Goal: Task Accomplishment & Management: Complete application form

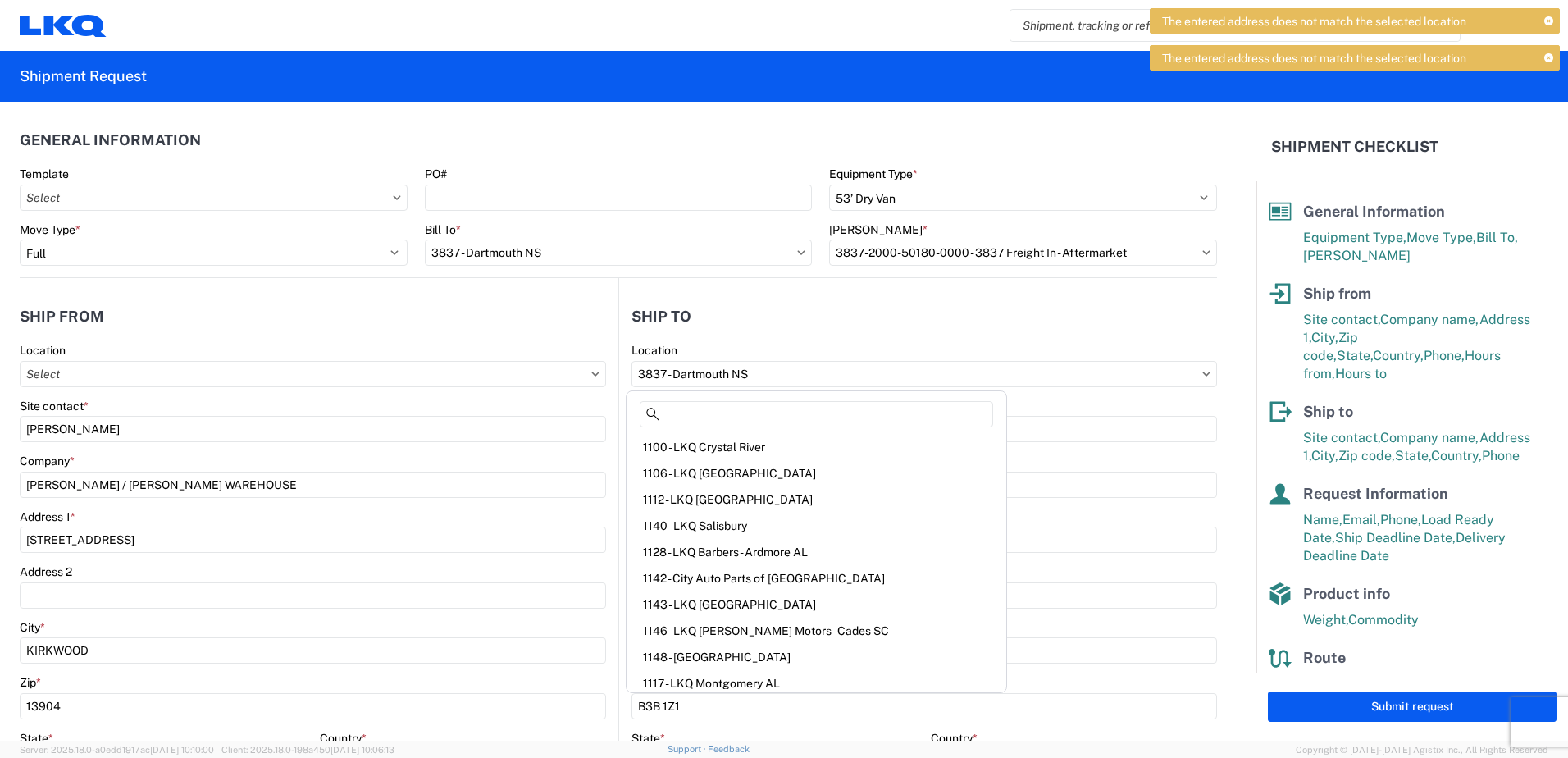
select select "STDV"
select select "FULL"
select select "NY"
select select "US"
select select "NS"
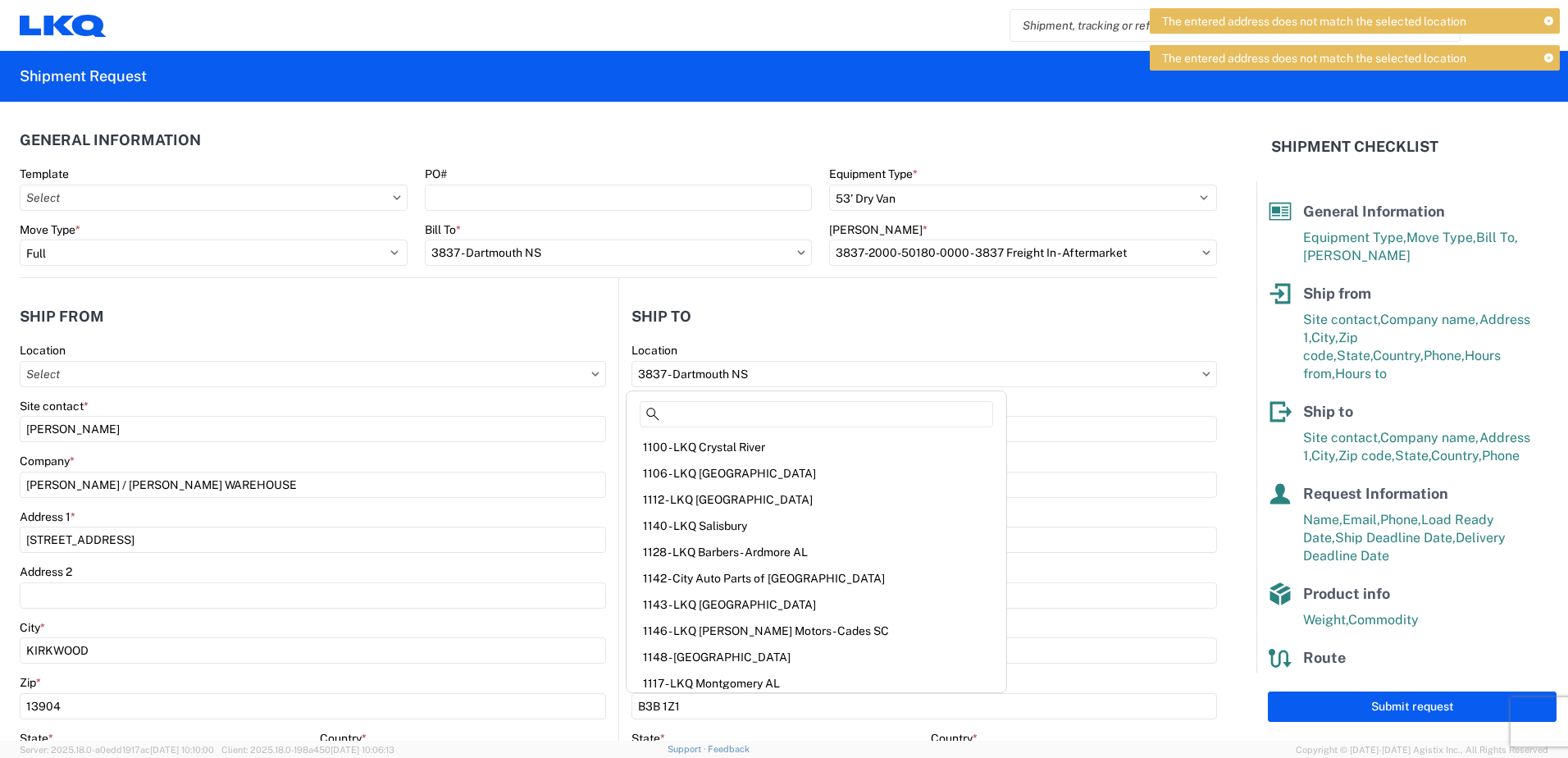
select select "CA"
select select "LBS"
select select "IN"
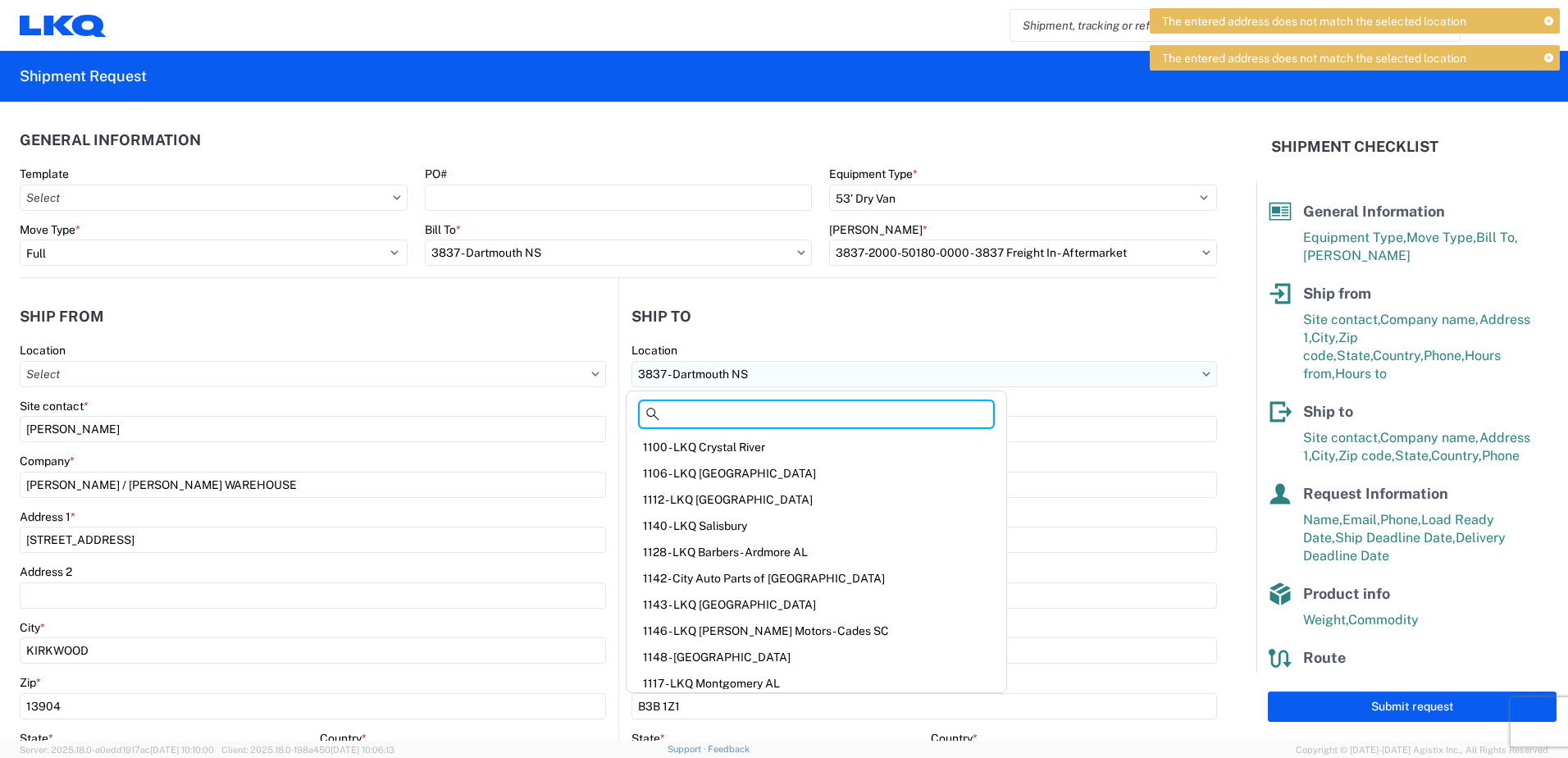
click at [769, 370] on input "3837 - Dartmouth NS" at bounding box center [924, 375] width 585 height 27
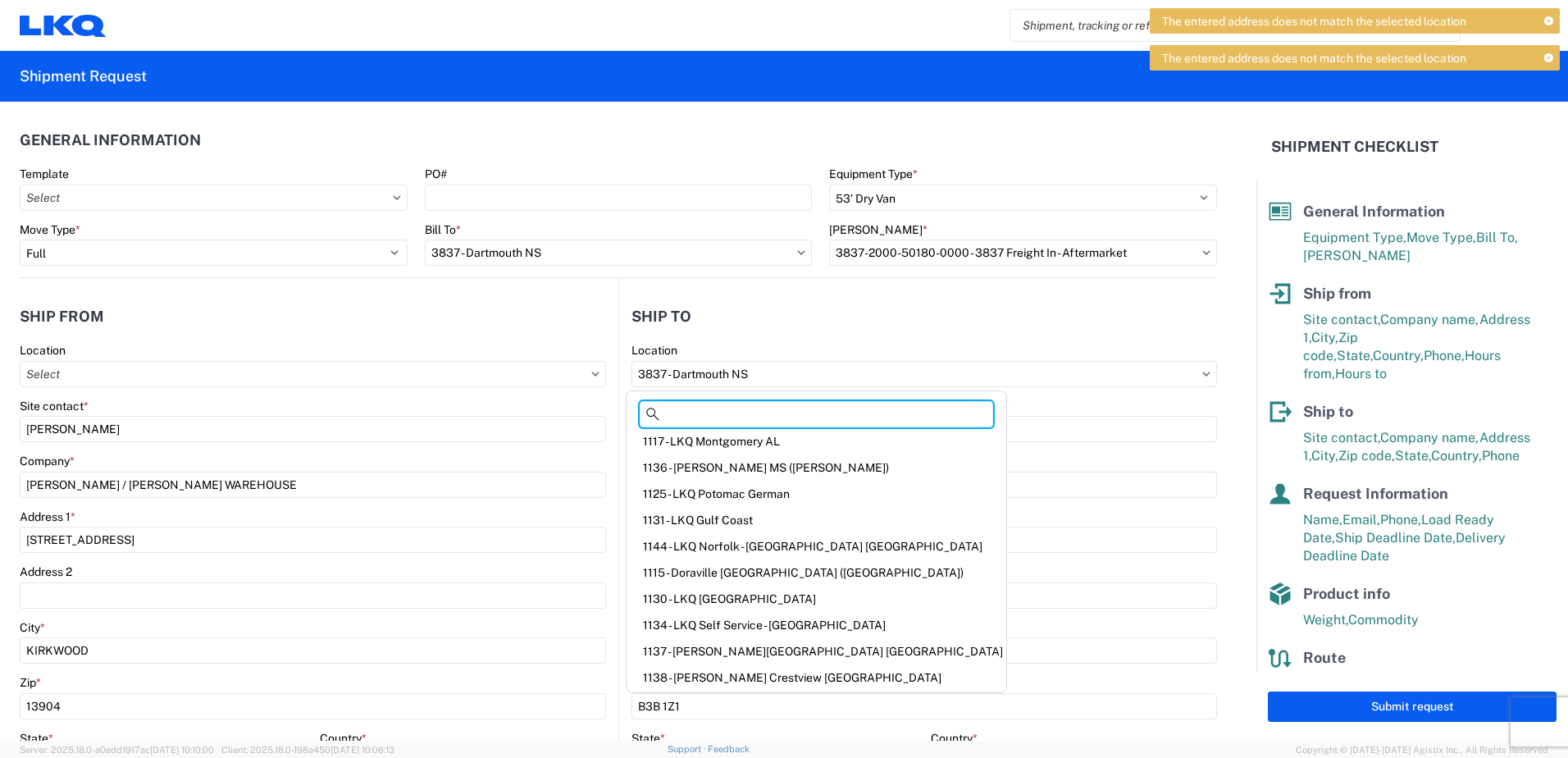
scroll to position [269, 0]
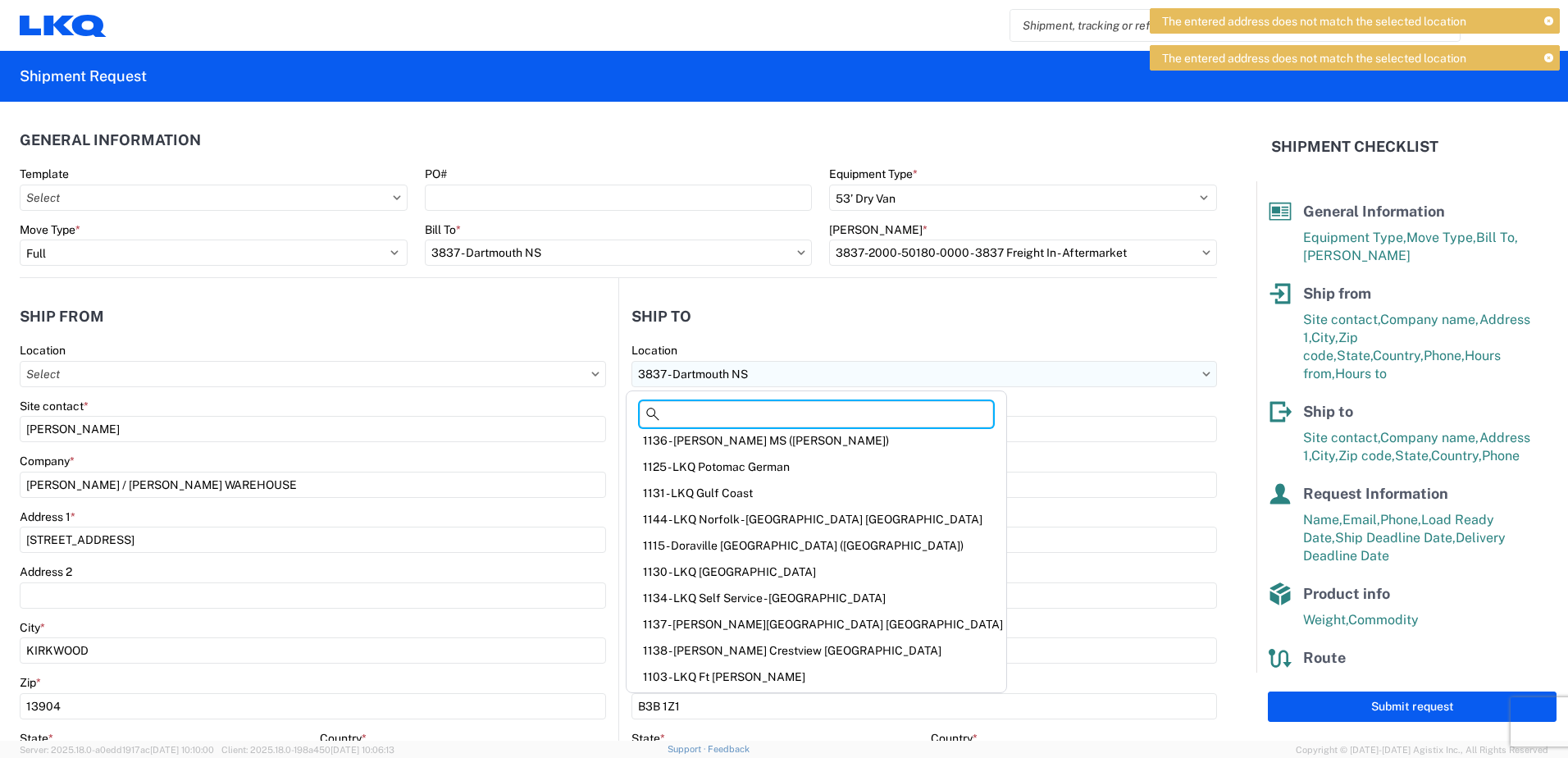
click at [879, 361] on input "3837 - Dartmouth NS" at bounding box center [924, 375] width 585 height 27
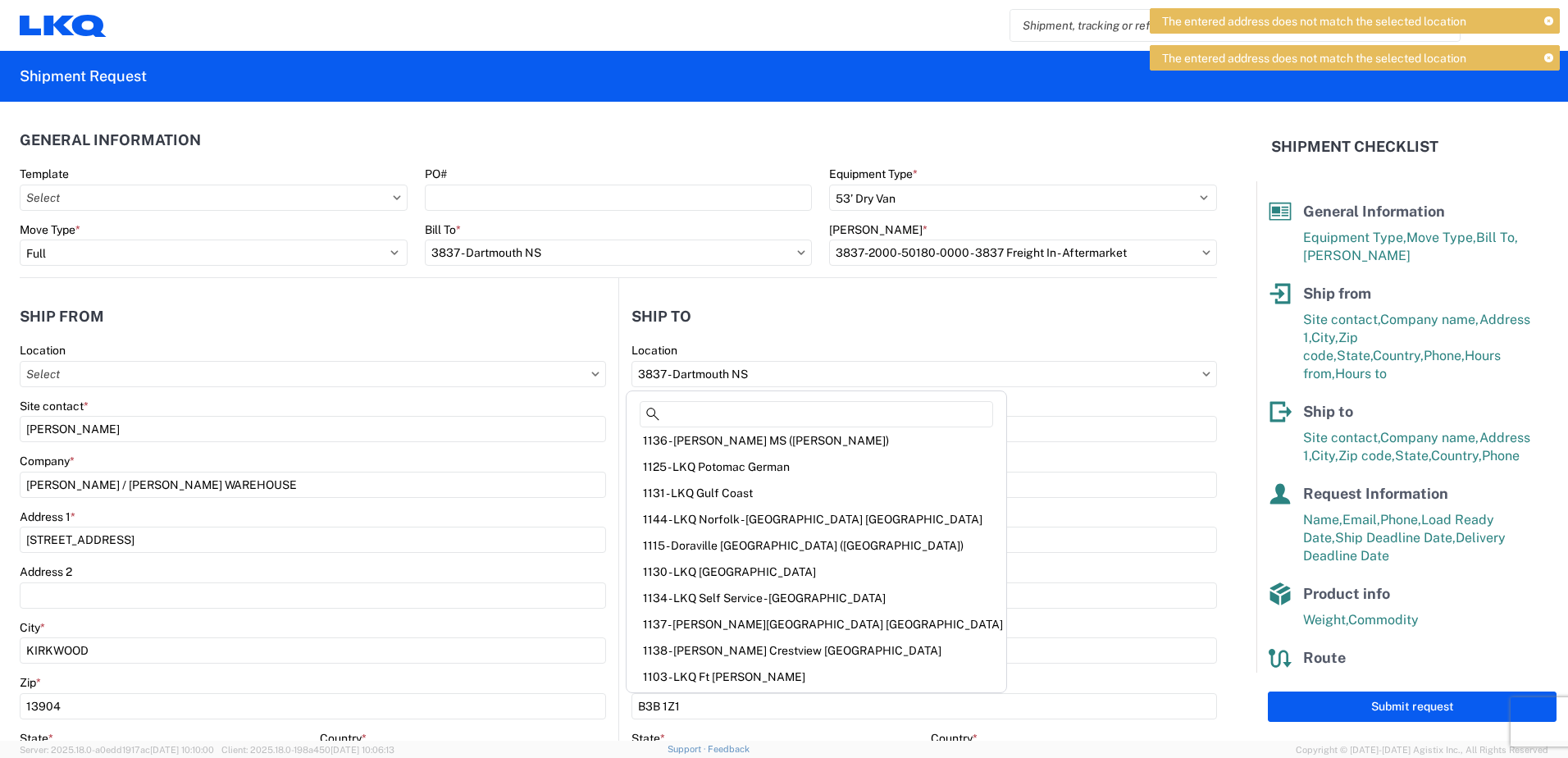
click at [1042, 400] on div "Site contact *" at bounding box center [924, 406] width 585 height 15
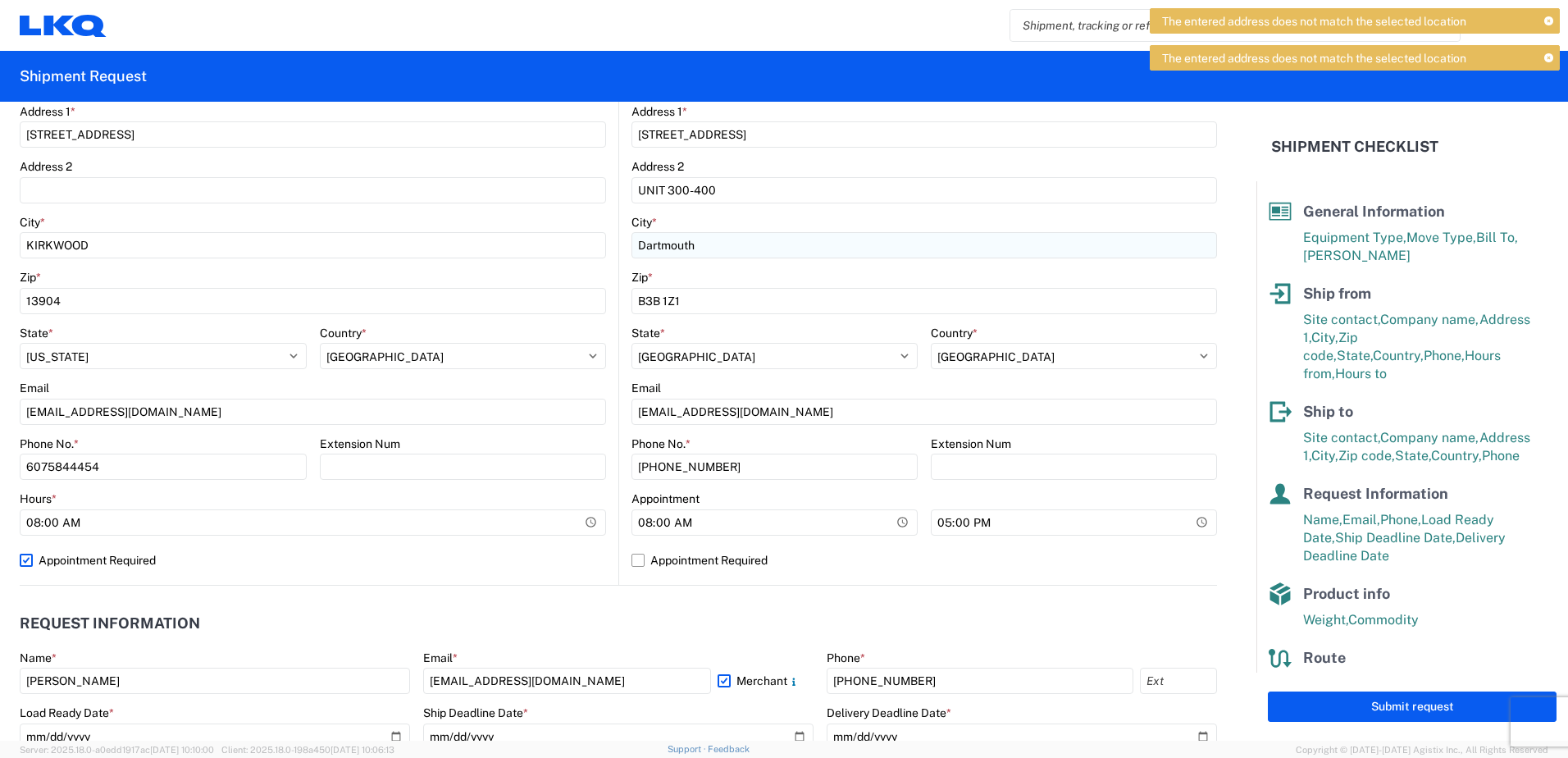
scroll to position [410, 0]
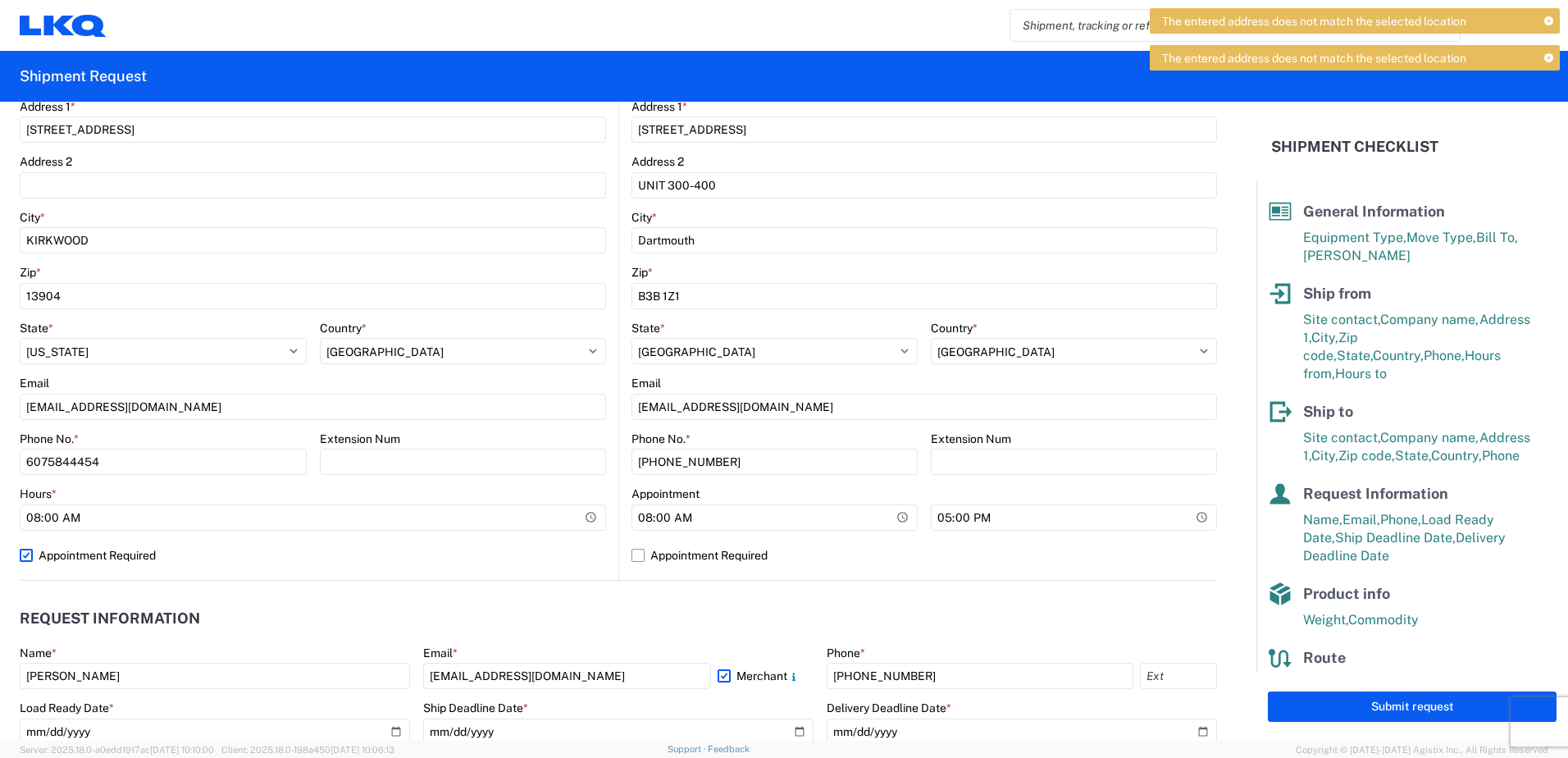
click at [1411, 706] on button "Submit request" at bounding box center [1411, 706] width 289 height 30
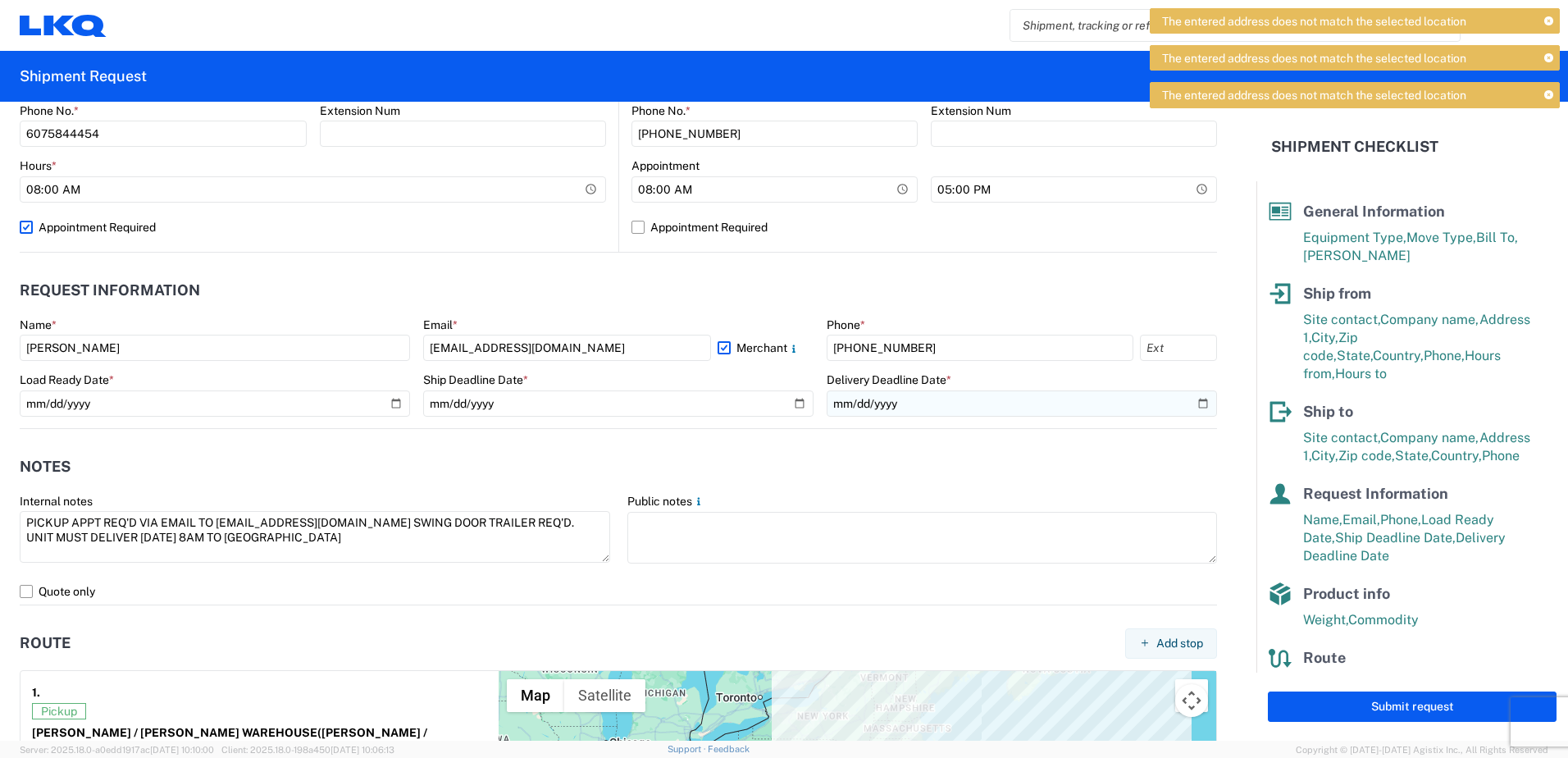
scroll to position [246, 0]
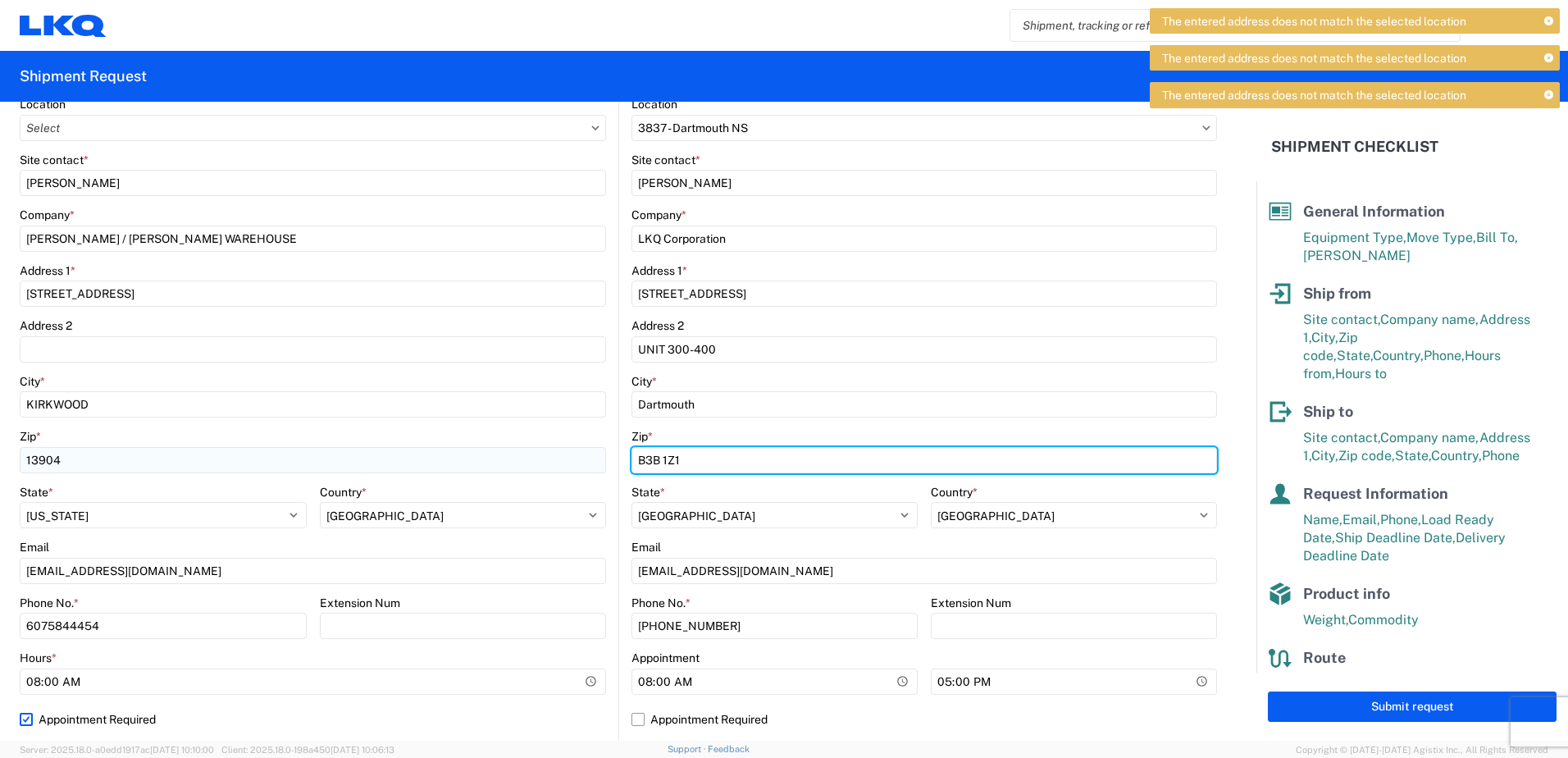
drag, startPoint x: 719, startPoint y: 456, endPoint x: 535, endPoint y: 462, distance: 184.1
click at [535, 462] on div "Ship from Location Site contact * JORDAN LABIASE Company * [PERSON_NAME] CORP /…" at bounding box center [618, 388] width 1197 height 713
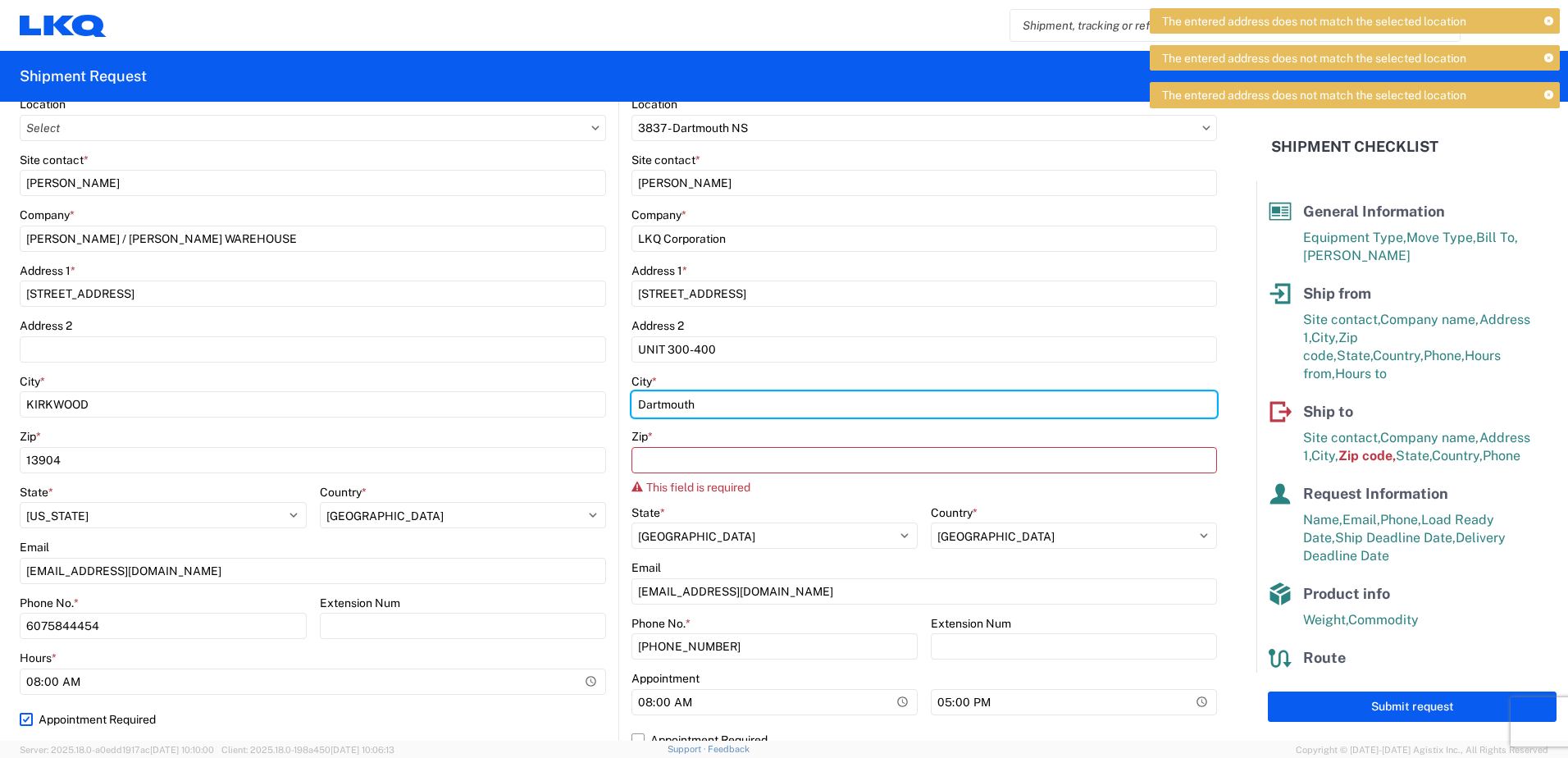
drag, startPoint x: 665, startPoint y: 399, endPoint x: 622, endPoint y: 396, distance: 43.1
click at [569, 410] on div "Ship from Location Site contact * JORDAN LABIASE Company * [PERSON_NAME] CORP /…" at bounding box center [618, 399] width 1197 height 733
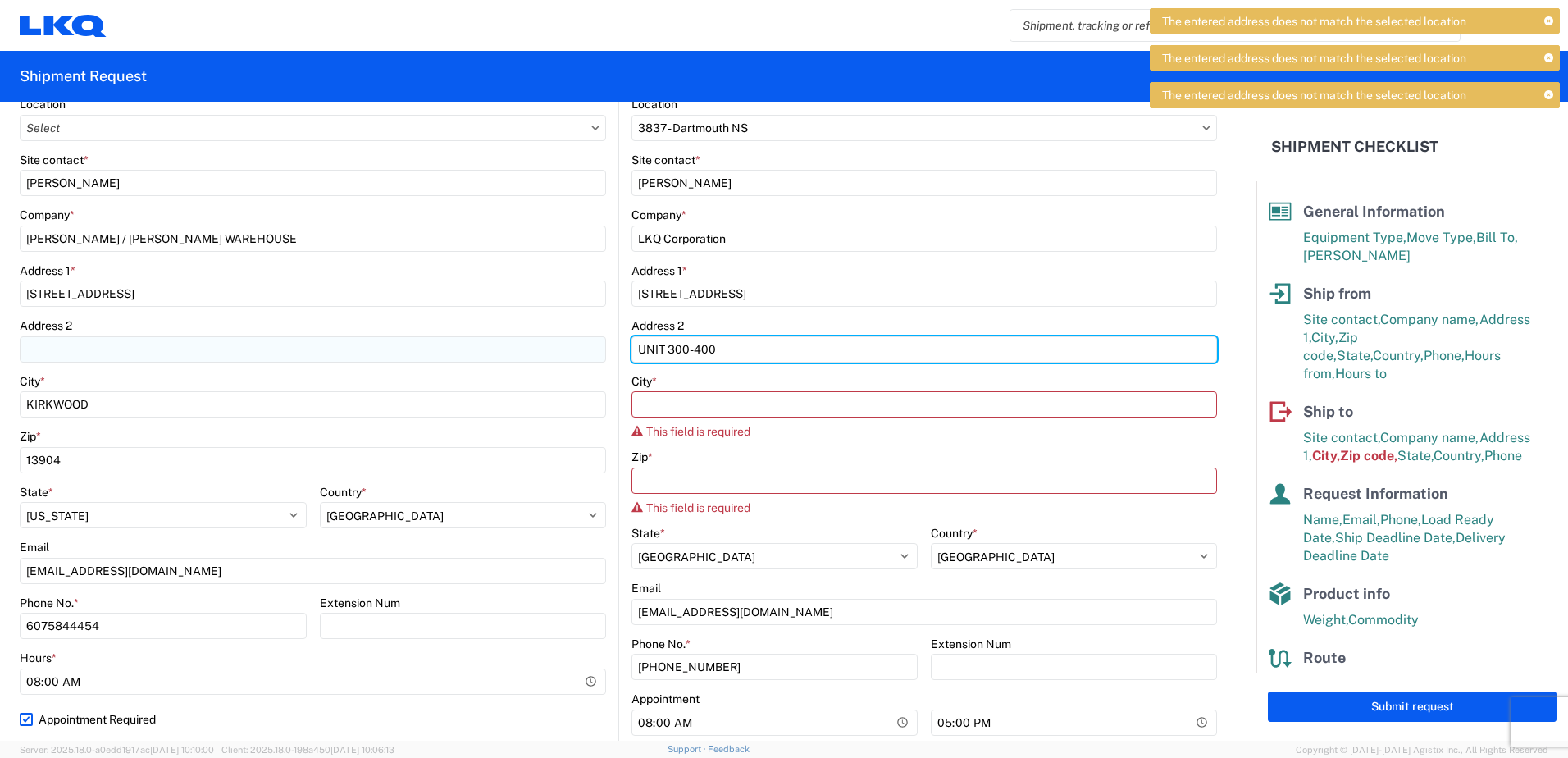
drag, startPoint x: 639, startPoint y: 343, endPoint x: 501, endPoint y: 347, distance: 138.1
click at [501, 347] on div "Ship from Location Site contact * JORDAN LABIASE Company * [PERSON_NAME] CORP /…" at bounding box center [618, 408] width 1197 height 754
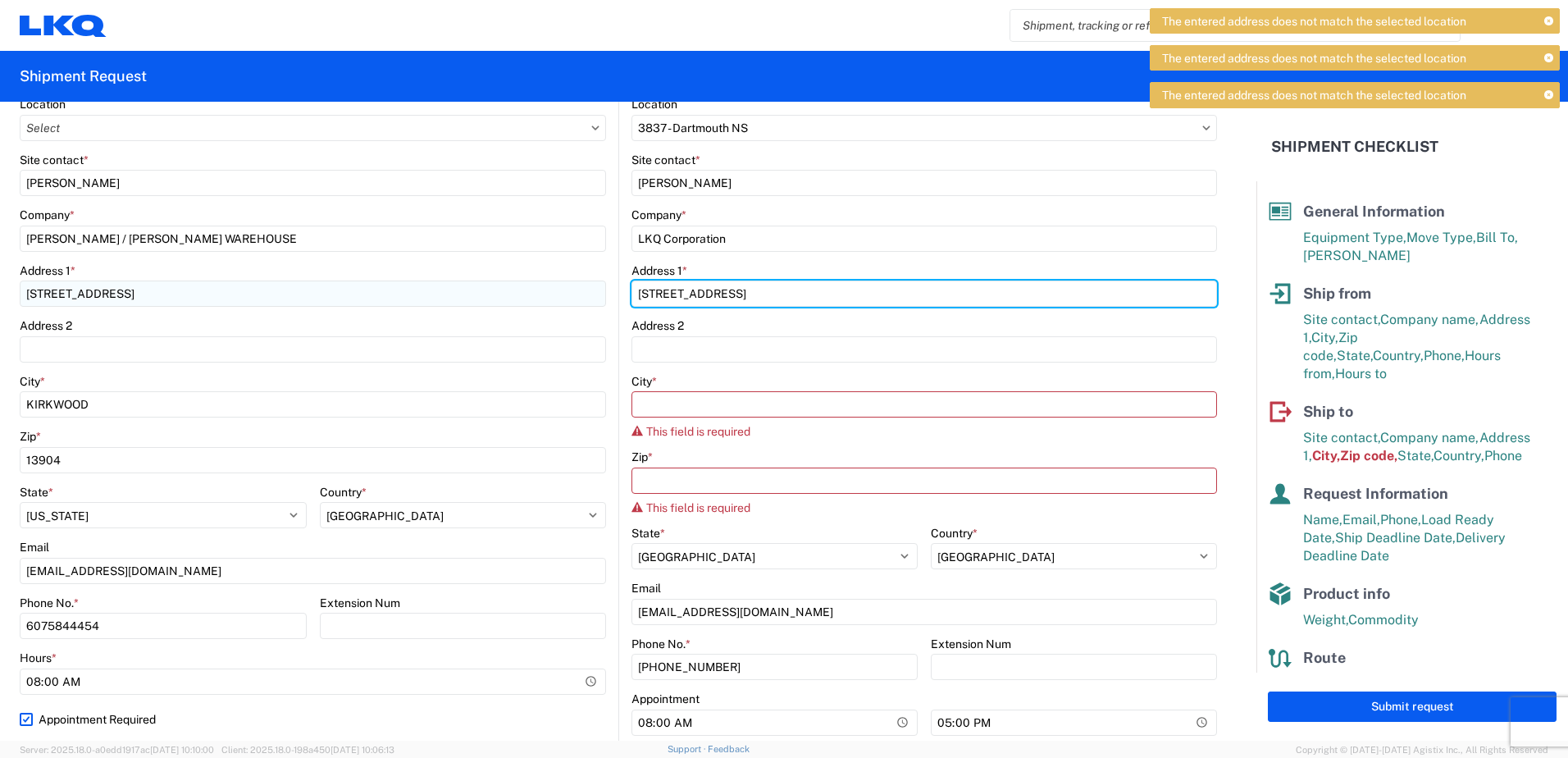
drag, startPoint x: 751, startPoint y: 292, endPoint x: 468, endPoint y: 286, distance: 283.1
click at [376, 308] on div "Ship from Location Site contact * JORDAN LABIASE Company * [PERSON_NAME] CORP /…" at bounding box center [618, 408] width 1197 height 754
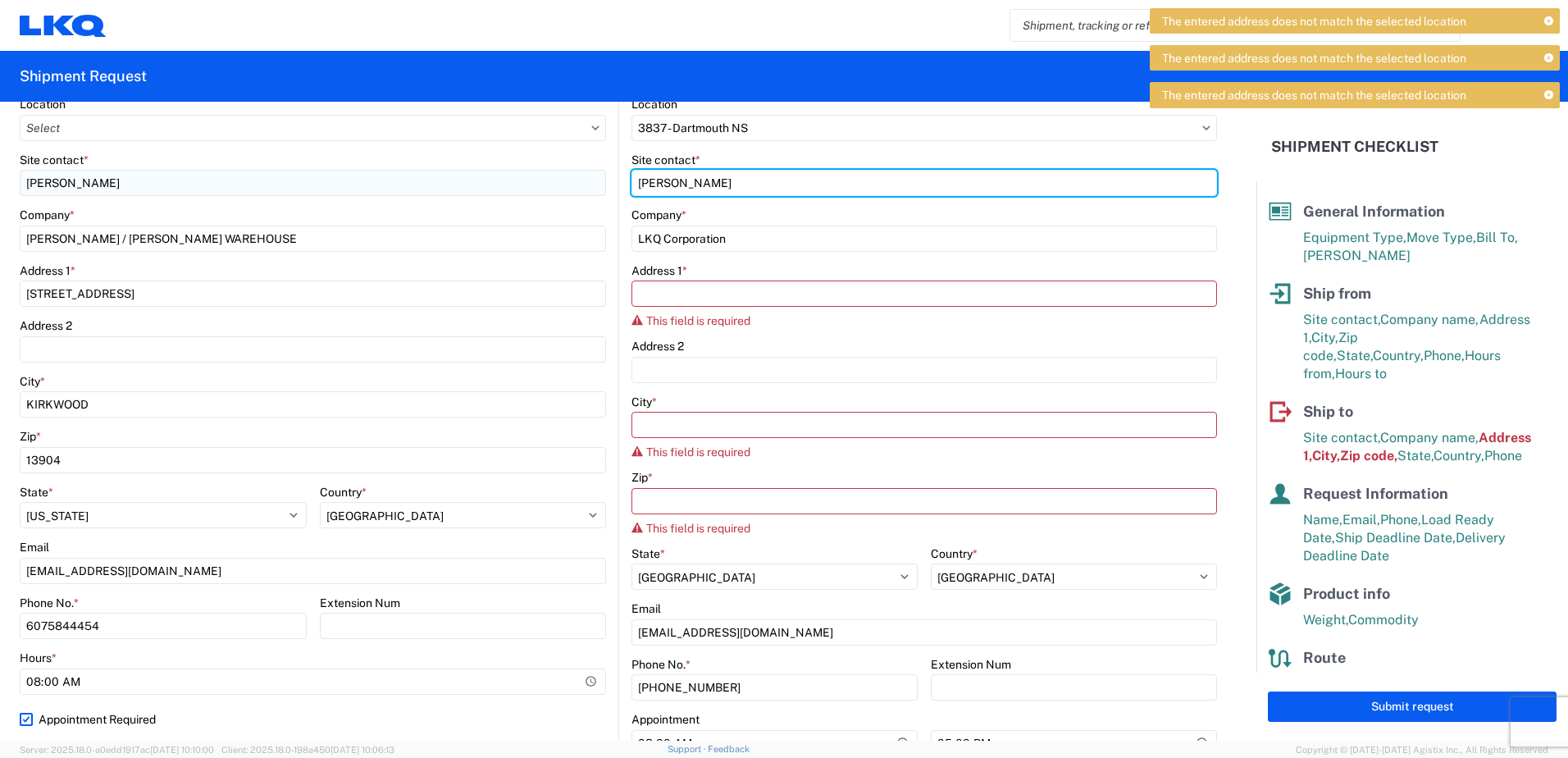
drag, startPoint x: 743, startPoint y: 181, endPoint x: 447, endPoint y: 177, distance: 296.0
click at [446, 175] on div "Ship from Location Site contact * JORDAN LABIASE Company * [PERSON_NAME] CORP /…" at bounding box center [618, 419] width 1197 height 774
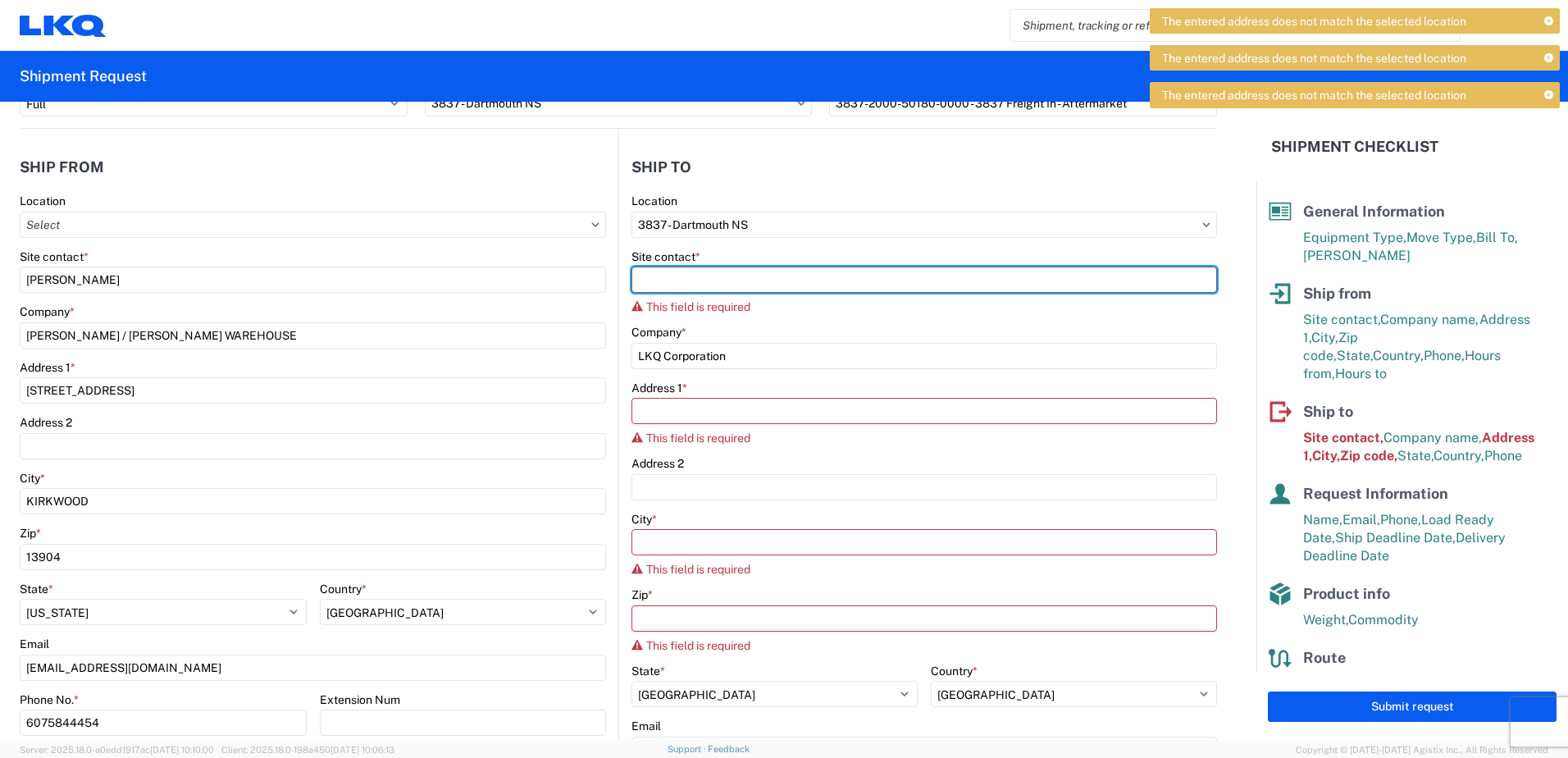
scroll to position [0, 0]
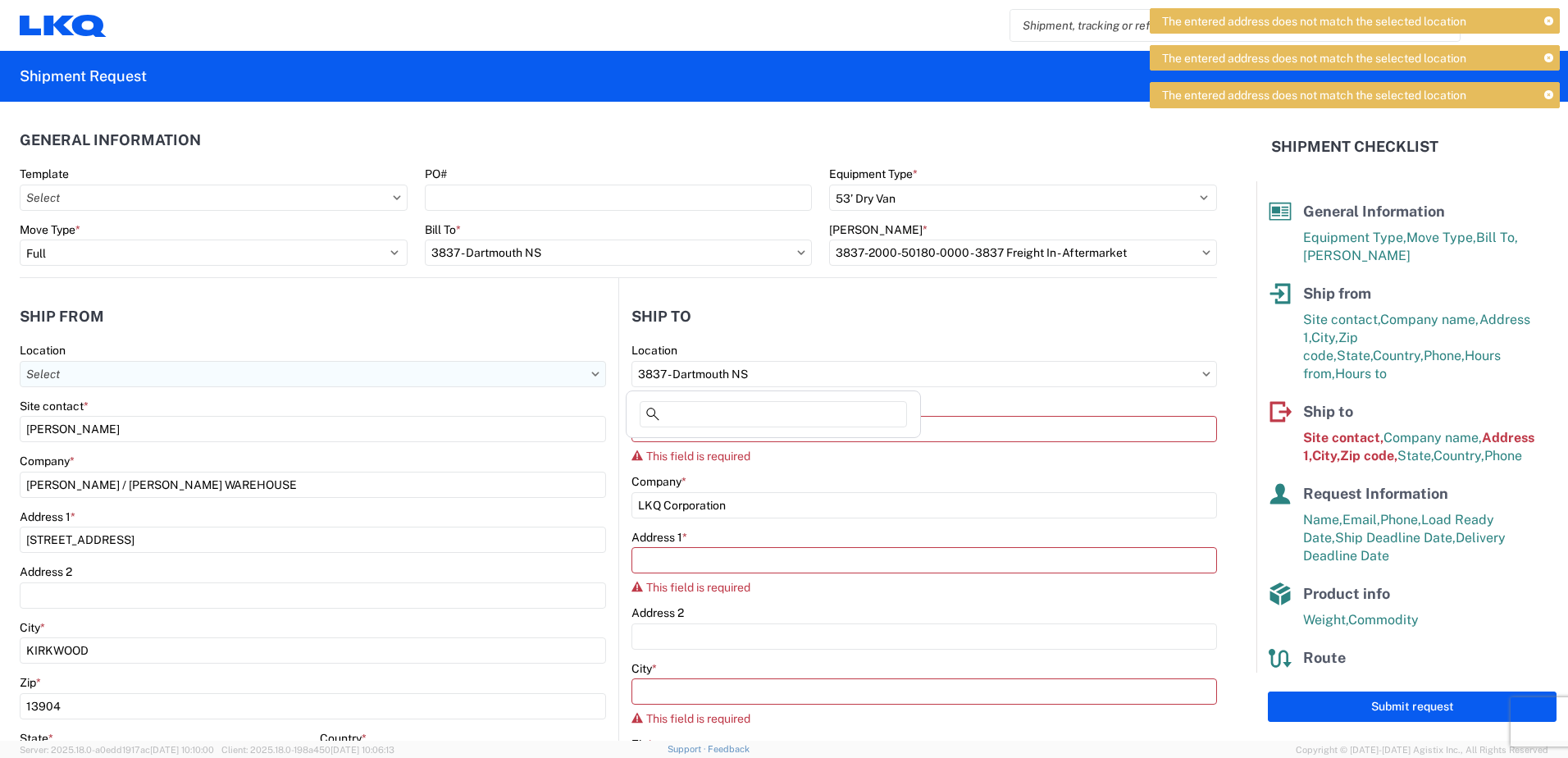
drag, startPoint x: 760, startPoint y: 367, endPoint x: 479, endPoint y: 378, distance: 281.2
click at [479, 375] on div "Ship from Location Site contact * JORDAN LABIASE Company * [PERSON_NAME] CORP /…" at bounding box center [618, 675] width 1197 height 794
click at [751, 374] on input "3837 - Dartmouth NS" at bounding box center [924, 375] width 585 height 27
type input "d"
click at [1201, 379] on input "3837 - Dartmouth NS" at bounding box center [924, 375] width 585 height 27
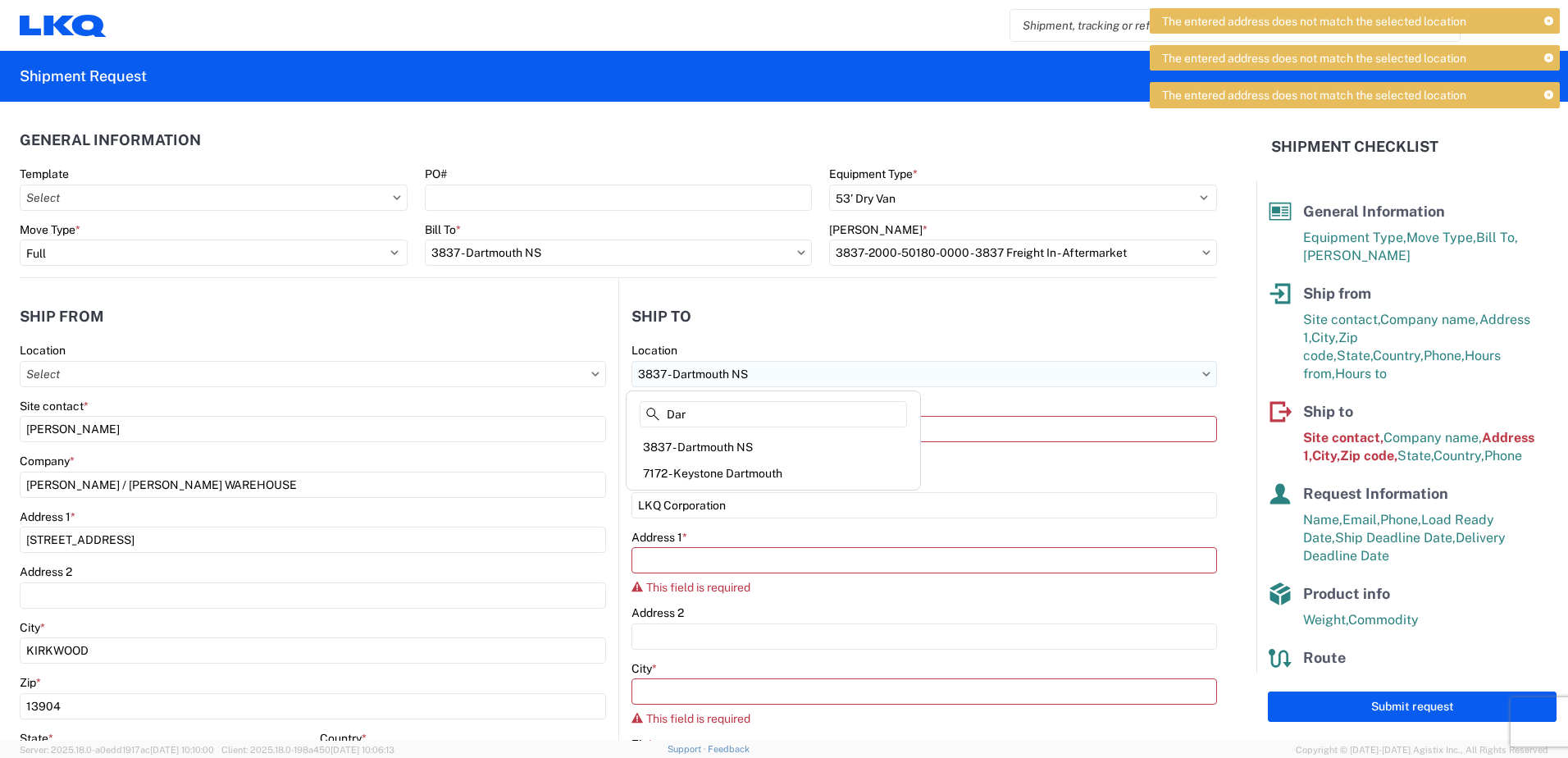
click at [1195, 381] on input "3837 - Dartmouth NS" at bounding box center [924, 375] width 585 height 27
type input "D"
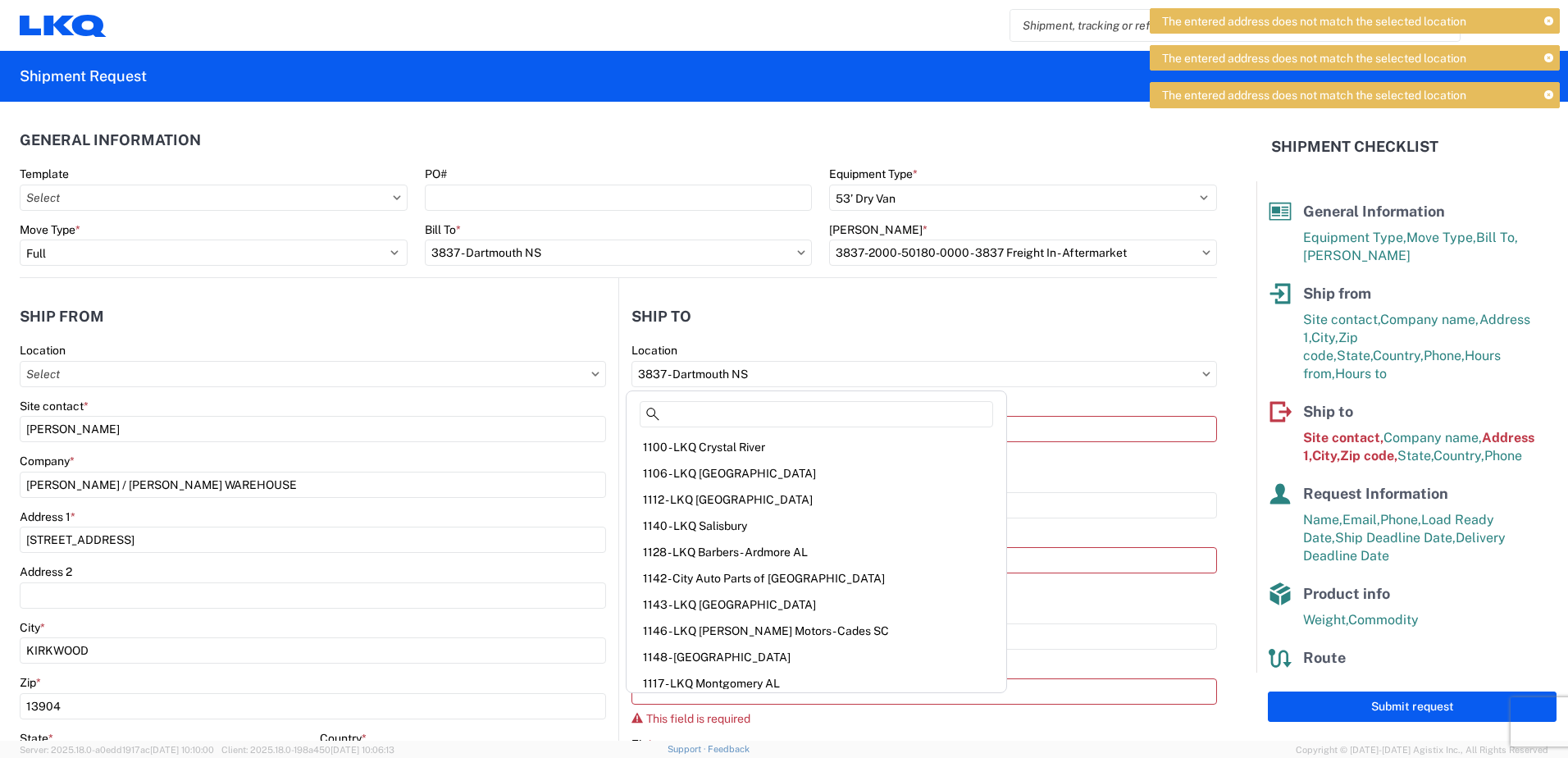
click at [966, 404] on div "Site contact *" at bounding box center [924, 406] width 585 height 15
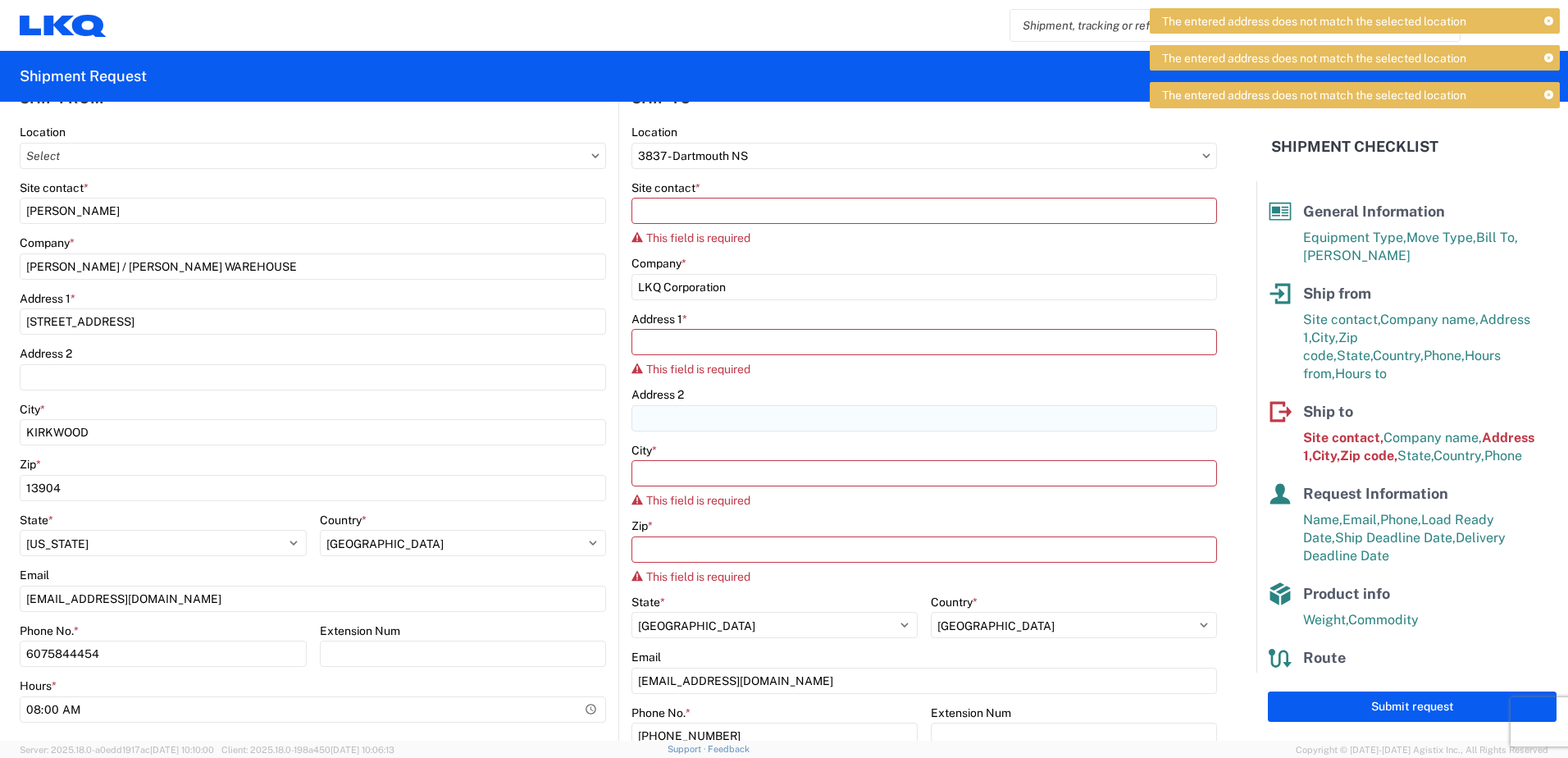
scroll to position [194, 0]
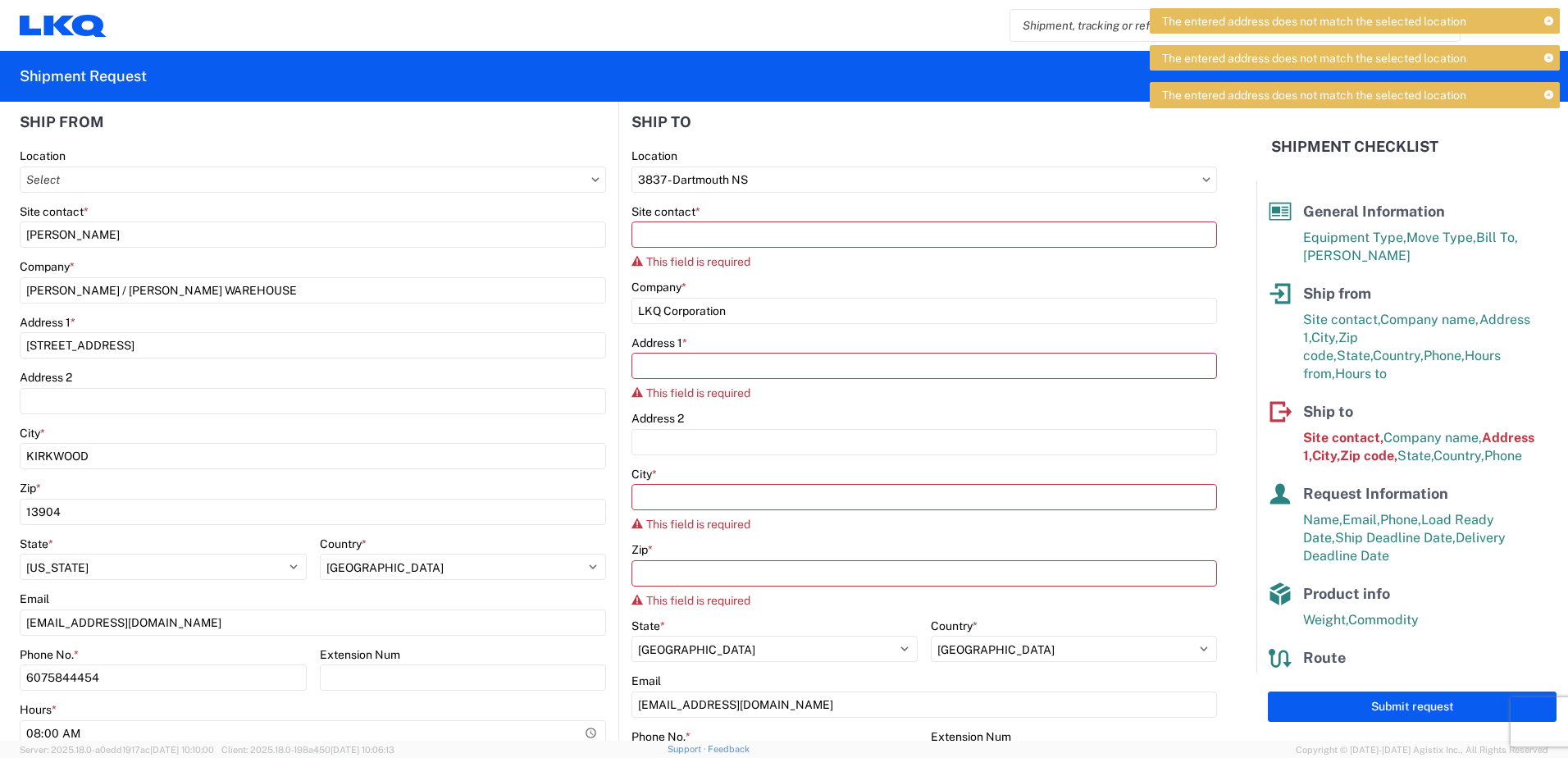
click at [1342, 237] on span "Equipment Type," at bounding box center [1355, 238] width 103 height 16
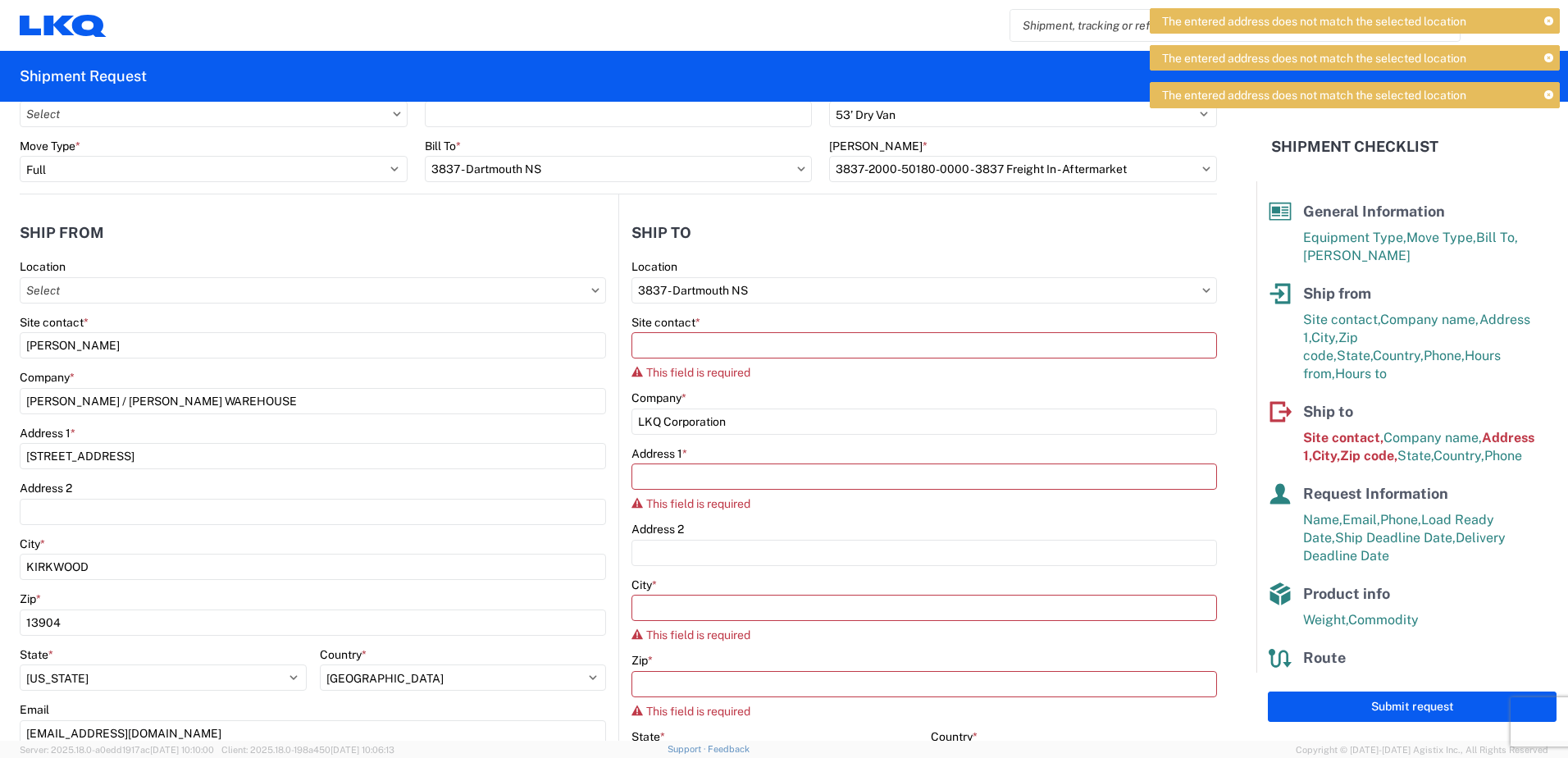
scroll to position [0, 0]
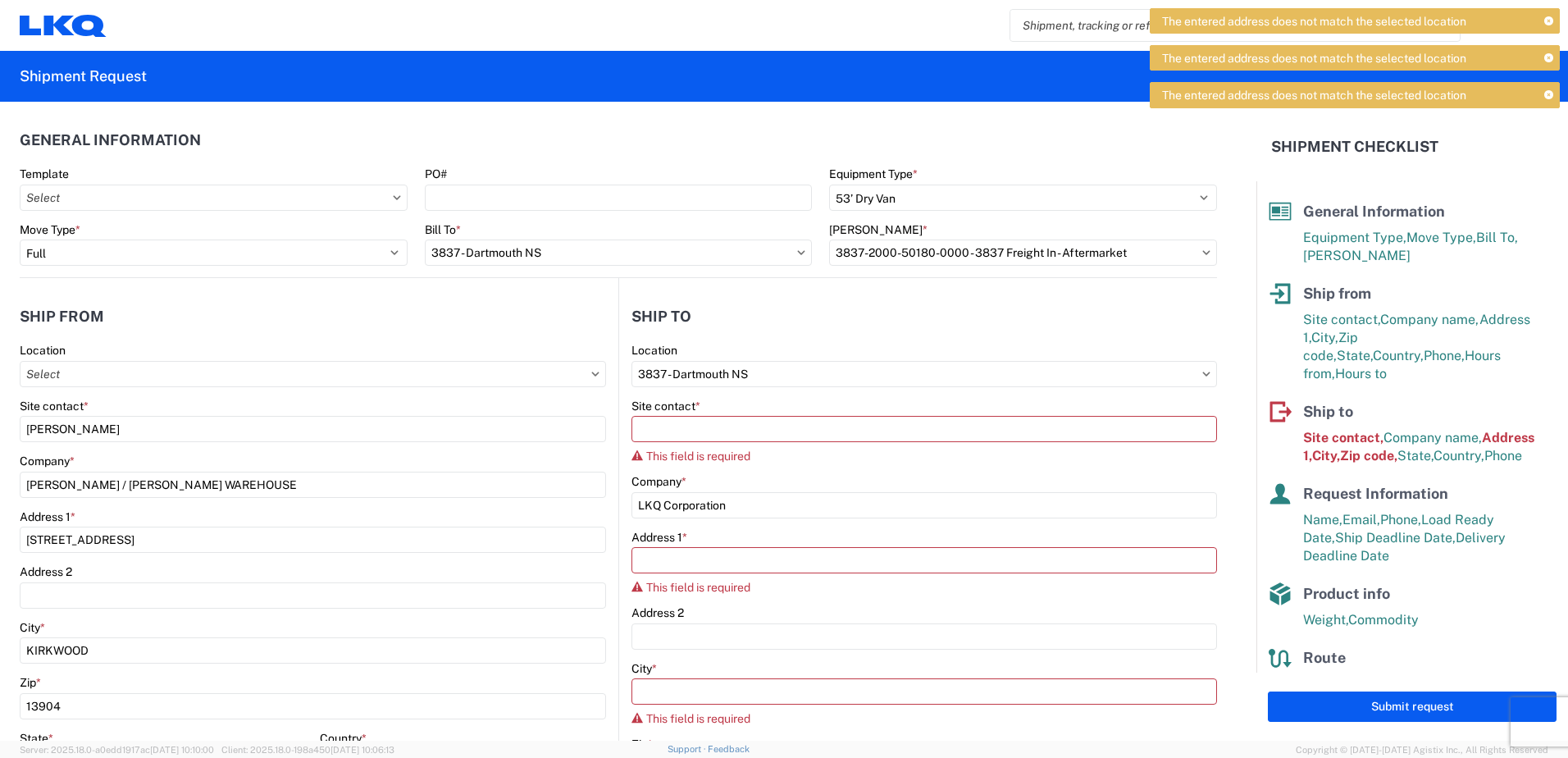
click at [1546, 20] on icon at bounding box center [1548, 21] width 9 height 9
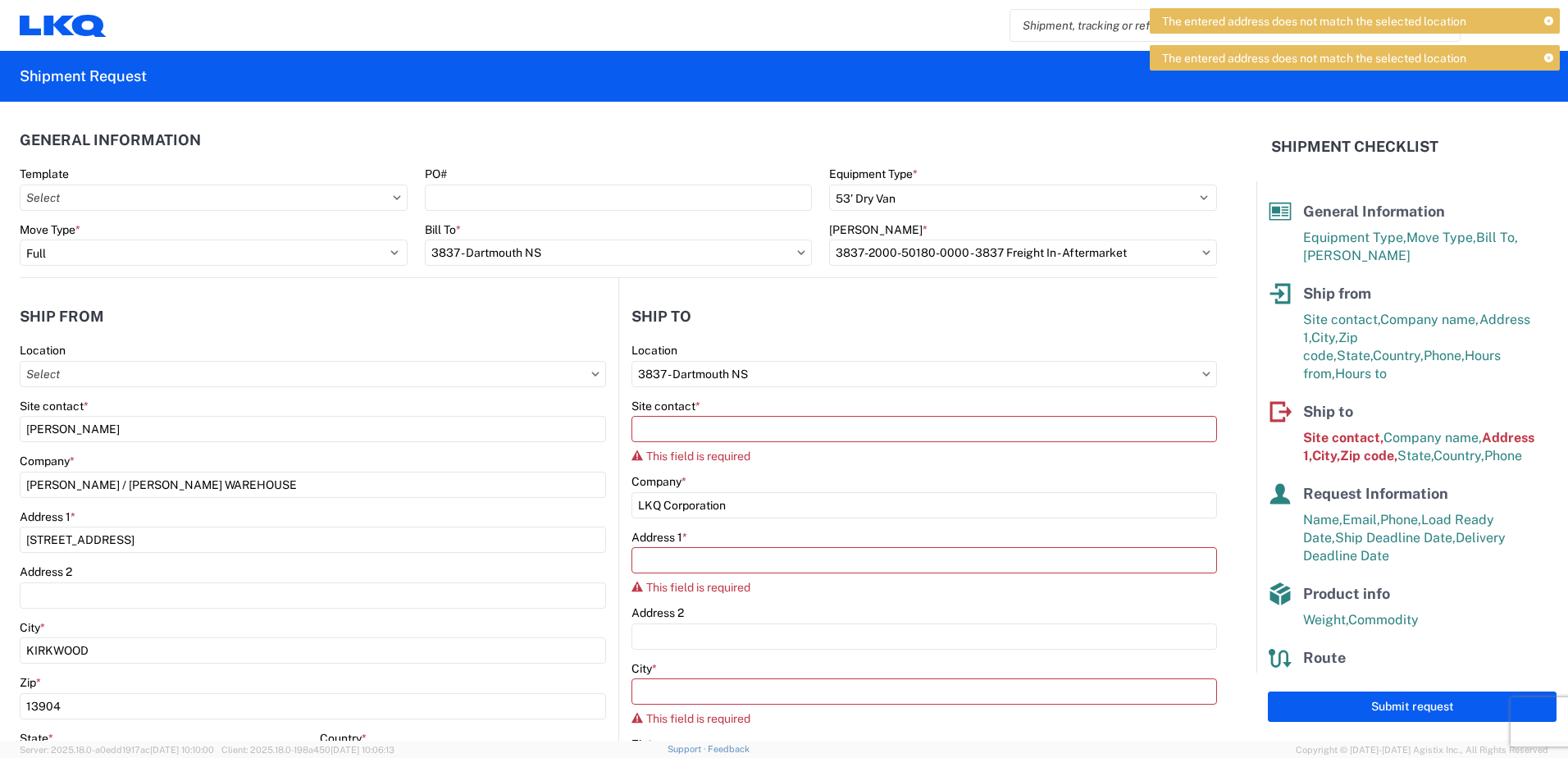
click at [1548, 54] on icon at bounding box center [1548, 59] width 9 height 9
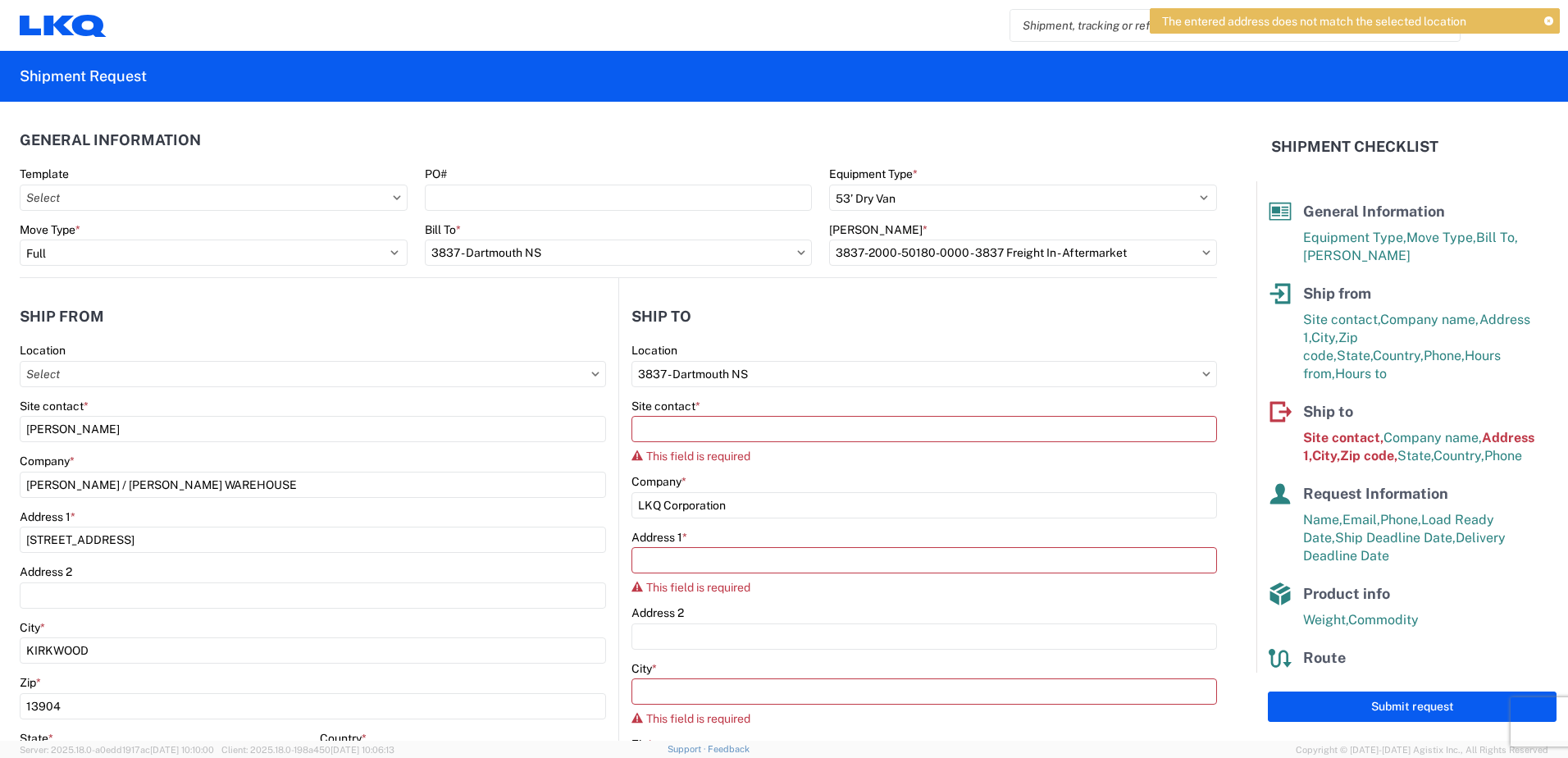
click at [1546, 19] on icon at bounding box center [1548, 21] width 9 height 9
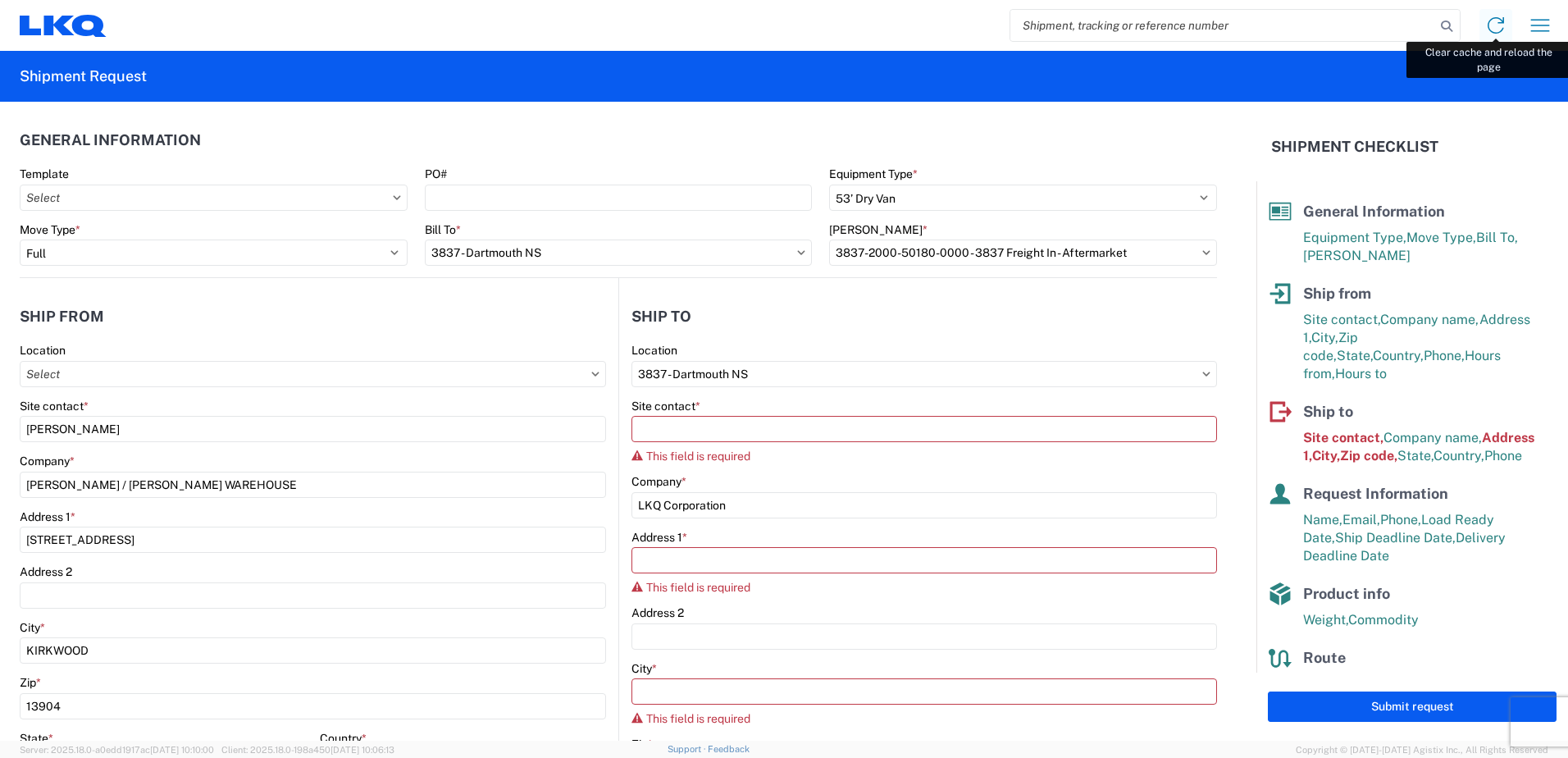
click at [1489, 27] on icon at bounding box center [1496, 26] width 27 height 27
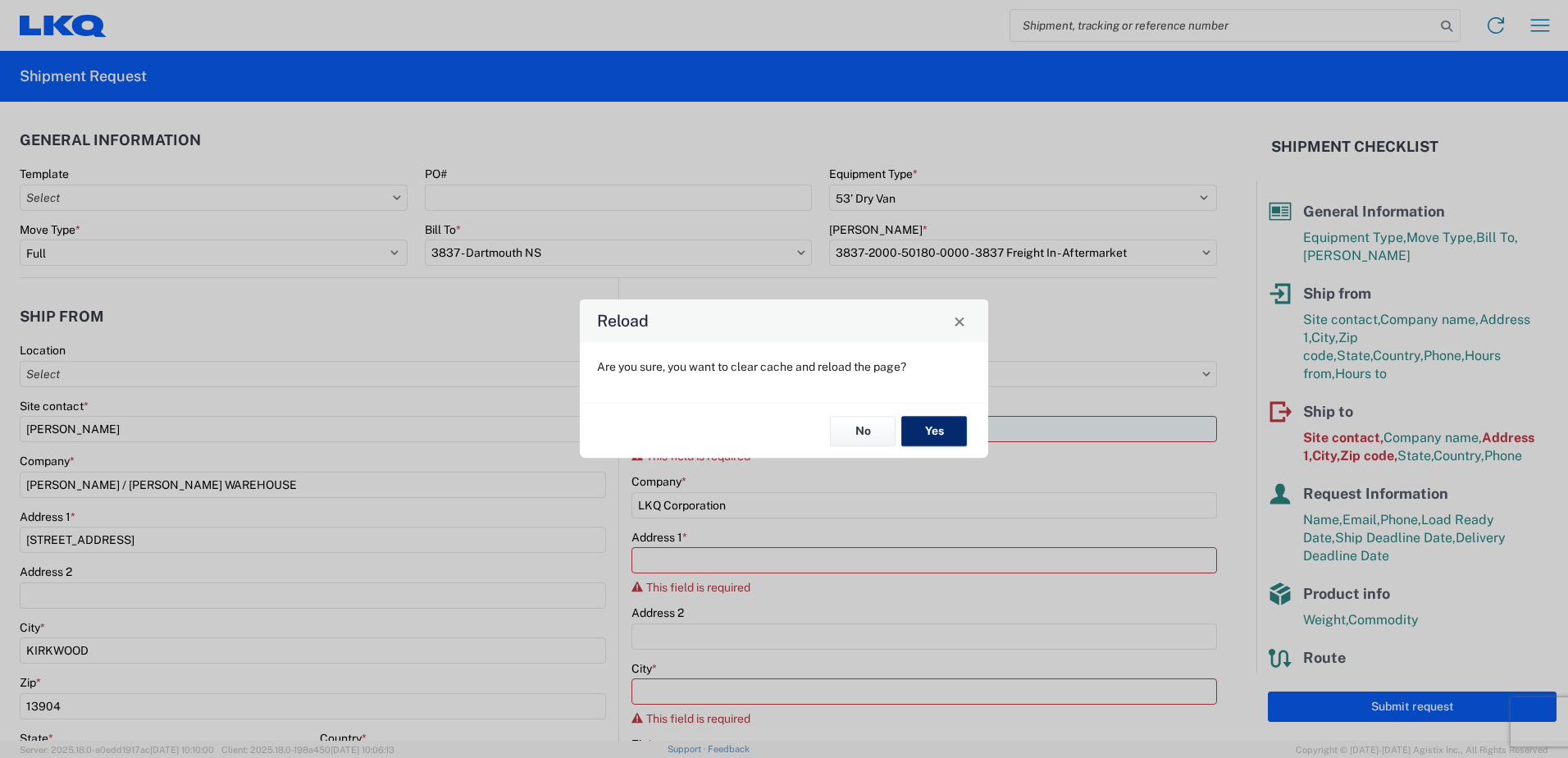
click at [923, 431] on button "Yes" at bounding box center [934, 431] width 66 height 30
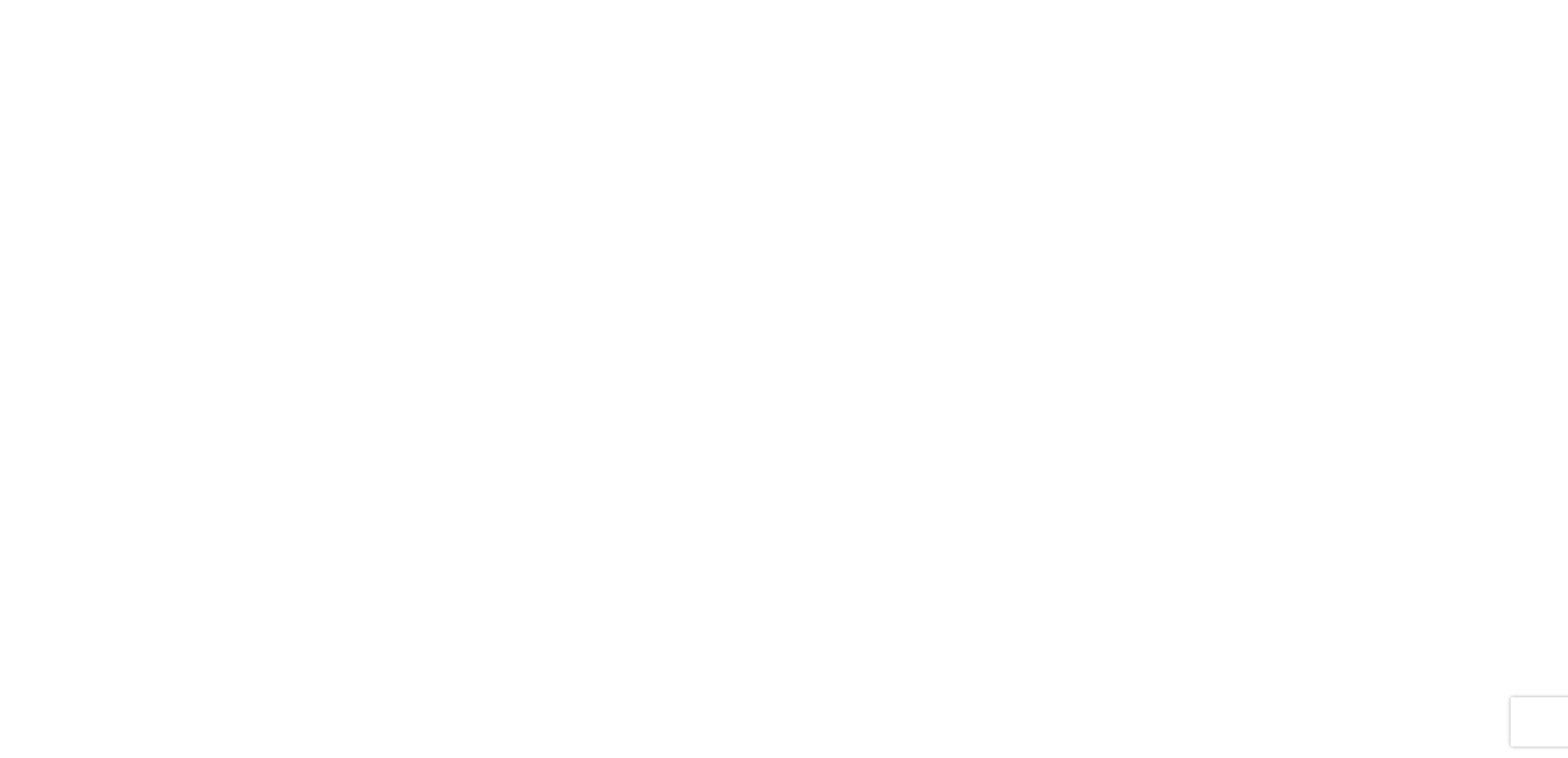
select select "FULL"
select select "LBS"
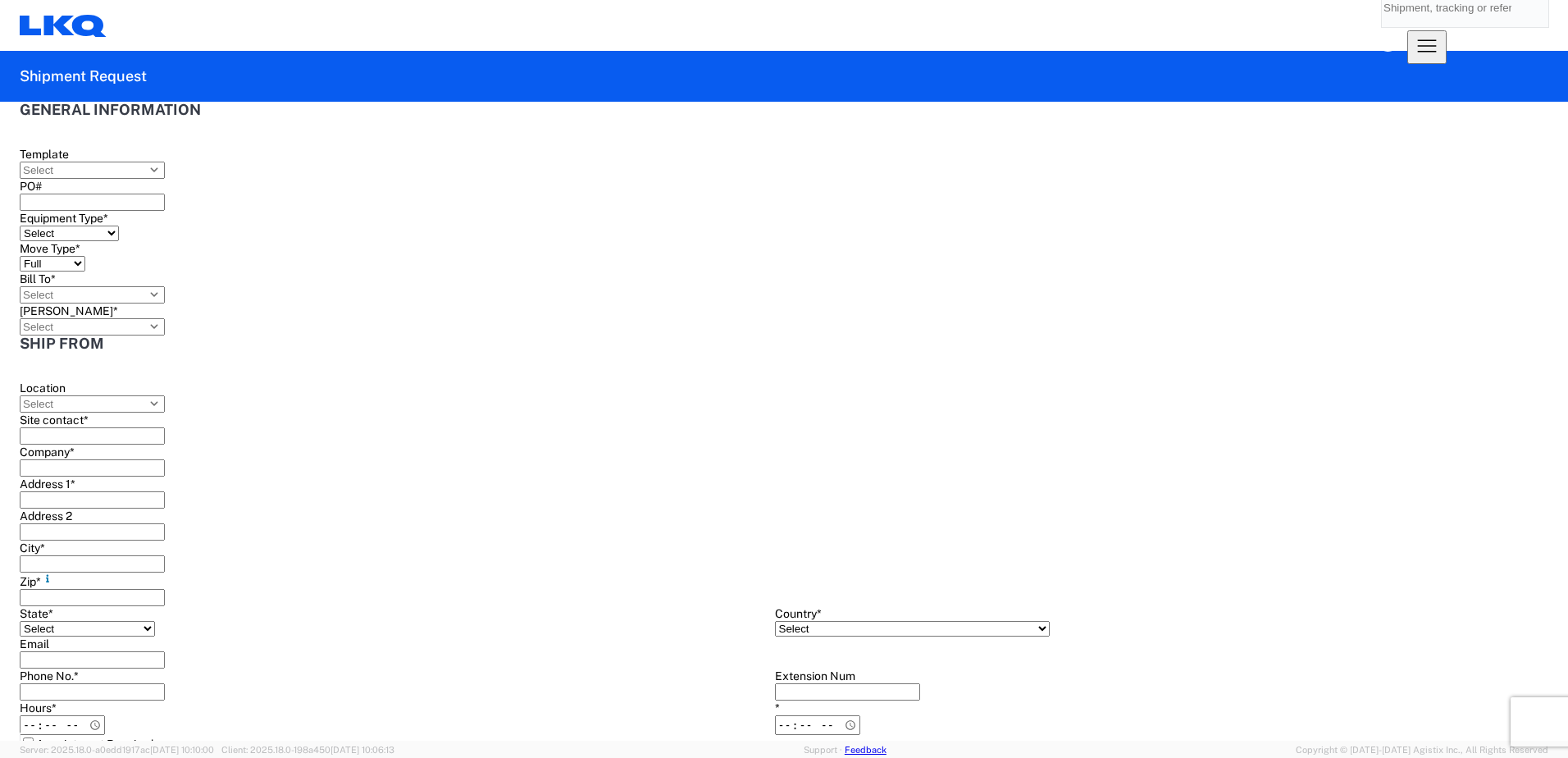
click at [165, 286] on input "Bill To *" at bounding box center [92, 294] width 145 height 17
type input "3837"
click at [527, 328] on div "3837 - Dartmouth NS" at bounding box center [568, 315] width 287 height 27
type input "3837 - Dartmouth NS"
click at [119, 226] on select "Select 53’ Dry Van Flatbed Dropdeck (van) Lowboy (flatbed) Rail" at bounding box center [69, 234] width 100 height 16
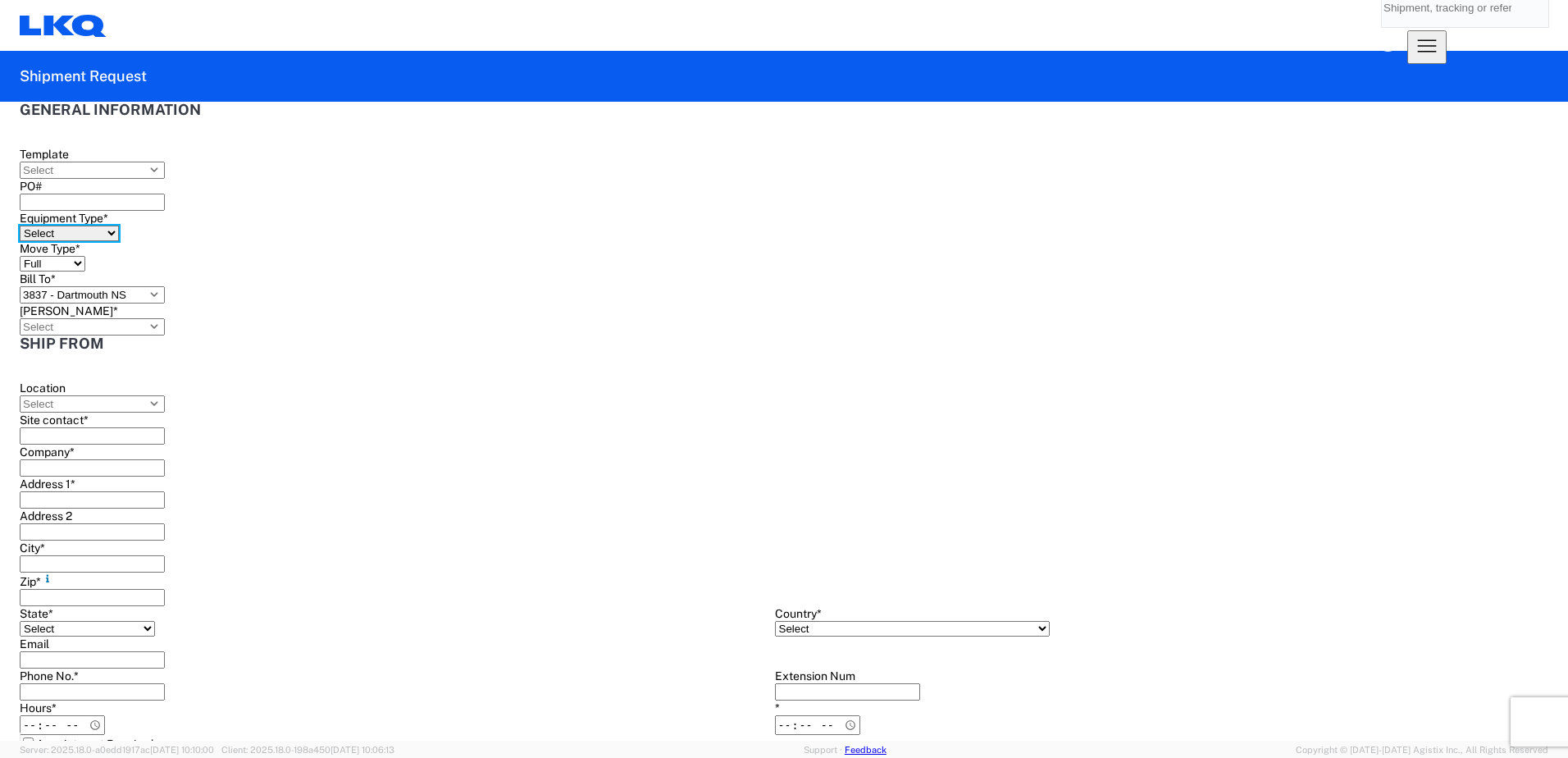
select select "STDV"
click at [119, 226] on select "Select 53’ Dry Van Flatbed Dropdeck (van) Lowboy (flatbed) Rail" at bounding box center [69, 234] width 100 height 16
click at [158, 324] on icon at bounding box center [155, 326] width 7 height 4
click at [165, 319] on input "Bill Code *" at bounding box center [92, 327] width 145 height 17
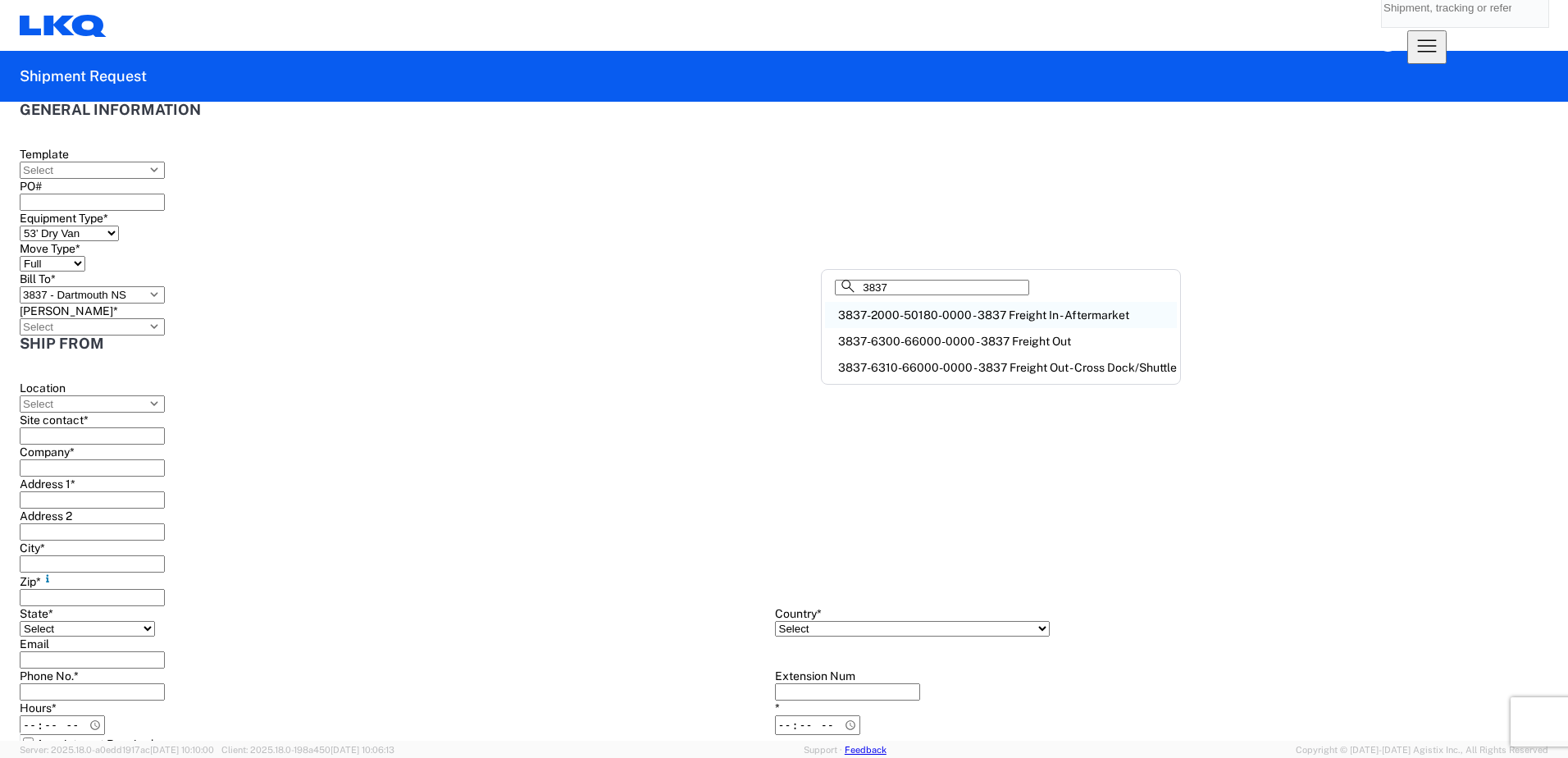
type input "3837"
click at [1096, 327] on div "3837-2000-50180-0000 - 3837 Freight In - Aftermarket" at bounding box center [1000, 315] width 351 height 27
type input "3837-2000-50180-0000 - 3837 Freight In - Aftermarket"
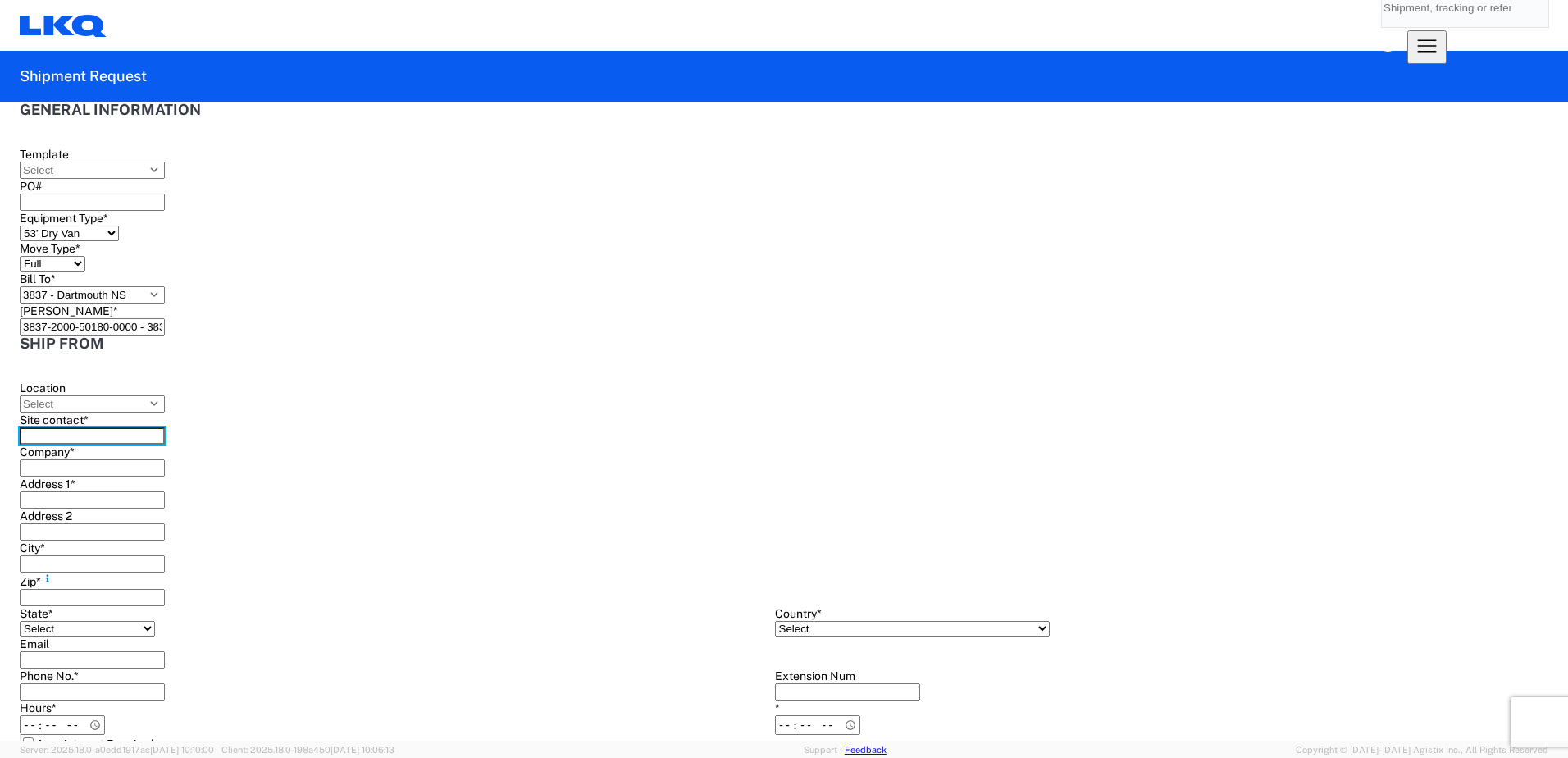
click at [165, 432] on input "Site contact *" at bounding box center [92, 435] width 145 height 17
type input "j"
type input "JORDAN LAMBIASE"
click at [76, 473] on input "Company *" at bounding box center [92, 467] width 145 height 17
type input "[PERSON_NAME] / [PERSON_NAME] WAREHOUSE"
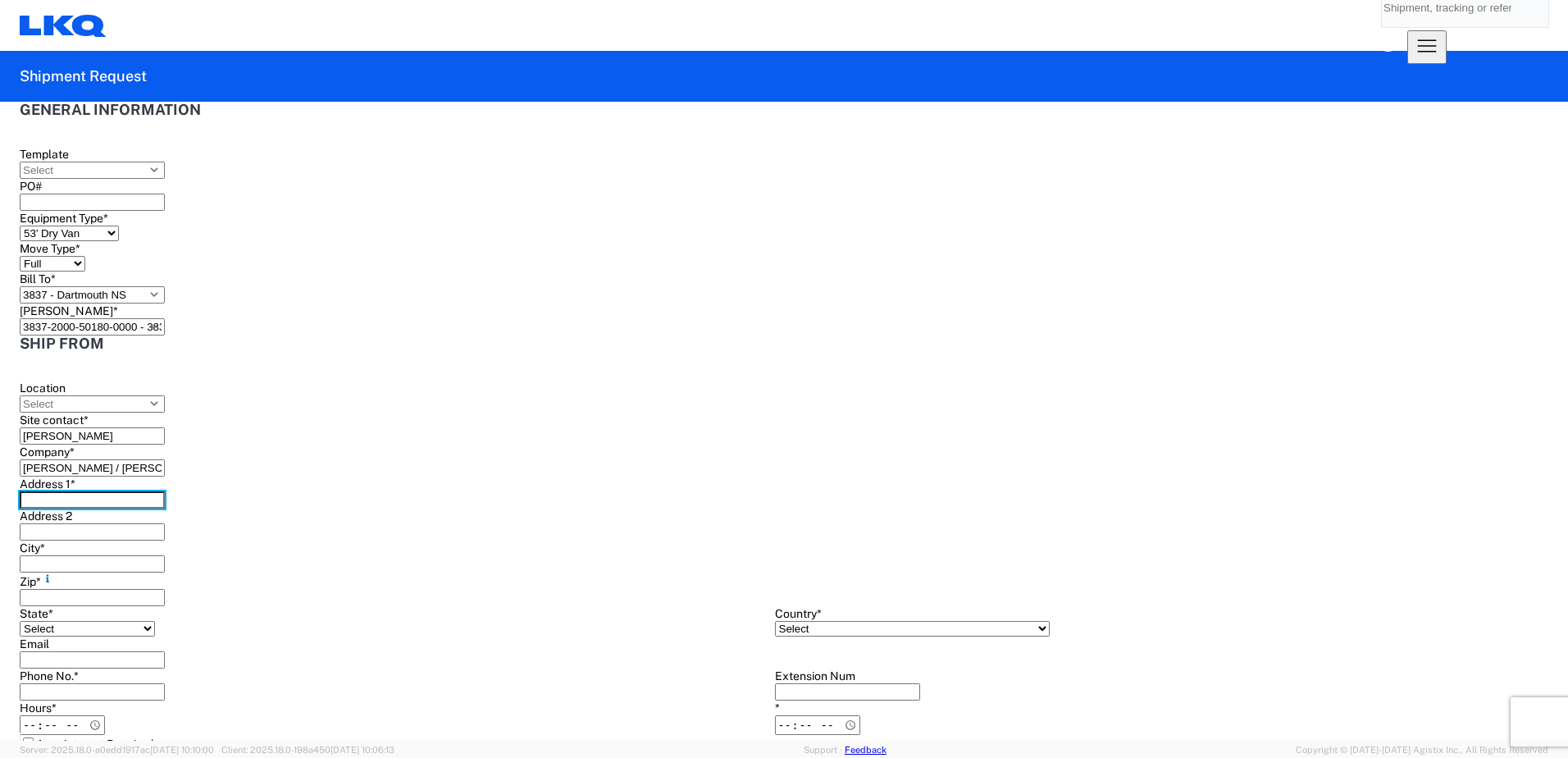
click at [55, 509] on input "Address 1 *" at bounding box center [92, 499] width 145 height 17
type input "[STREET_ADDRESS]"
click at [50, 572] on input "City *" at bounding box center [92, 563] width 145 height 17
type input "KIRKWOOD"
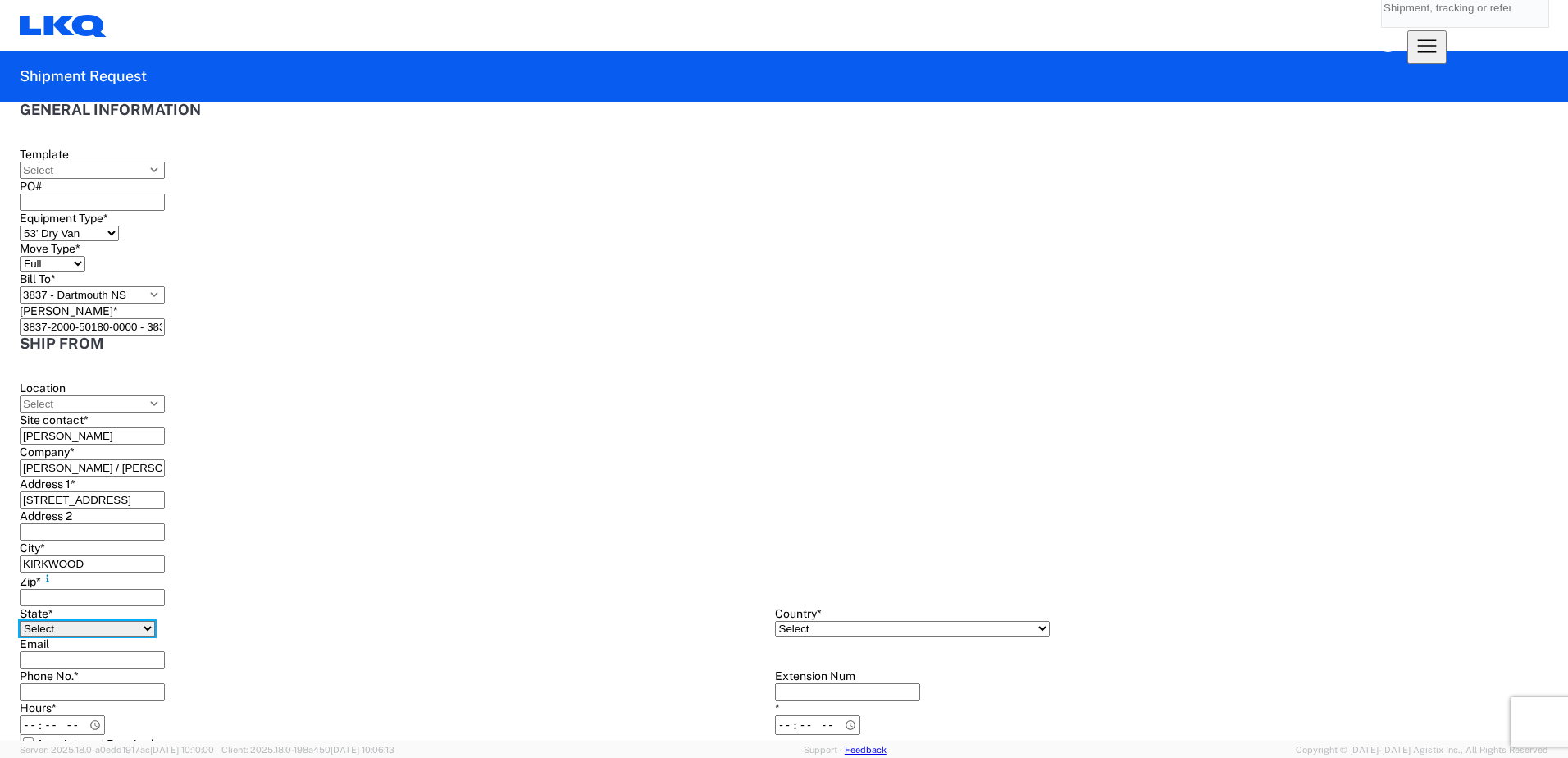
click at [89, 621] on select "Select Alabama Alaska Arizona Arkansas Armed Forces Americas Armed Forces Europ…" at bounding box center [87, 629] width 135 height 16
click at [20, 621] on select "Select Alabama Alaska Arizona Arkansas Armed Forces Americas Armed Forces Europ…" at bounding box center [87, 629] width 135 height 16
click at [155, 621] on select "Select Alabama Alaska Arizona Arkansas Armed Forces Americas Armed Forces Europ…" at bounding box center [87, 629] width 135 height 16
select select "NY"
click at [20, 621] on select "Select Alabama Alaska Arizona Arkansas Armed Forces Americas Armed Forces Europ…" at bounding box center [87, 629] width 135 height 16
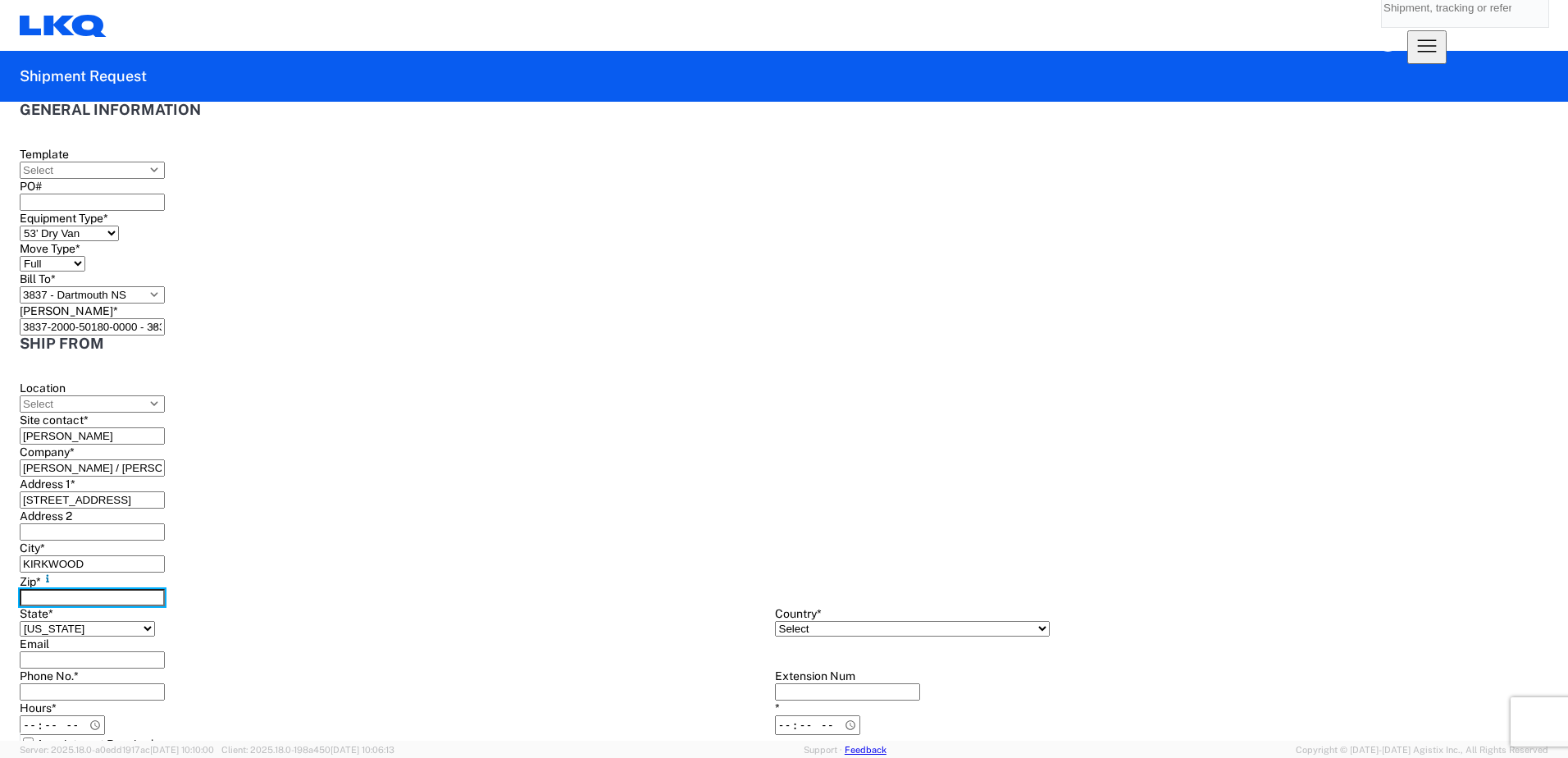
click at [165, 589] on input "Zip *" at bounding box center [92, 597] width 145 height 17
type input "13904"
click at [165, 555] on input "KIRKWOOD" at bounding box center [92, 563] width 145 height 17
click at [159, 637] on div "Email" at bounding box center [768, 652] width 1496 height 32
click at [155, 651] on input "Email" at bounding box center [92, 659] width 145 height 17
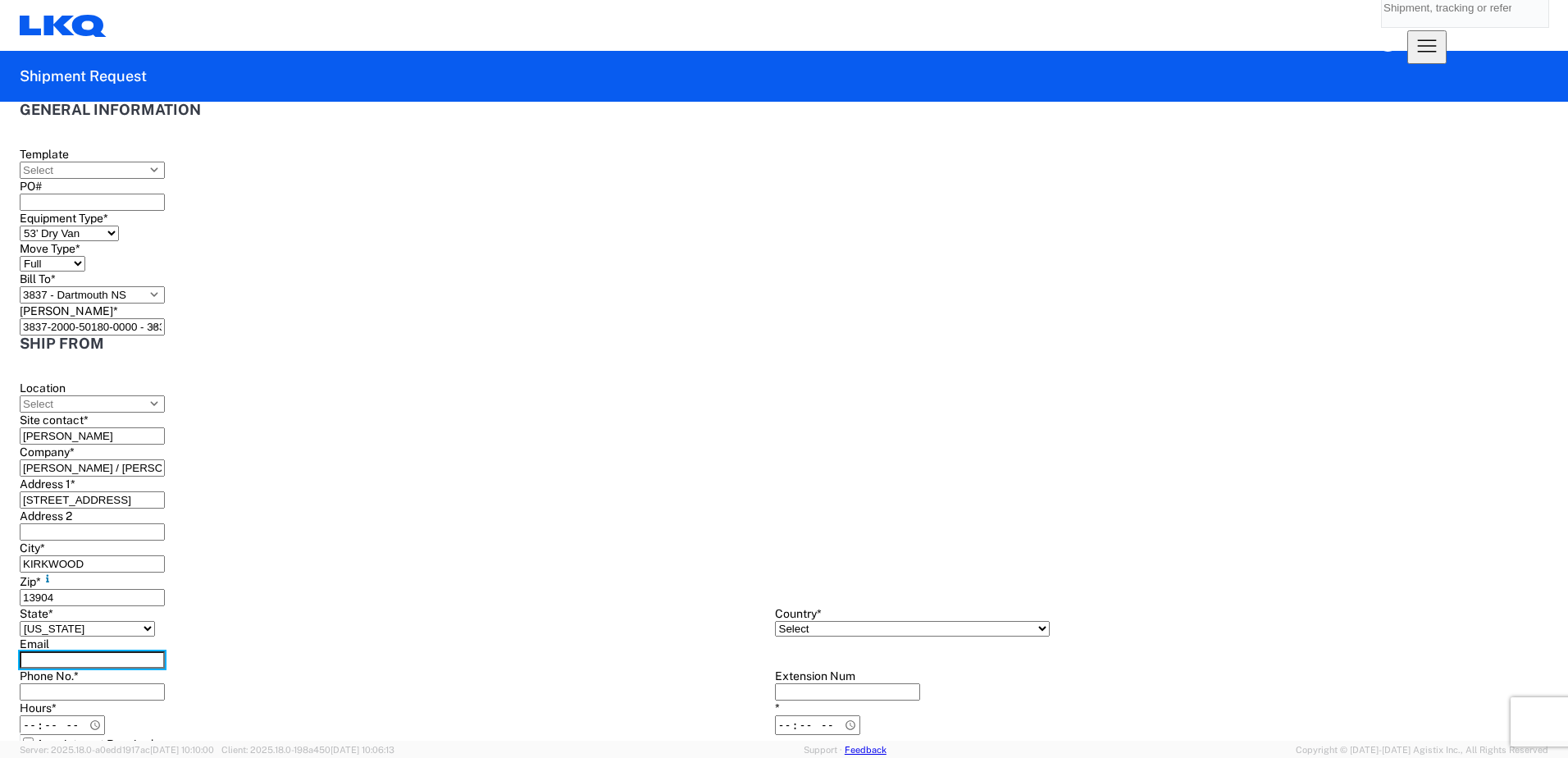
type input "[EMAIL_ADDRESS][DOMAIN_NAME]"
type input "6075844454"
type input "LKQ"
type input "1701 RUE RENE-DESCARTES"
type input "LOCAL 201"
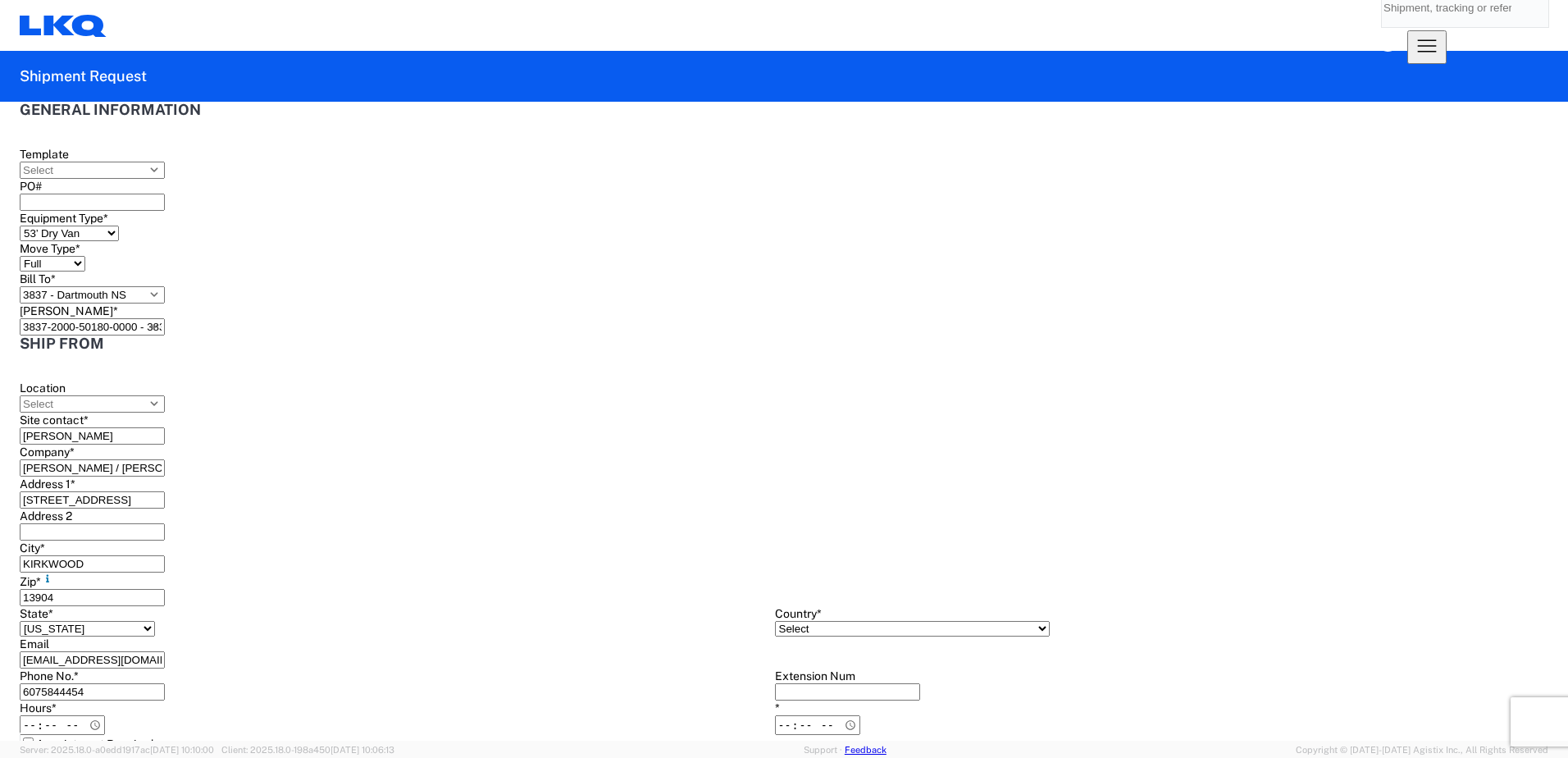
type input "ST BRUNO DE MONTARVILLE"
type input "J3V 0A6"
type input "[EMAIL_ADDRESS][DOMAIN_NAME]"
type input "6075844454"
type input "JORDAN LAMBIASE"
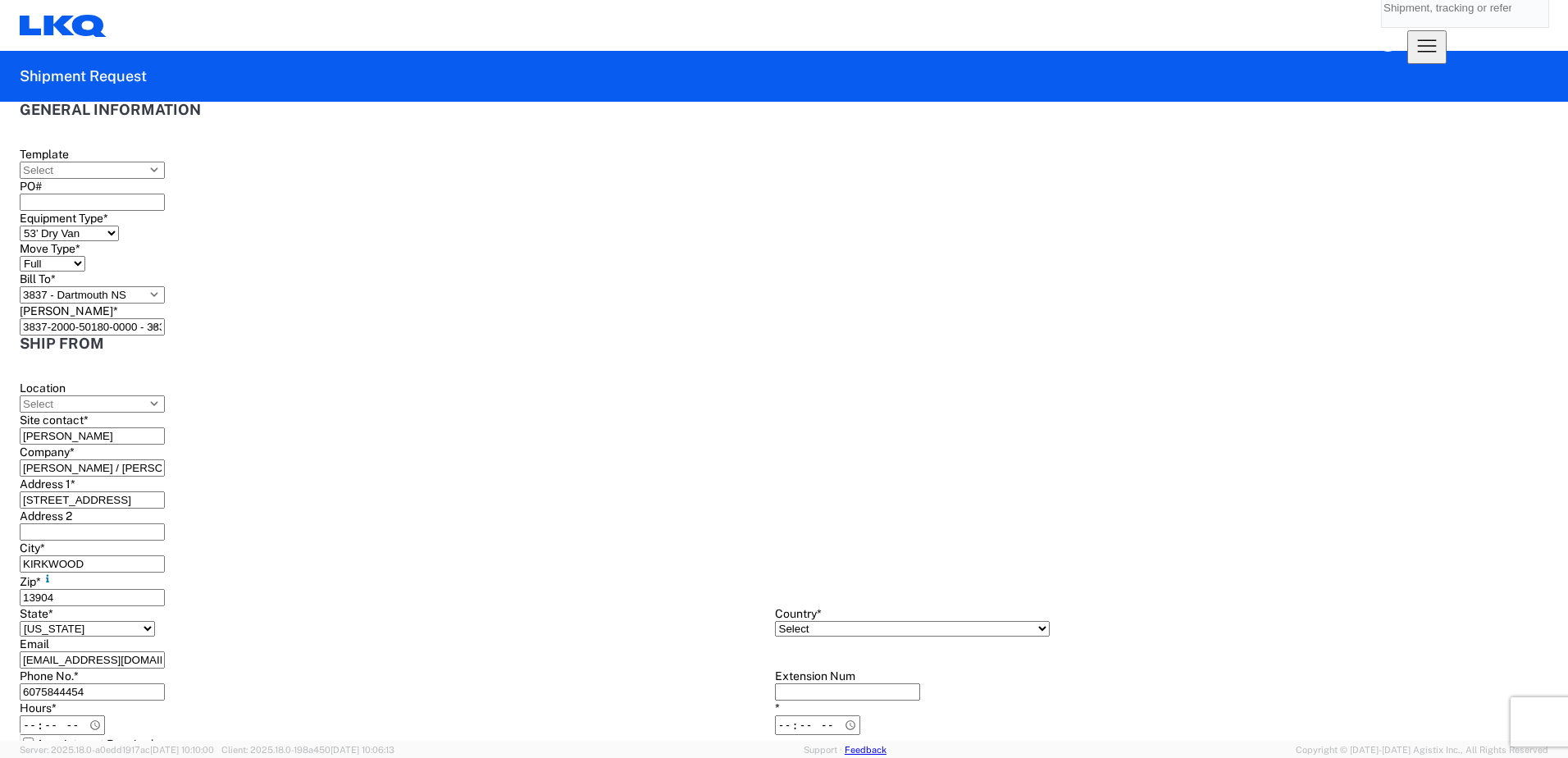
type input "[EMAIL_ADDRESS][DOMAIN_NAME]"
type input "6075844454"
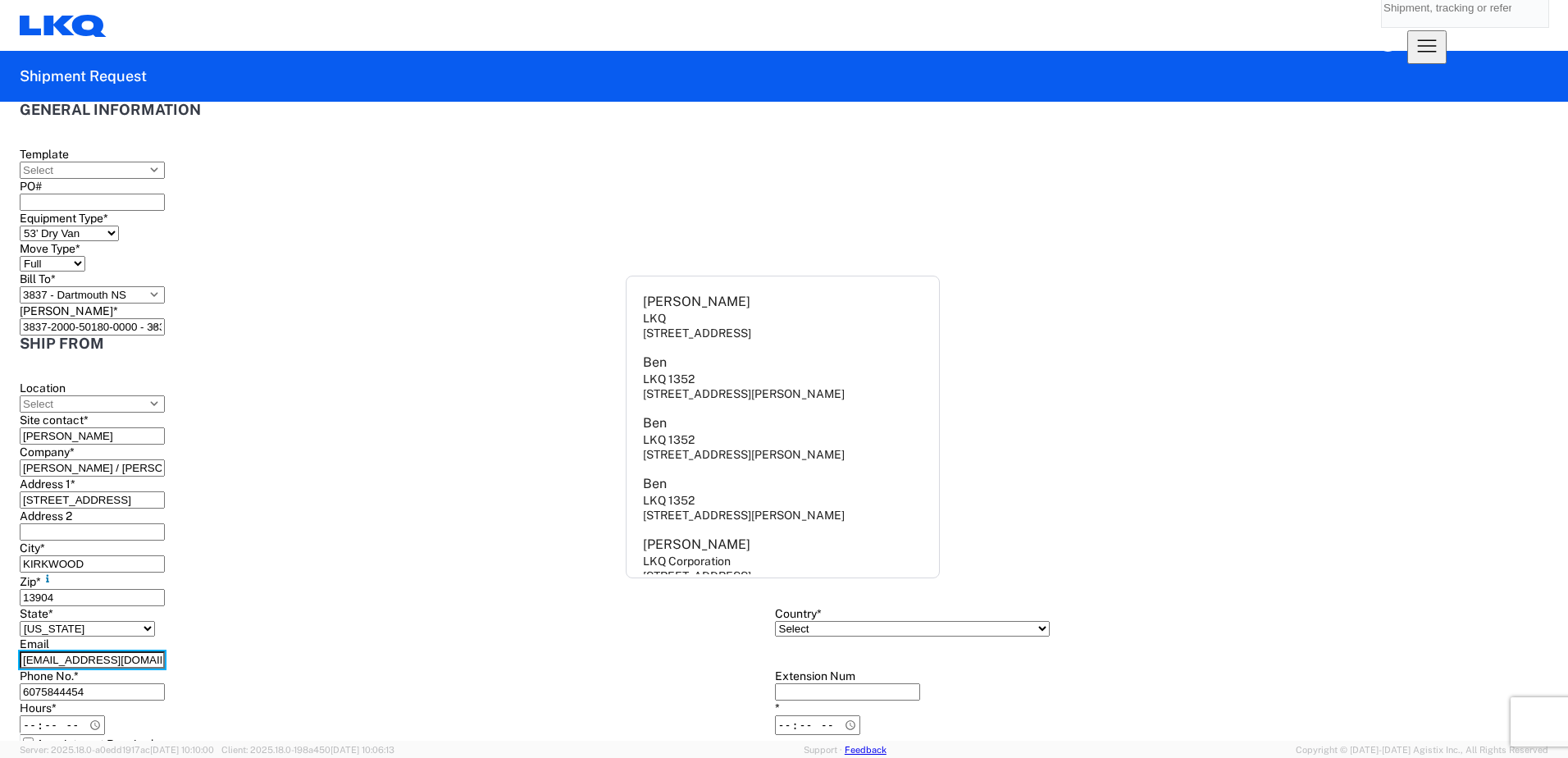
scroll to position [328, 0]
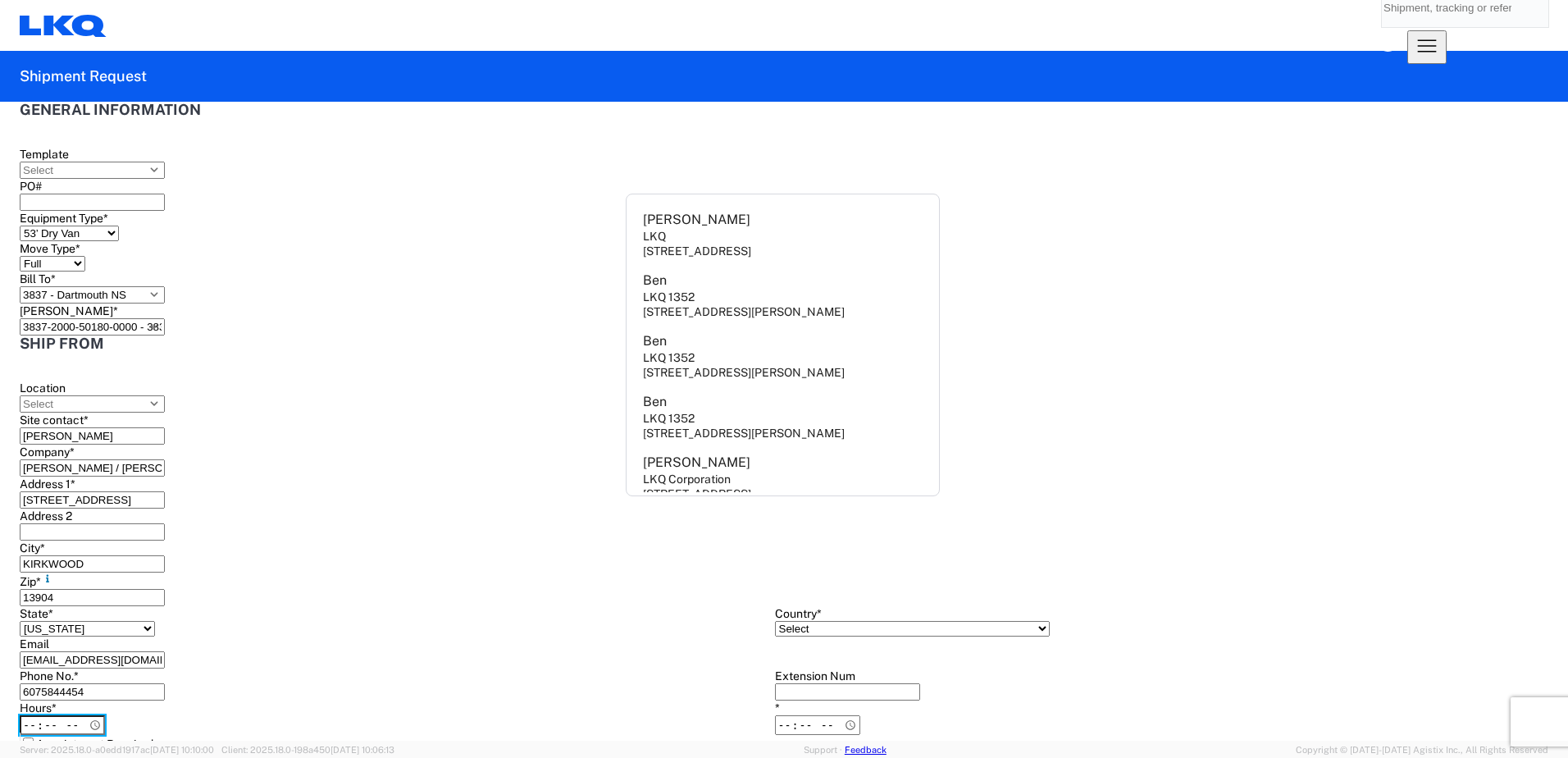
click at [105, 715] on input "Hours *" at bounding box center [62, 725] width 85 height 20
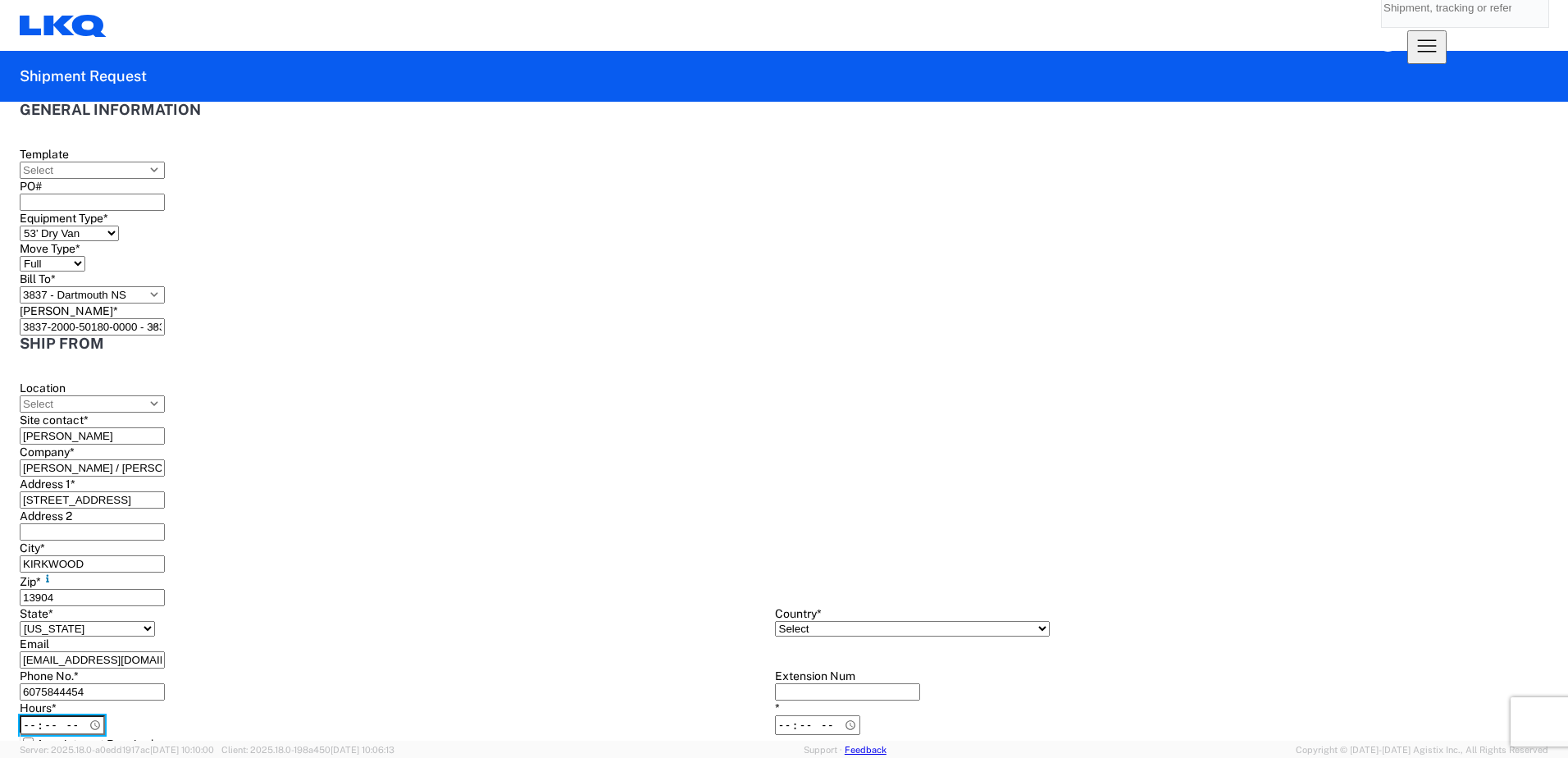
type input "08:00"
click at [775, 715] on input "*" at bounding box center [817, 725] width 85 height 20
type input "16:00"
click at [23, 738] on label "Appointment Required" at bounding box center [86, 744] width 133 height 13
click at [23, 738] on input "Appointment Required" at bounding box center [28, 743] width 11 height 11
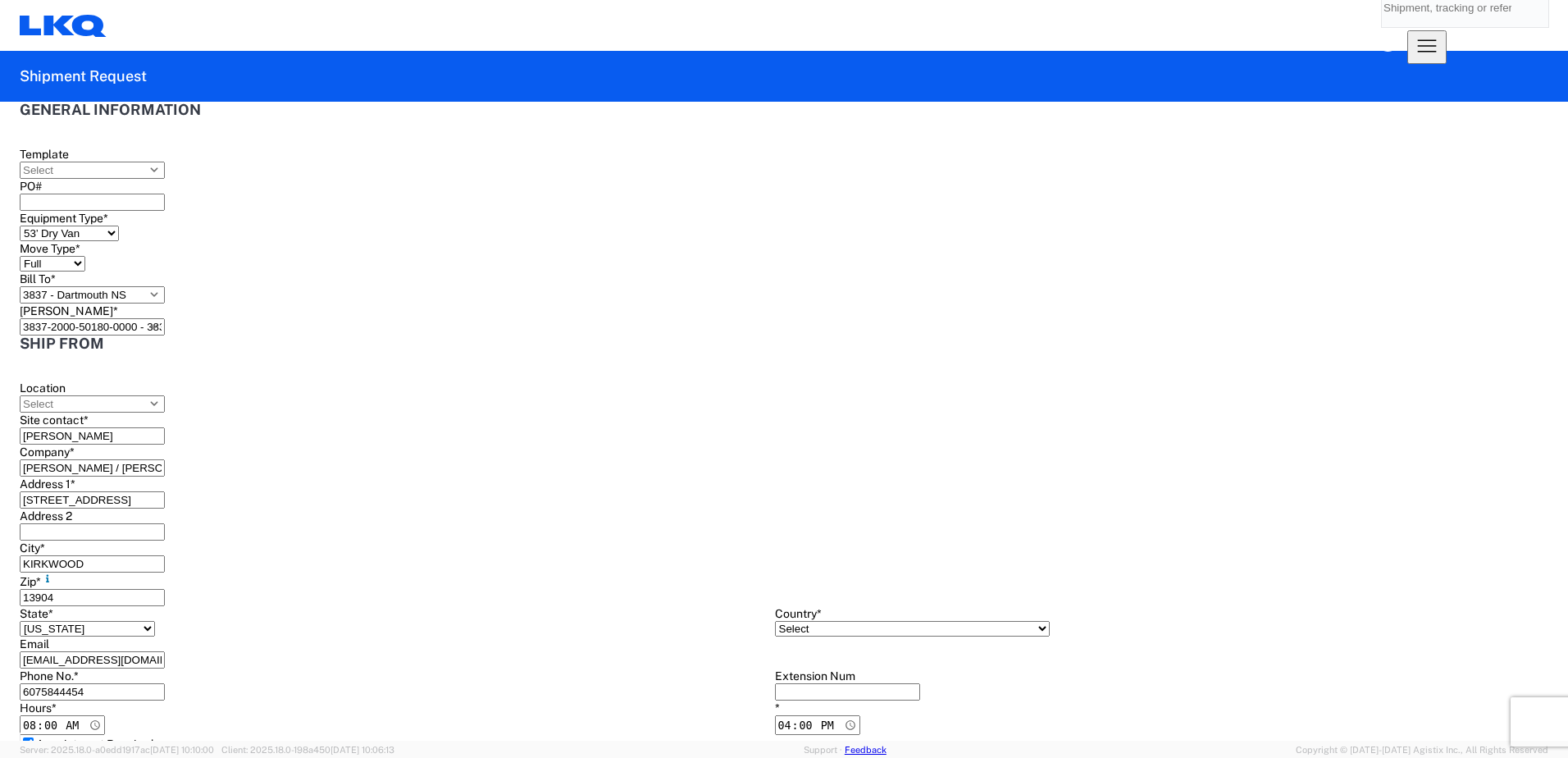
select select "NY"
select select "US"
type input "[PERSON_NAME]"
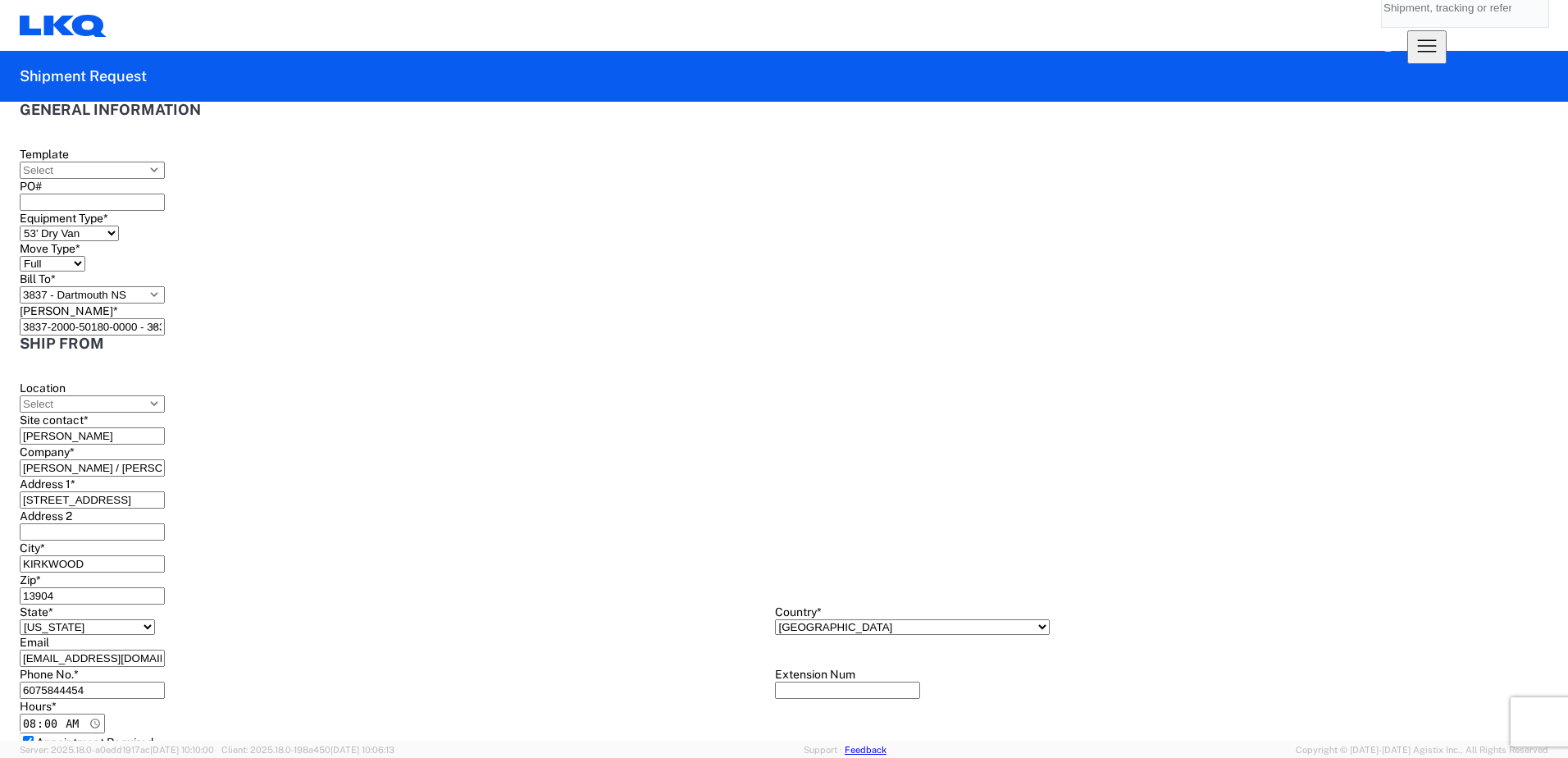
drag, startPoint x: 800, startPoint y: 375, endPoint x: 460, endPoint y: 389, distance: 340.3
click at [460, 389] on div "Ship from Location Site contact * JORDAN LAMBIASE Company * RAYMOND CORP / ROGE…" at bounding box center [774, 769] width 1508 height 867
type input "[STREET_ADDRESS]"
drag, startPoint x: 707, startPoint y: 433, endPoint x: 486, endPoint y: 420, distance: 221.4
click at [486, 420] on div "Ship from Location Site contact * JORDAN LAMBIASE Company * RAYMOND CORP / ROGE…" at bounding box center [774, 769] width 1508 height 867
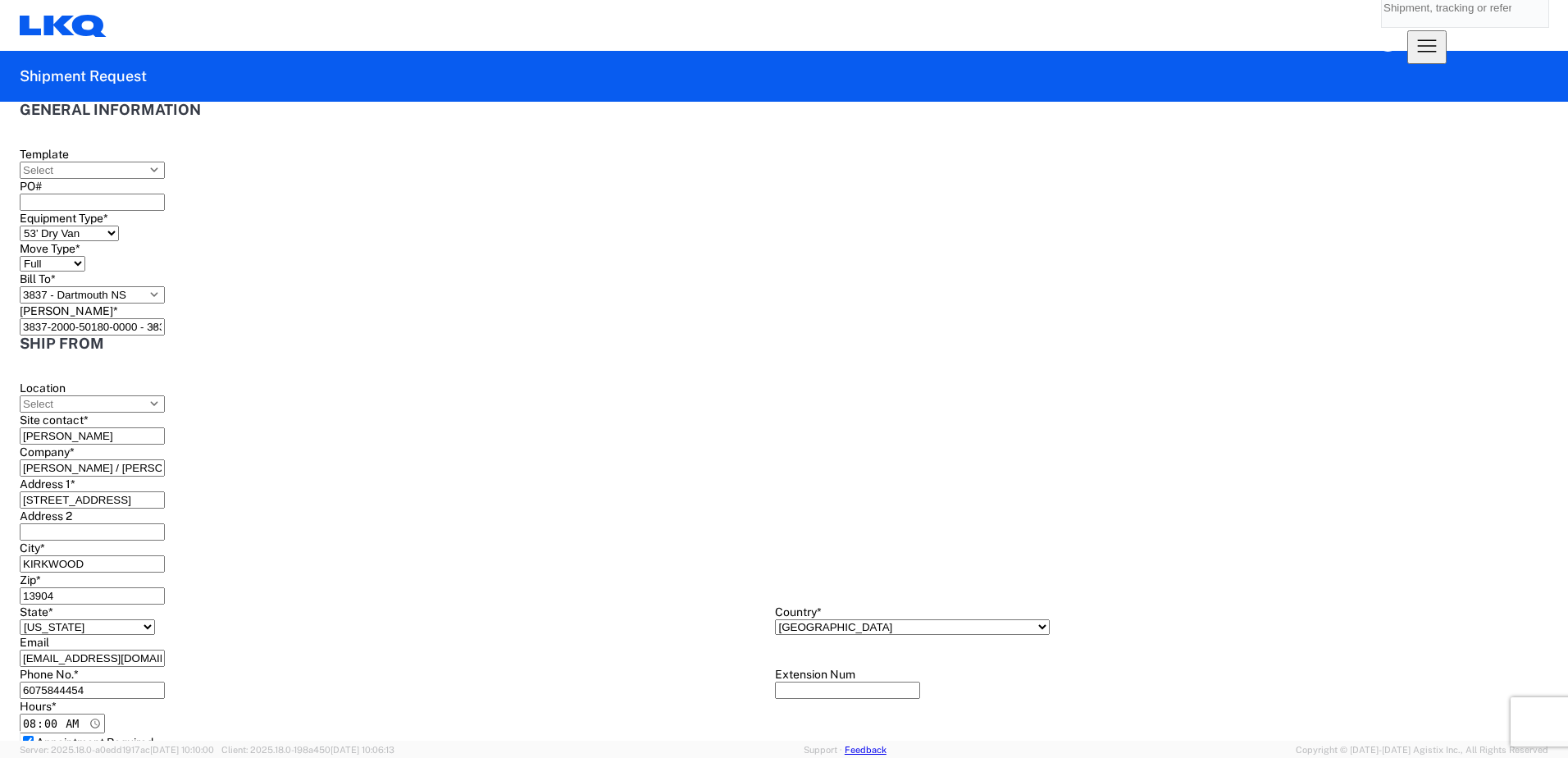
type input "UNIT 300-400"
drag, startPoint x: 803, startPoint y: 488, endPoint x: 489, endPoint y: 480, distance: 314.1
click at [489, 480] on div "Ship from Location Site contact * JORDAN LAMBIASE Company * RAYMOND CORP / ROGE…" at bounding box center [774, 769] width 1508 height 867
type input "DARTMOUTH"
drag, startPoint x: 692, startPoint y: 544, endPoint x: 530, endPoint y: 538, distance: 162.1
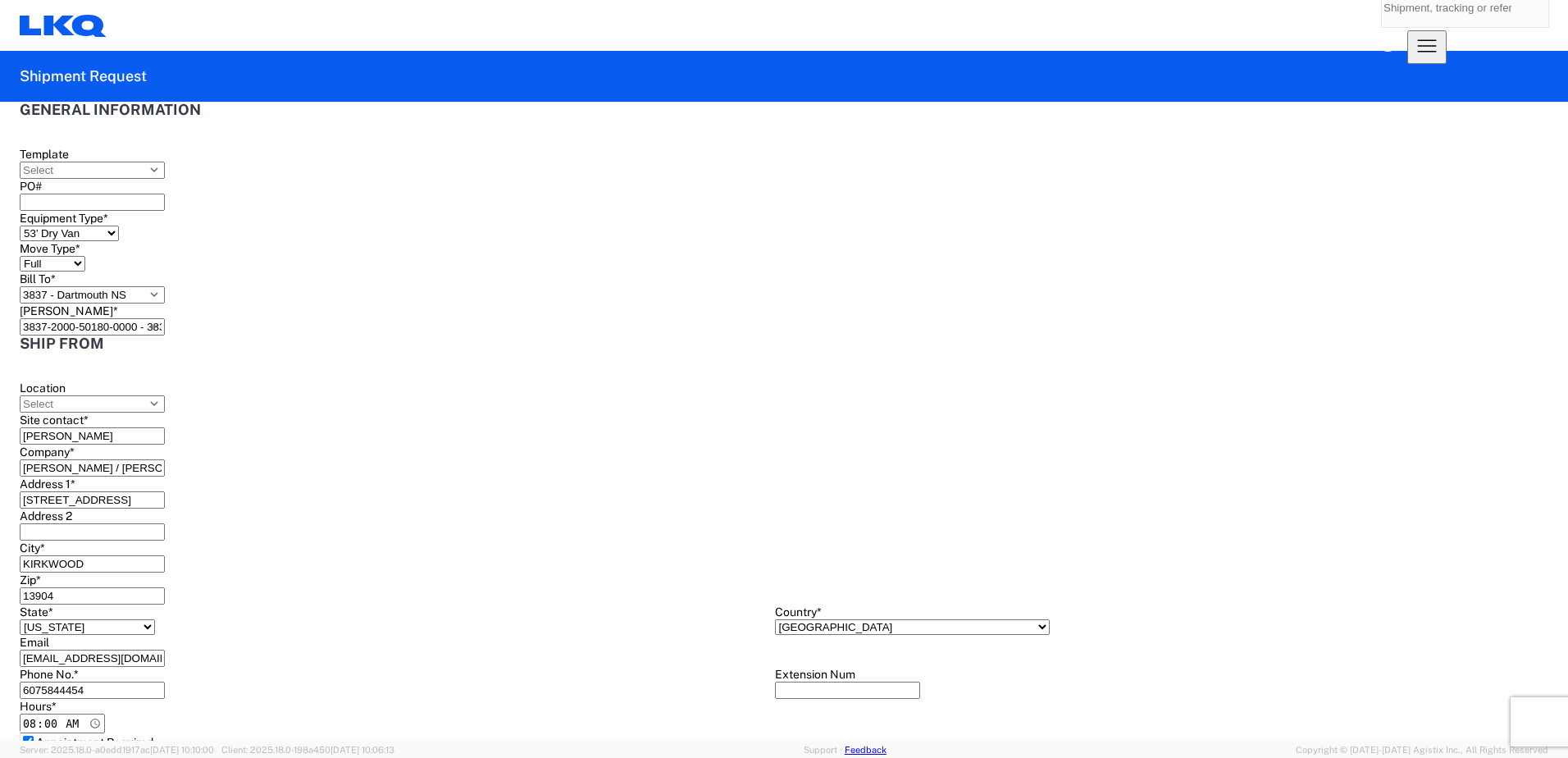
click at [530, 538] on div "Ship from Location Site contact * JORDAN LAMBIASE Company * RAYMOND CORP / ROGE…" at bounding box center [774, 769] width 1508 height 867
type input "B3B 1Z1"
select select "CA"
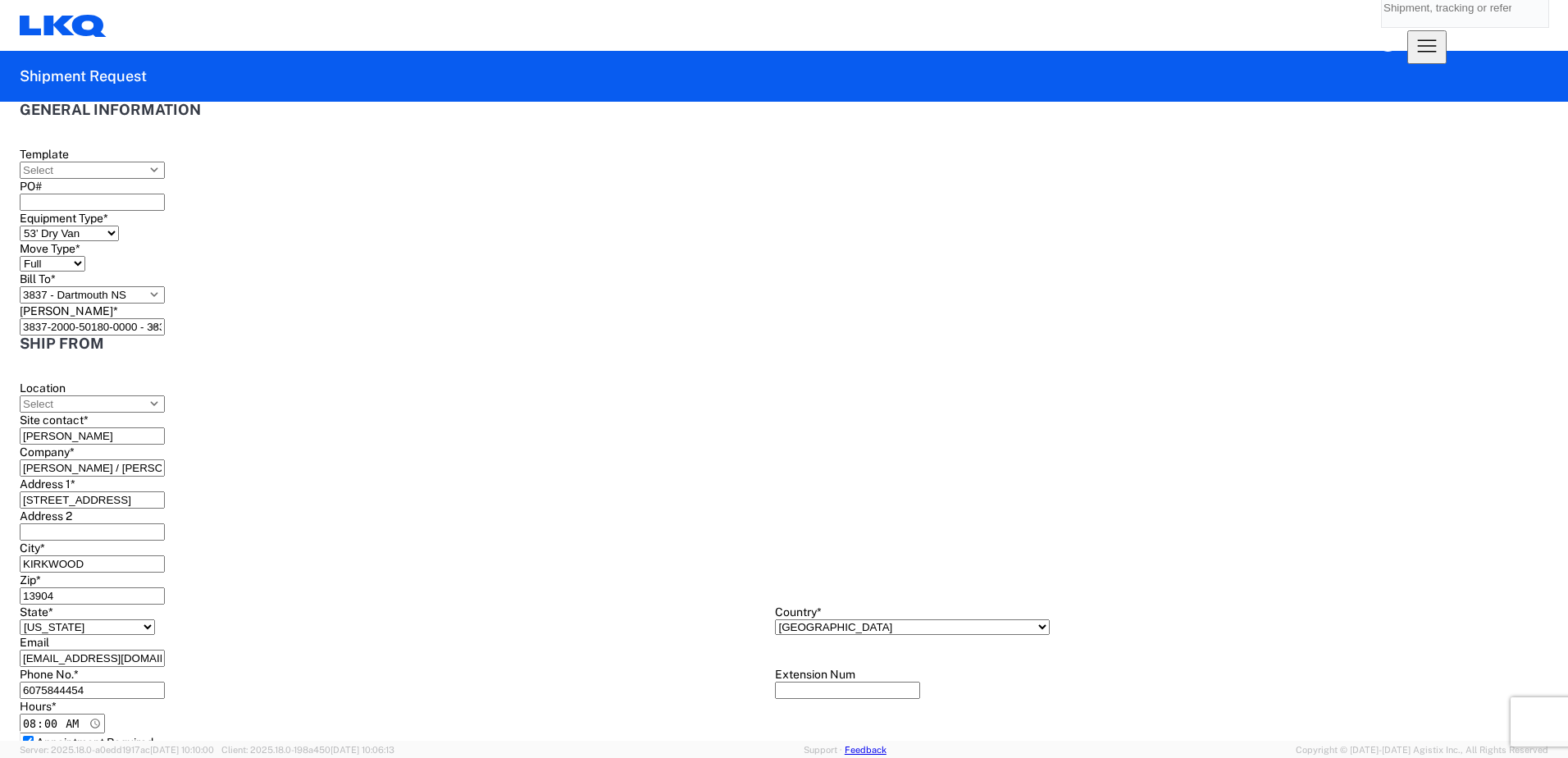
select select "NS"
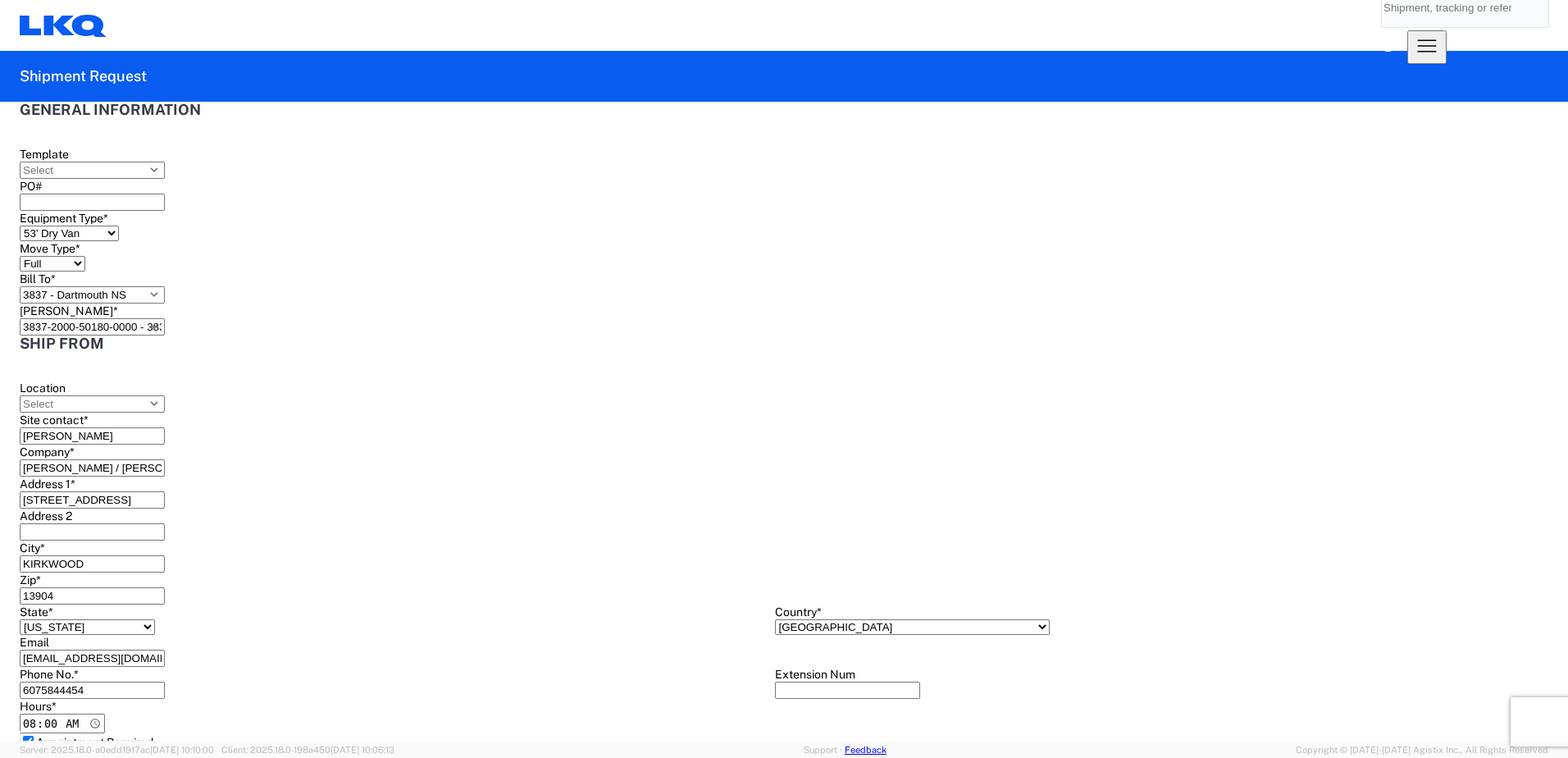
drag, startPoint x: 849, startPoint y: 566, endPoint x: 550, endPoint y: 553, distance: 299.3
click at [550, 553] on div "Ship from Location Site contact * JORDAN LAMBIASE Company * RAYMOND CORP / ROGE…" at bounding box center [774, 758] width 1508 height 845
type input "[EMAIL_ADDRESS][DOMAIN_NAME]"
drag, startPoint x: 743, startPoint y: 620, endPoint x: 456, endPoint y: 619, distance: 287.0
click at [462, 617] on div "Ship from Location Site contact * JORDAN LAMBIASE Company * RAYMOND CORP / ROGE…" at bounding box center [774, 758] width 1508 height 845
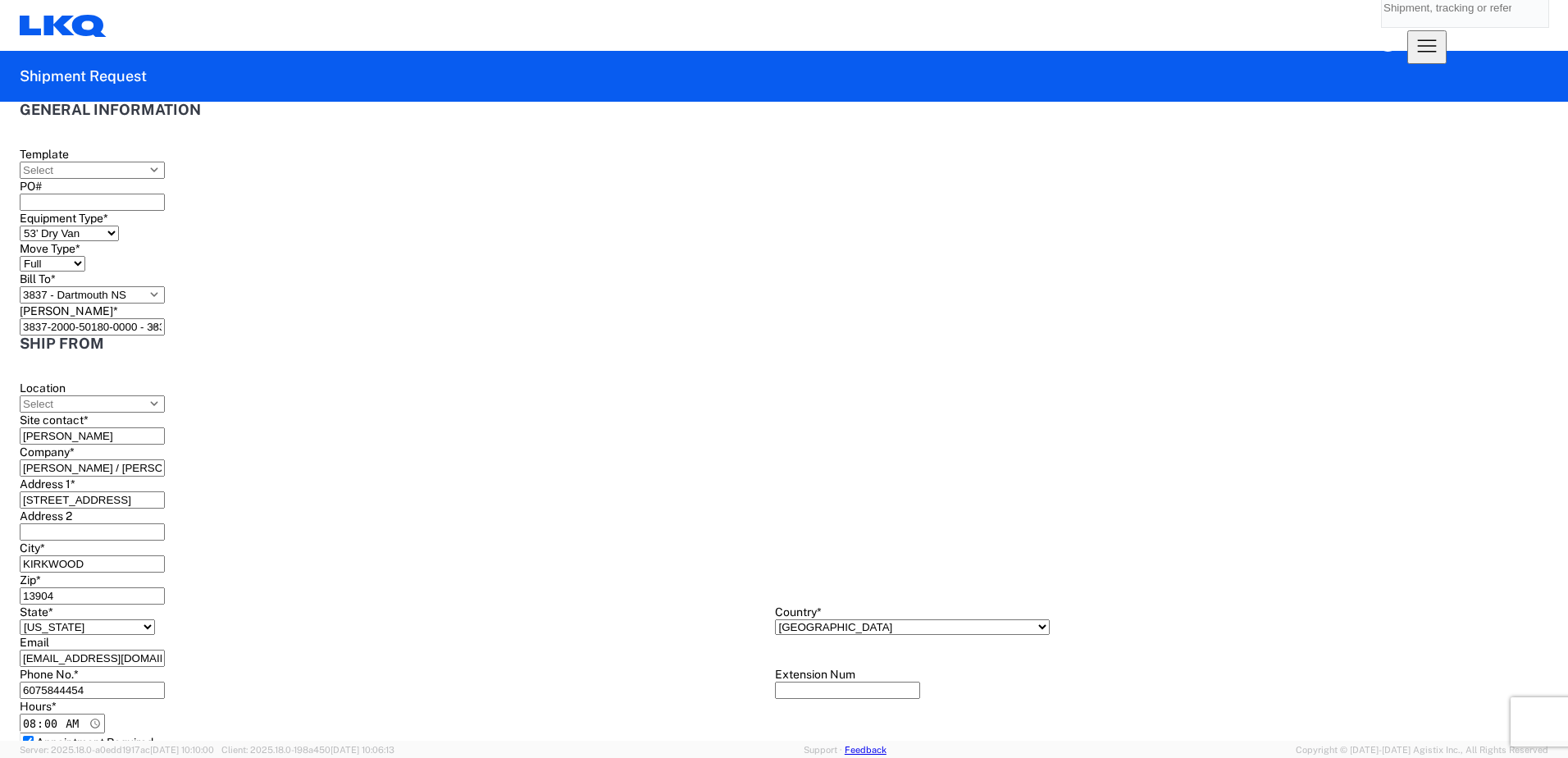
scroll to position [410, 0]
type input "[PHONE_NUMBER]"
type input "08:00"
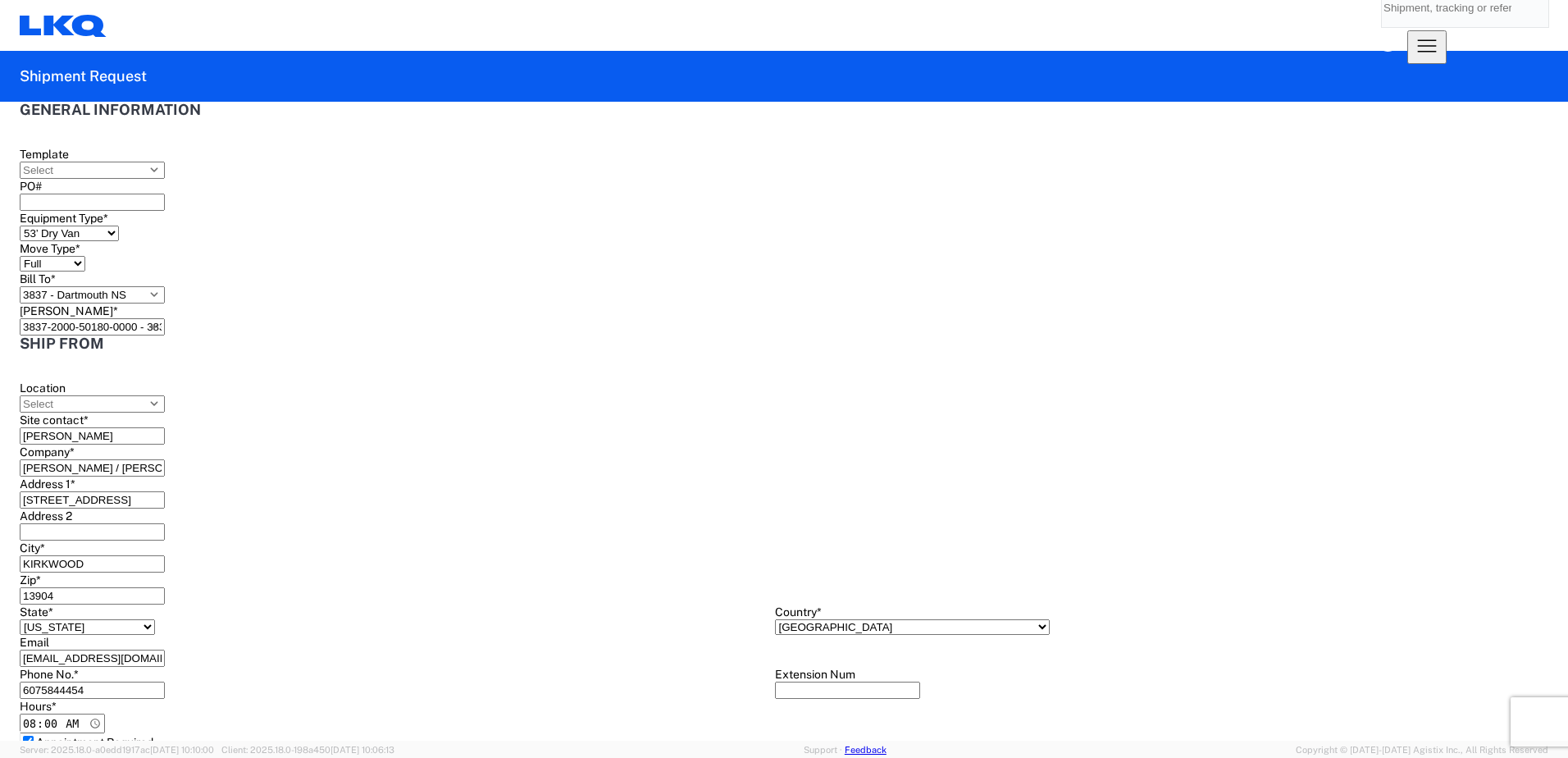
select select "CA"
select select "NS"
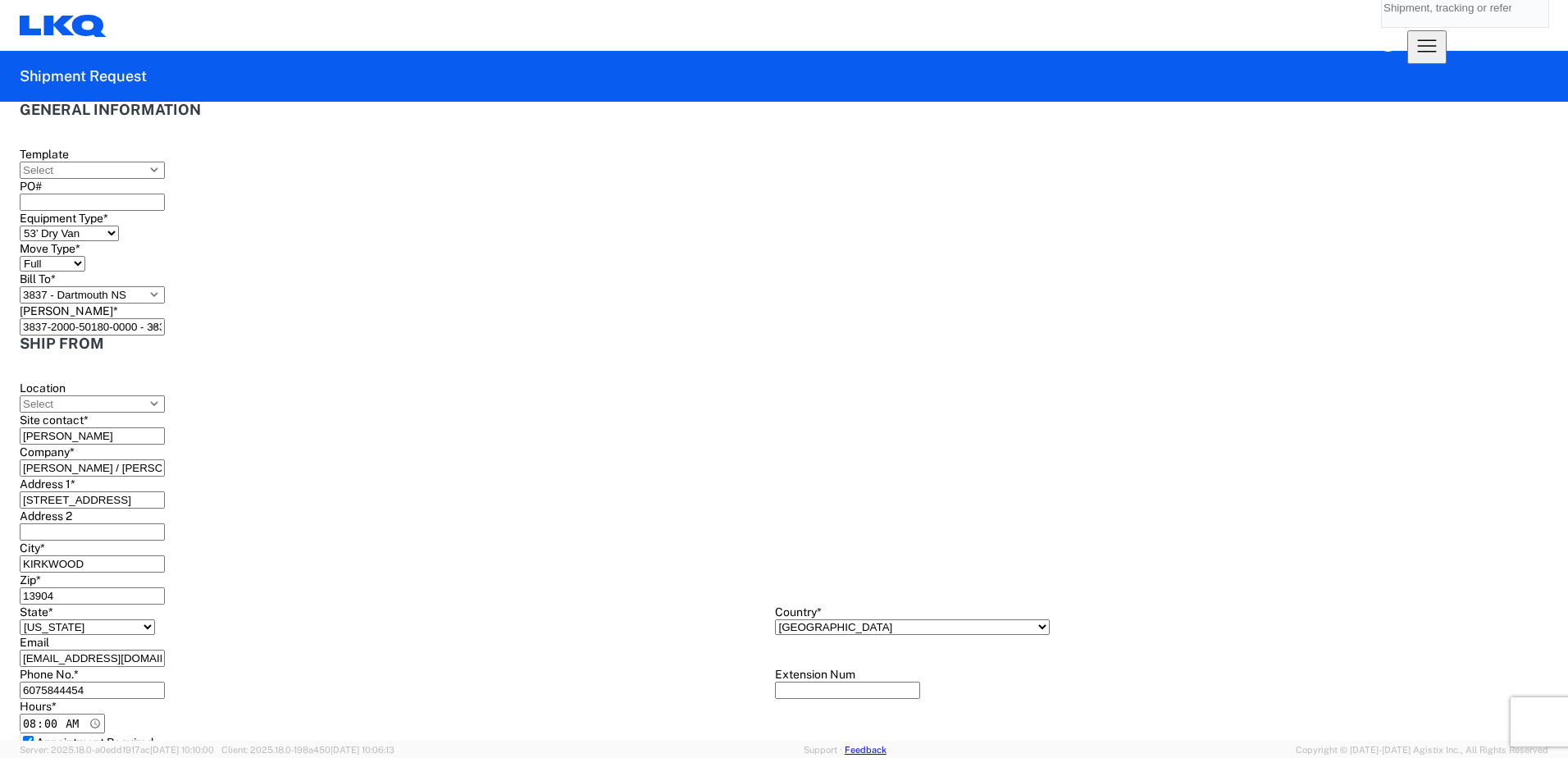
select select "CA"
type input "08:30"
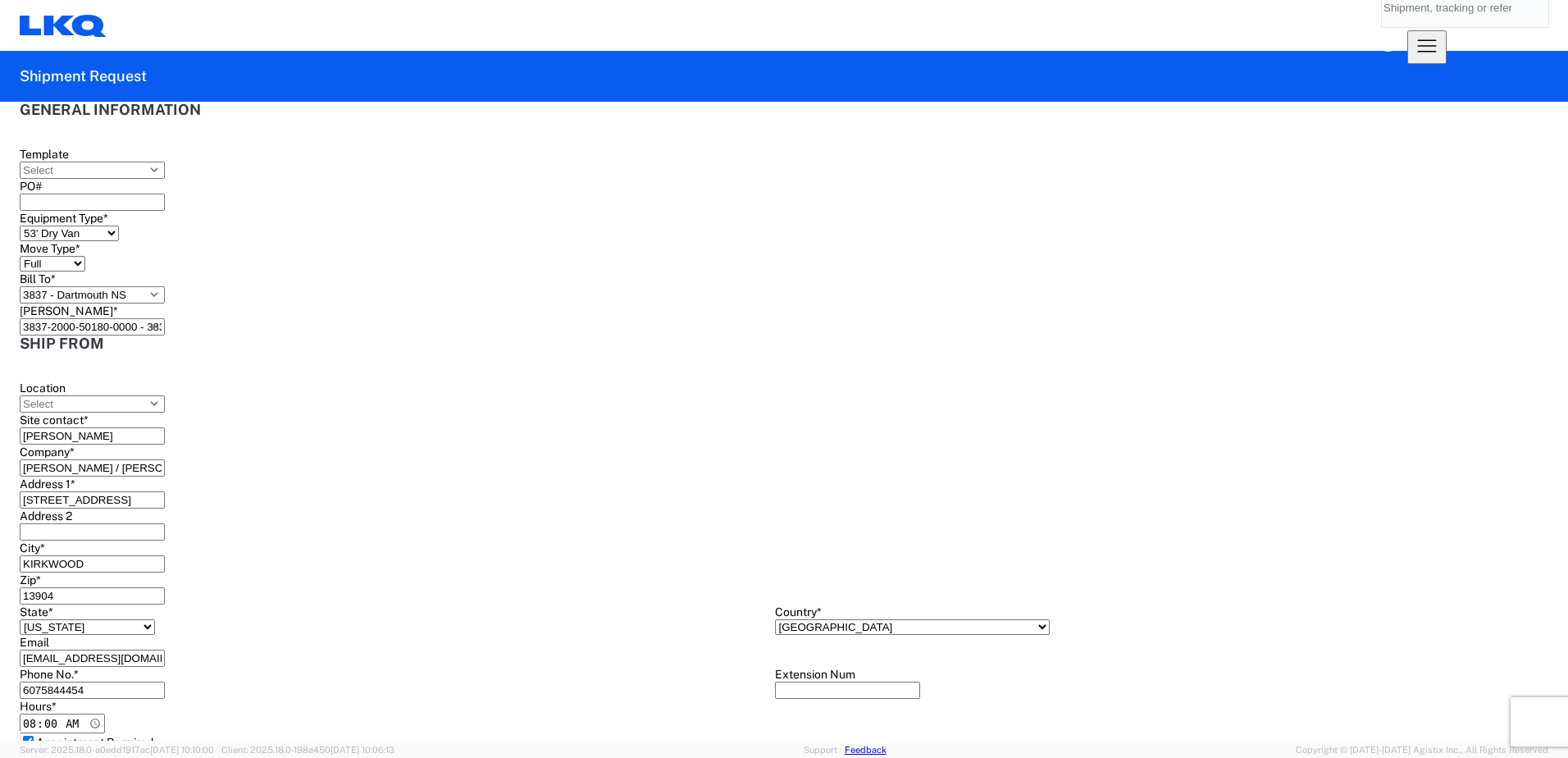
type input "[DATE]"
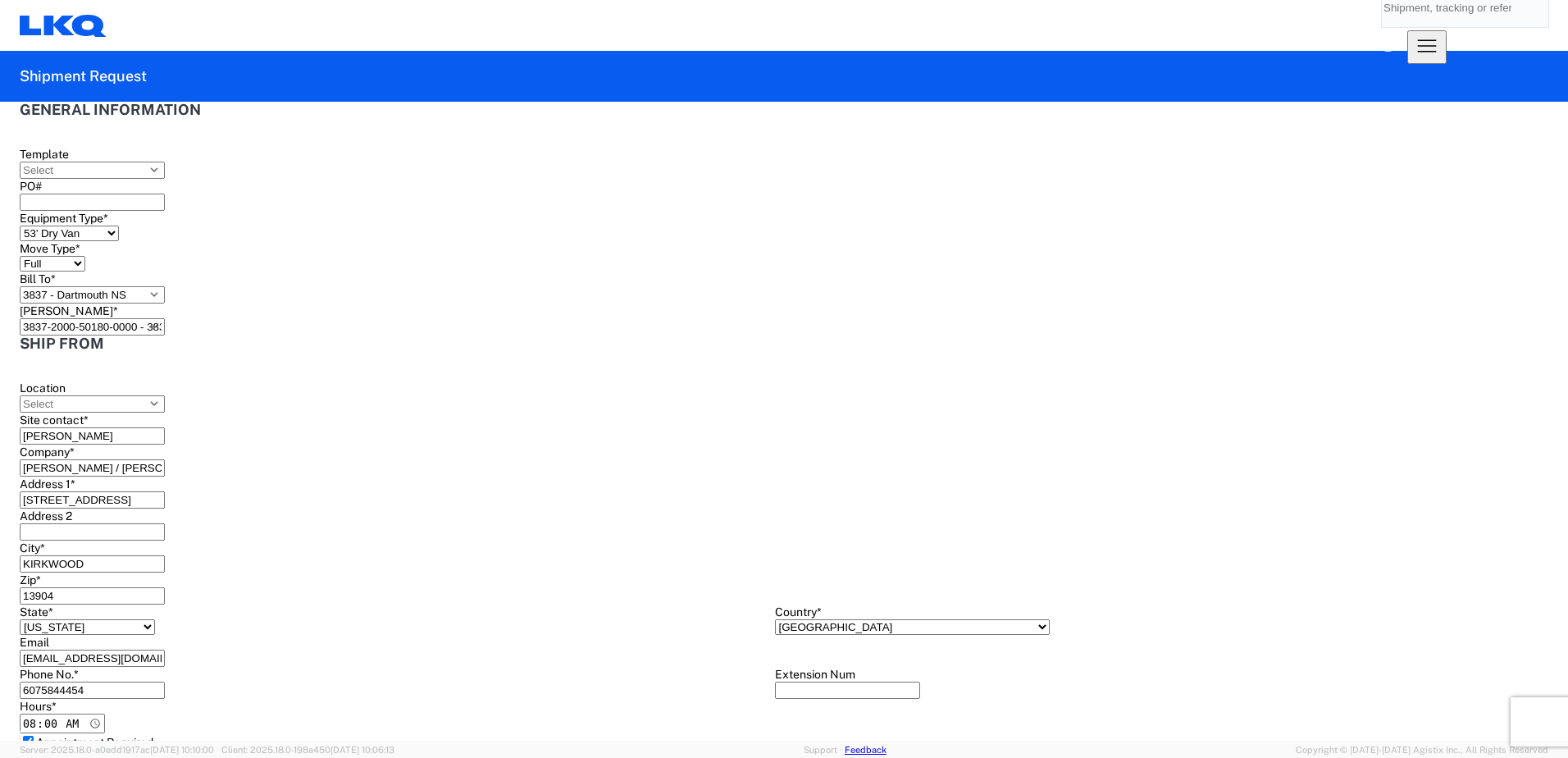
drag, startPoint x: 461, startPoint y: 645, endPoint x: 447, endPoint y: 655, distance: 17.2
type input "[DATE]"
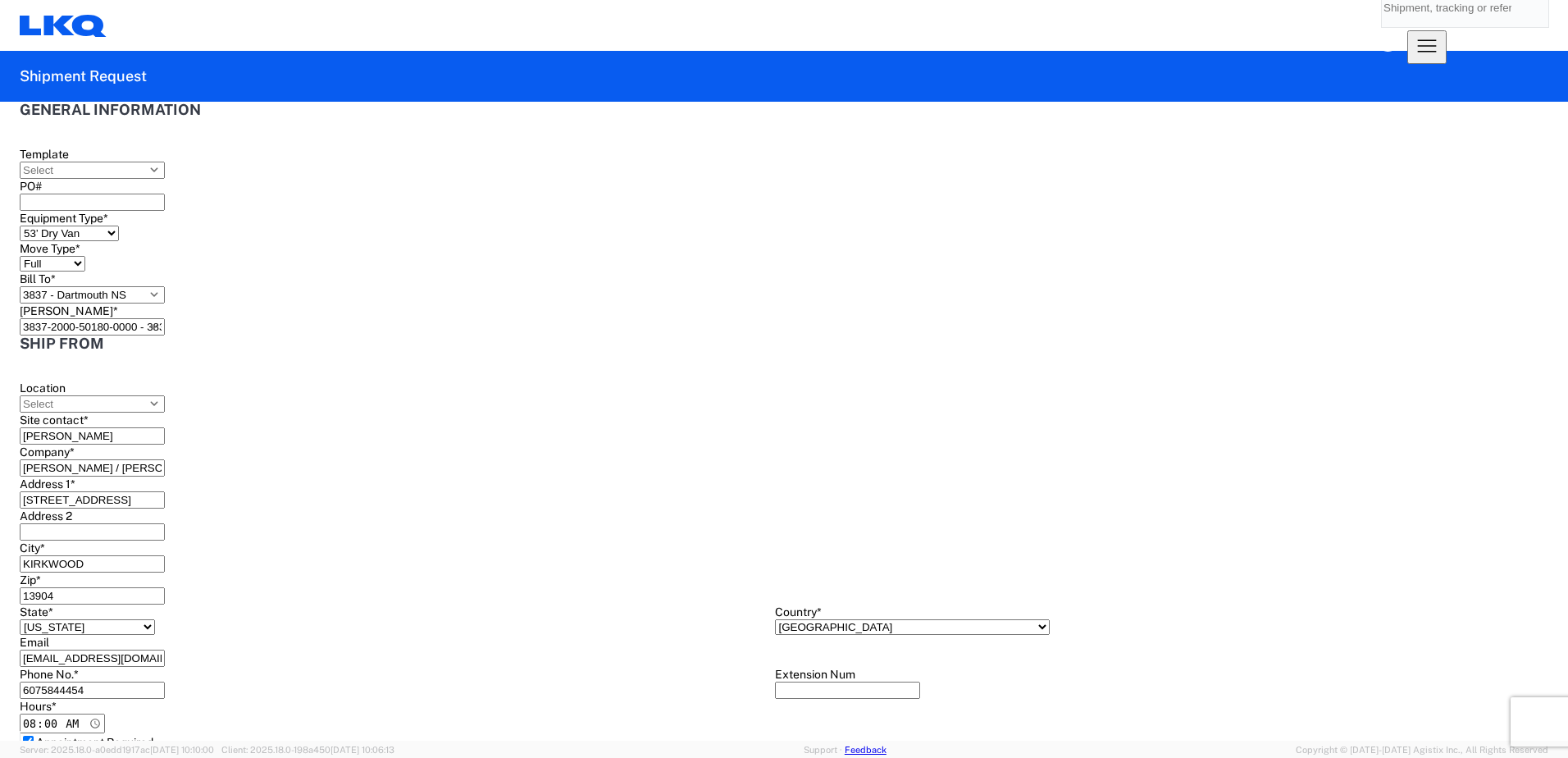
type input "[DATE]"
type textarea "A"
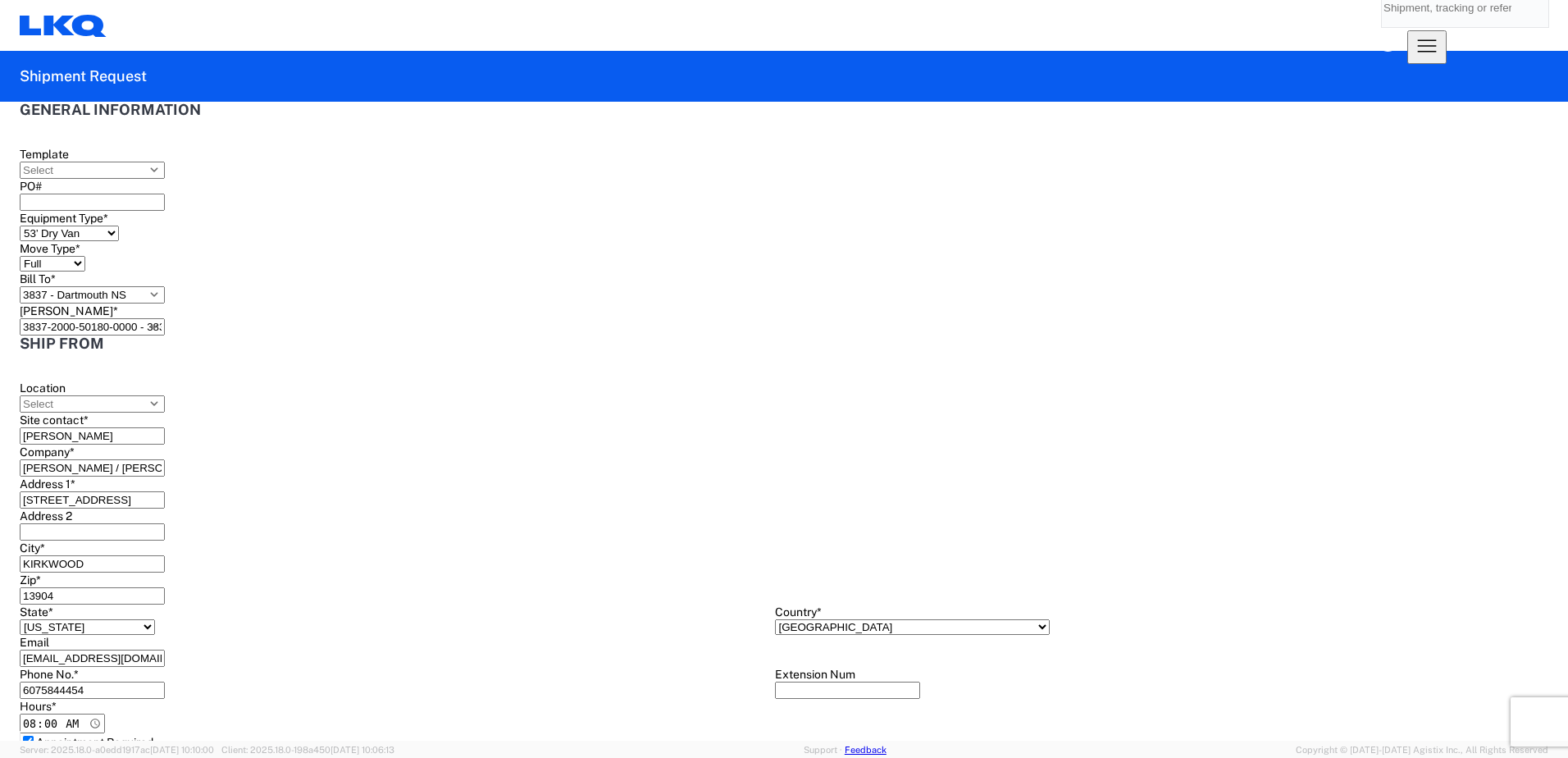
drag, startPoint x: 226, startPoint y: 163, endPoint x: -11, endPoint y: 159, distance: 237.0
click at [0, 159] on html "Home Shipment request Shipment tracking Shipment Request General Information Te…" at bounding box center [784, 379] width 1568 height 758
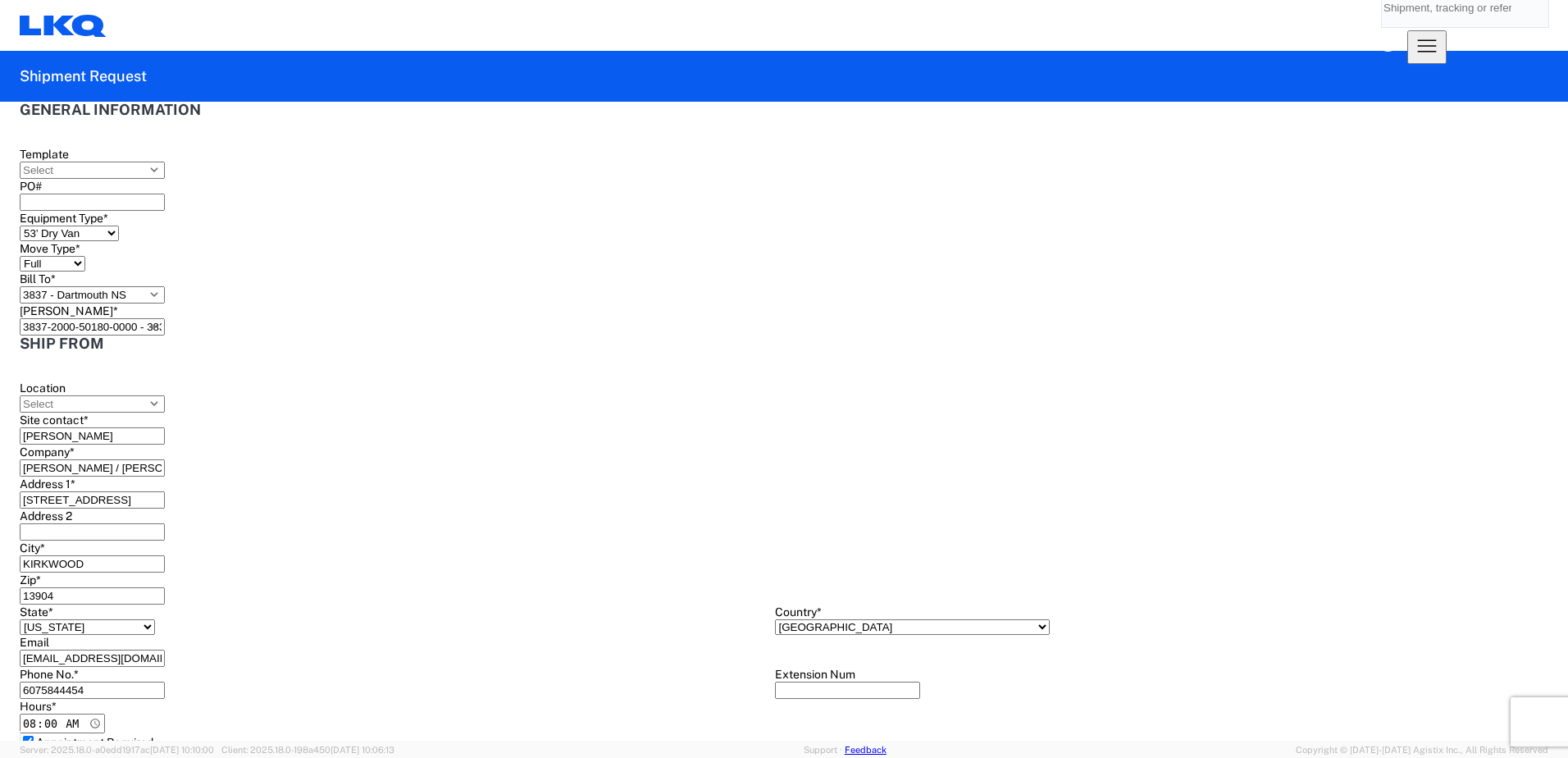
paste textarea "[EMAIL_ADDRESS][DOMAIN_NAME]"
drag, startPoint x: 376, startPoint y: 633, endPoint x: -76, endPoint y: 582, distance: 454.9
click at [0, 582] on html "Home Shipment request Shipment tracking Shipment Request General Information Te…" at bounding box center [784, 379] width 1568 height 758
type textarea "PICK APPT REQ'D VIA EMAIL TO JORDAN (jlambiase@rogersservicegroup.com). SWING D…"
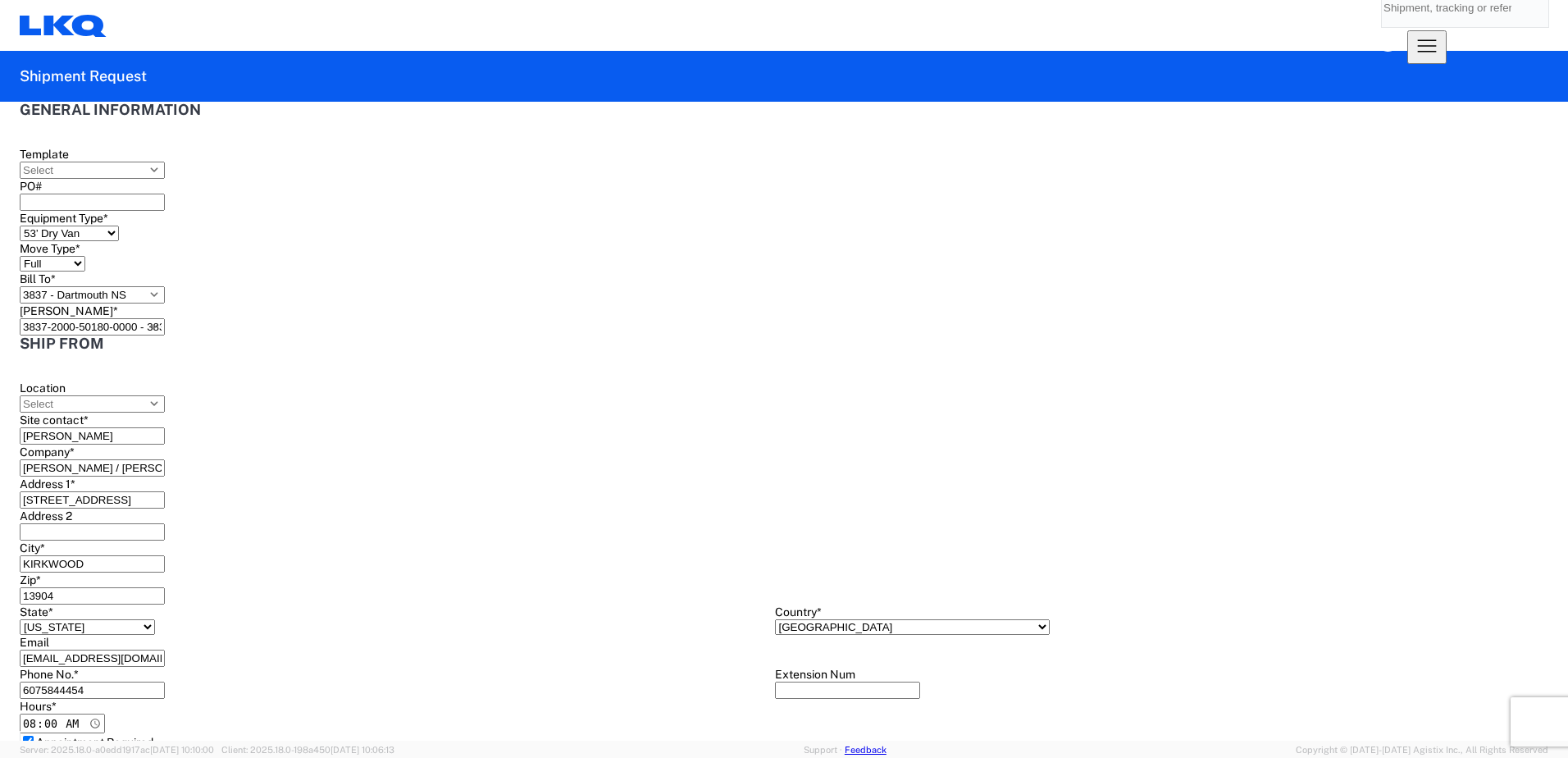
paste textarea "PICK APPT REQ'D VIA EMAIL TO JORDAN (jlambiase@rogersservicegroup.com). SWING D…"
type textarea "PICK APPT REQ'D VIA EMAIL TO JORDAN (jlambiase@rogersservicegroup.com). SWING D…"
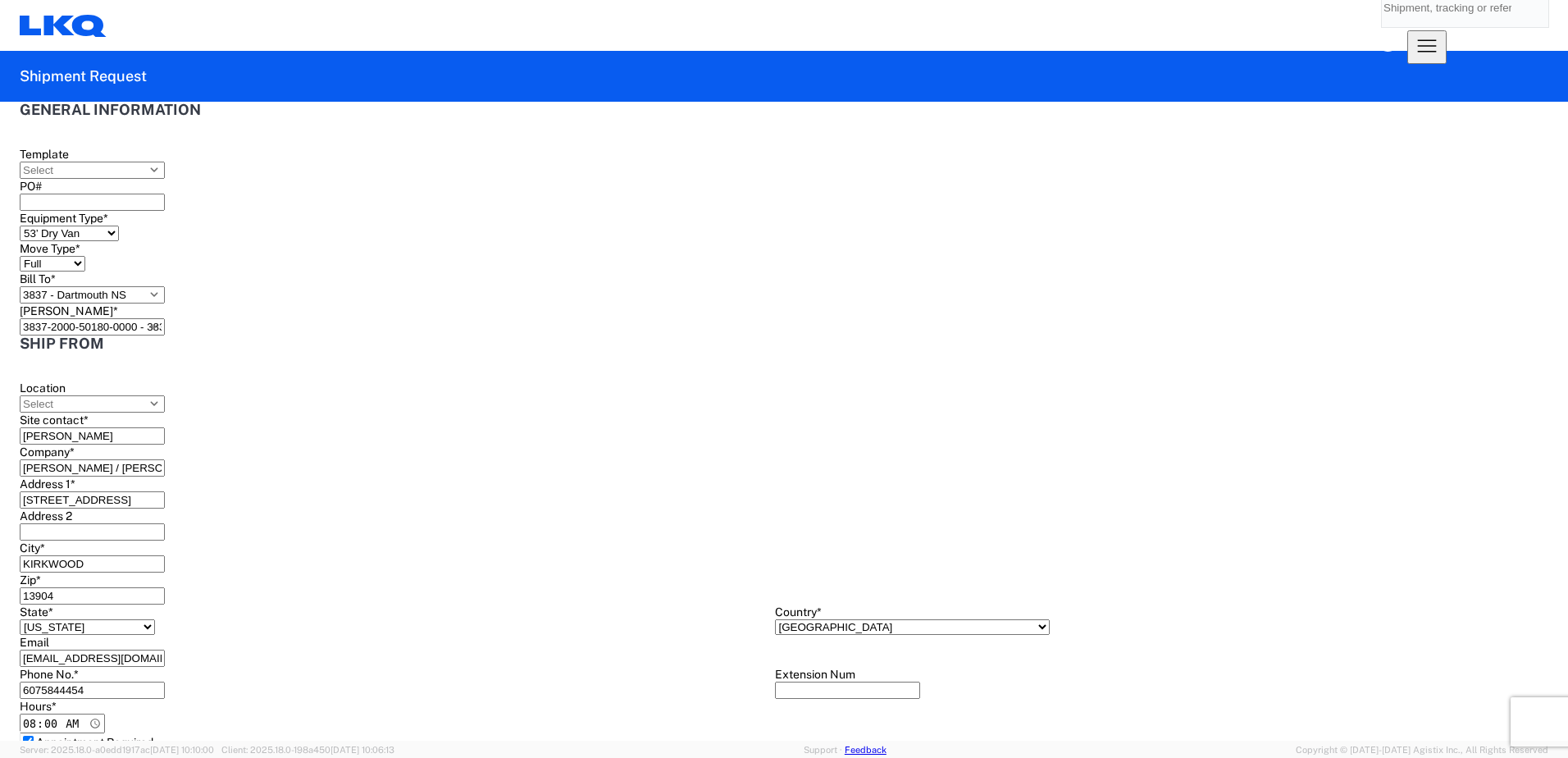
scroll to position [1383, 0]
type input "5928"
type input "OTHER"
click at [102, 458] on div "Other" at bounding box center [167, 451] width 287 height 15
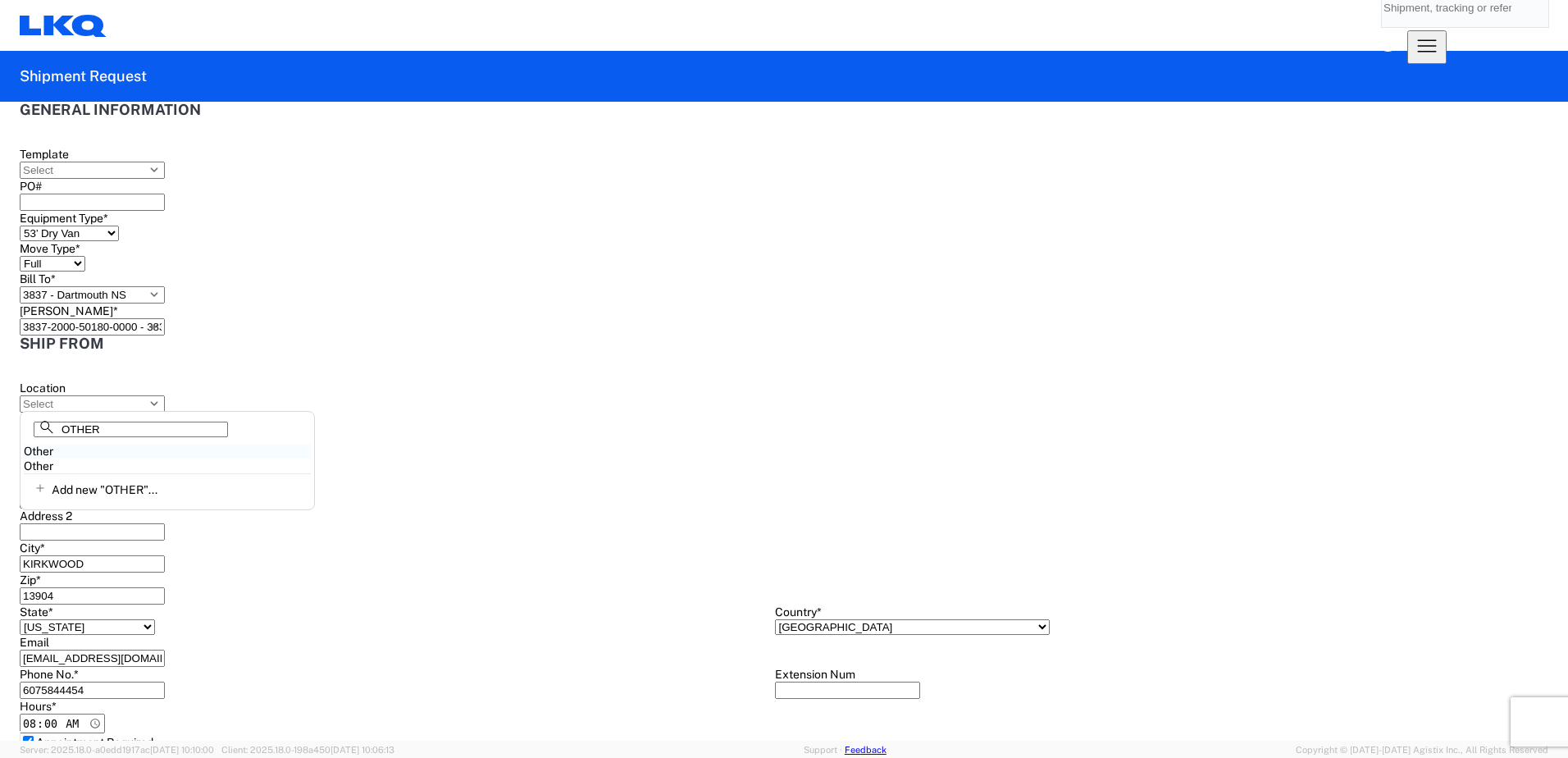
type input "Other"
type input "2"
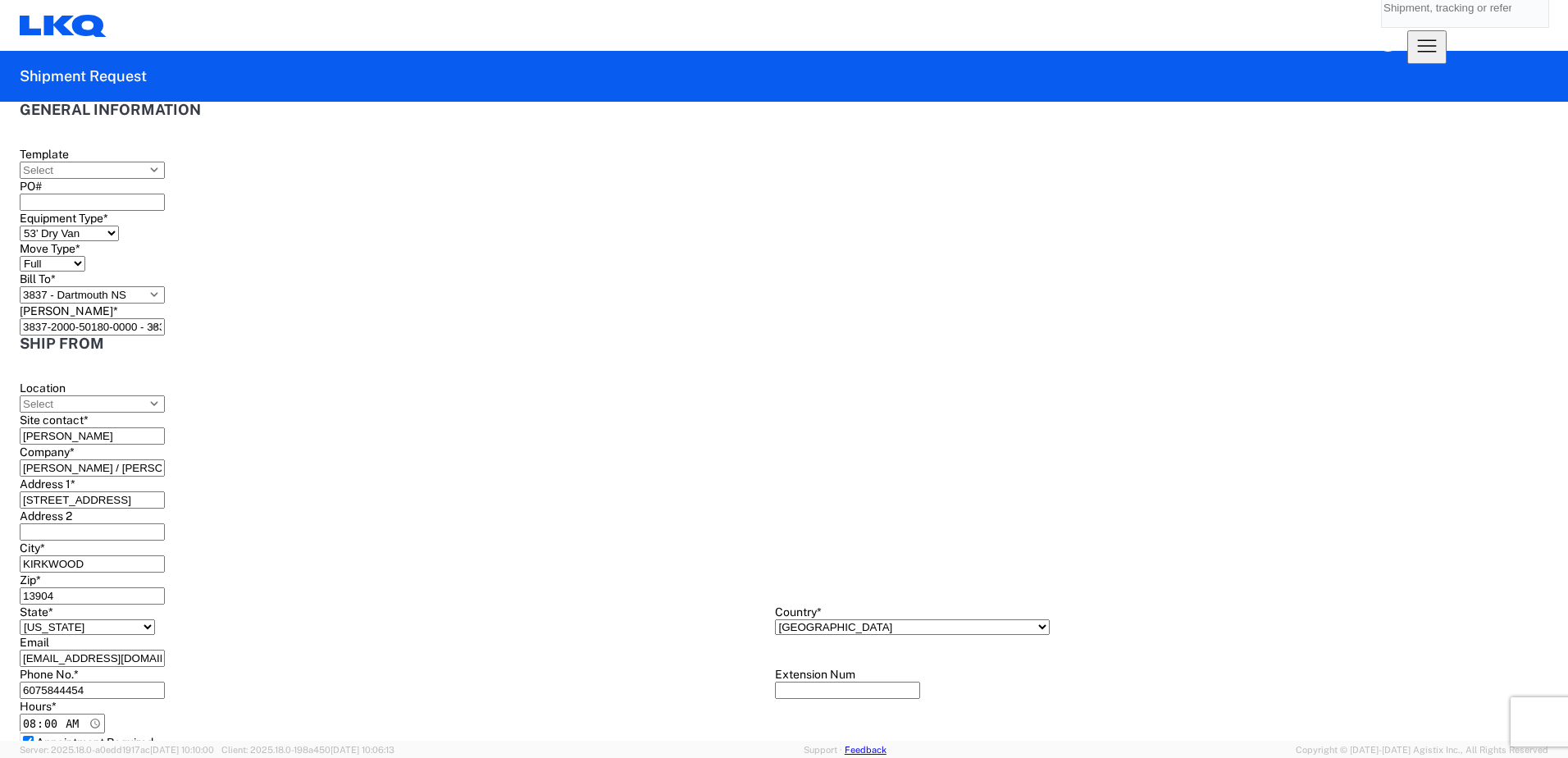
select select "IN"
type input "576"
type input "96"
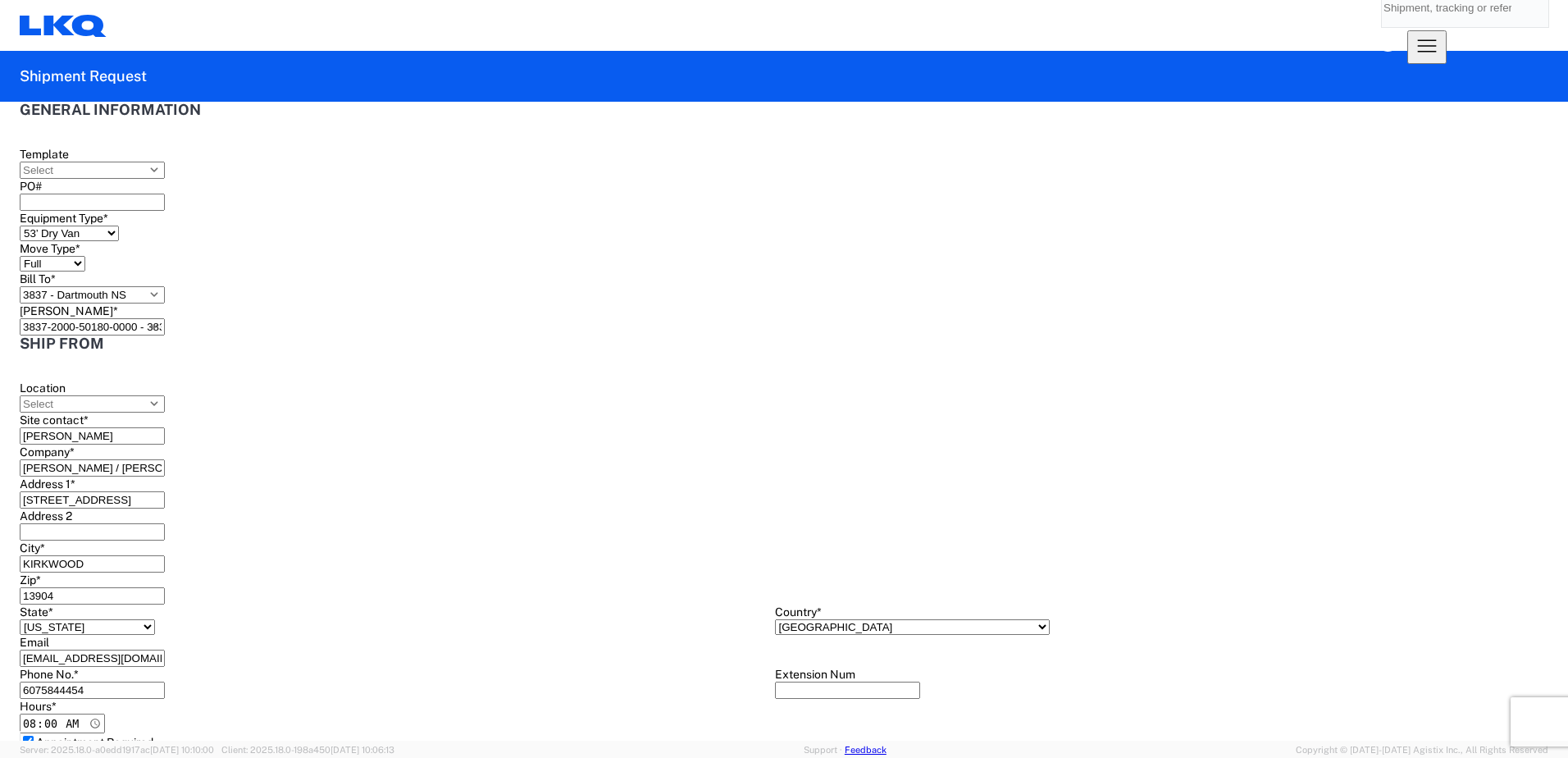
type input "96"
drag, startPoint x: 89, startPoint y: 604, endPoint x: -53, endPoint y: 604, distance: 142.0
click at [0, 604] on html "Home Shipment request Shipment tracking Shipment Request General Information Te…" at bounding box center [784, 379] width 1568 height 758
type input "122"
drag, startPoint x: 202, startPoint y: 595, endPoint x: 119, endPoint y: 593, distance: 83.0
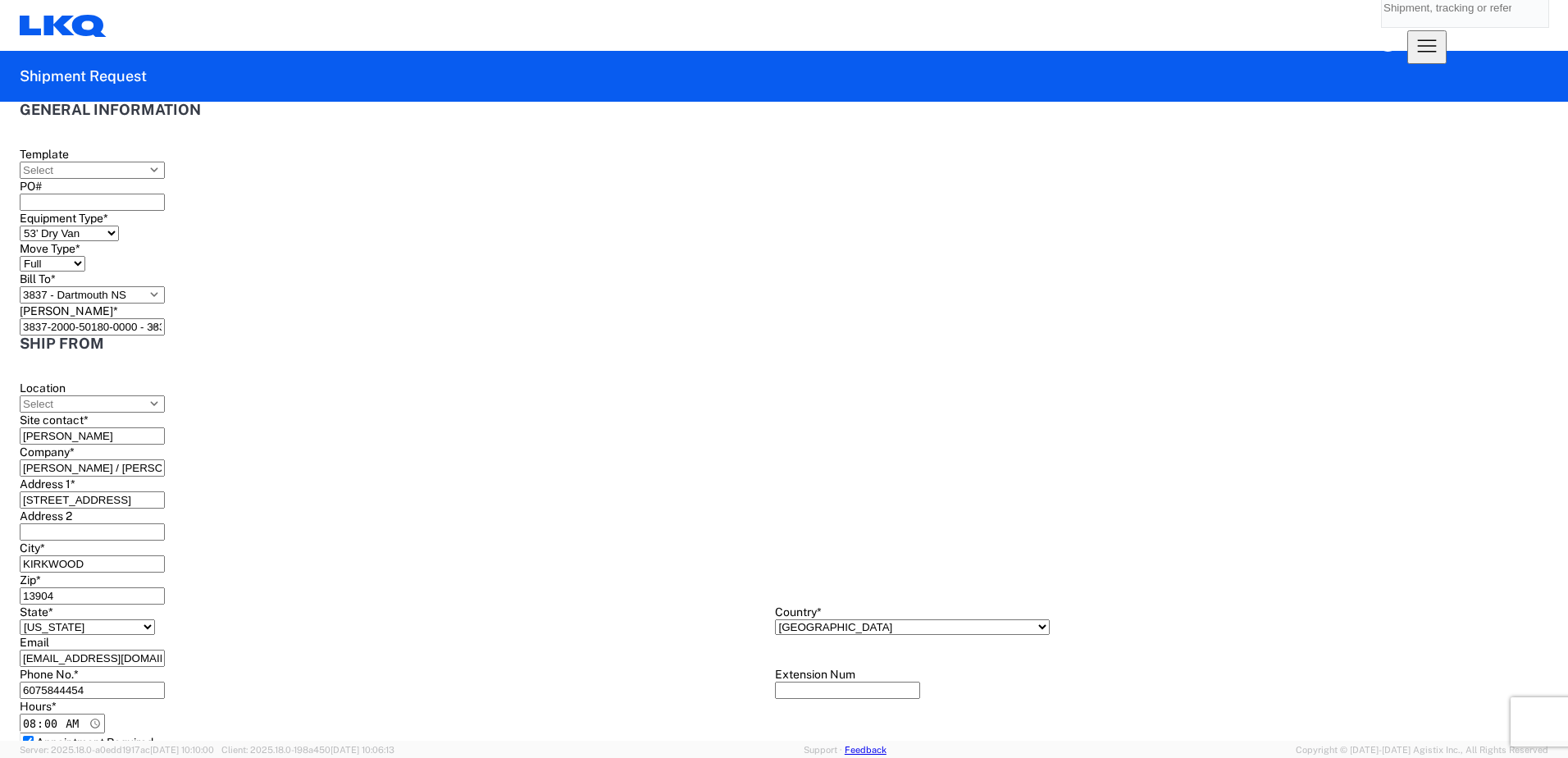
type input "88"
drag, startPoint x: 350, startPoint y: 606, endPoint x: 273, endPoint y: 604, distance: 77.0
type input "107"
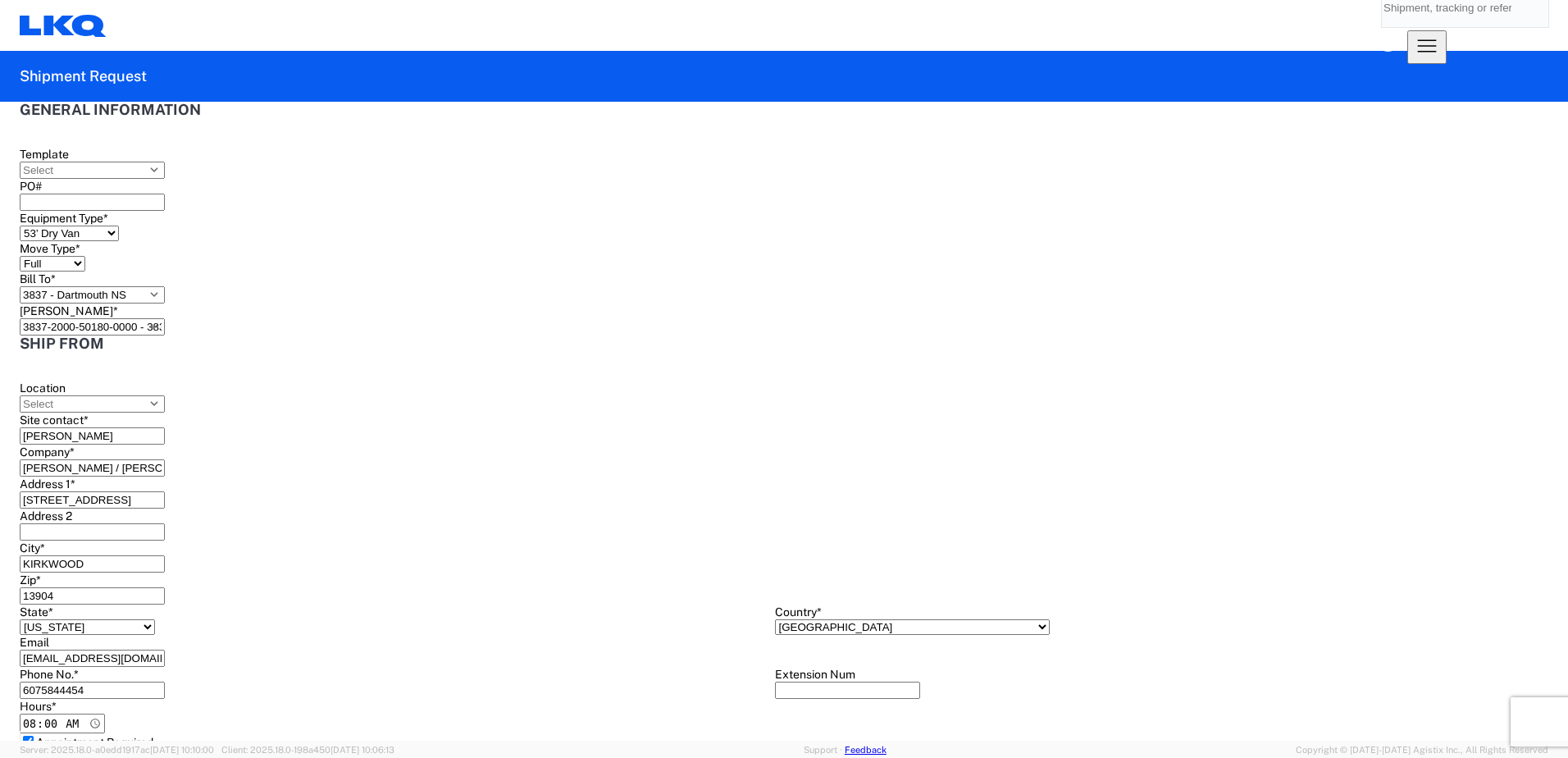
type textarea "(1) RAYMOND FORKLIFT (STANDING/NO CRADLE) DIMS 74"L x 40" W x 107" H, WEIGHT 56…"
